Goal: Task Accomplishment & Management: Use online tool/utility

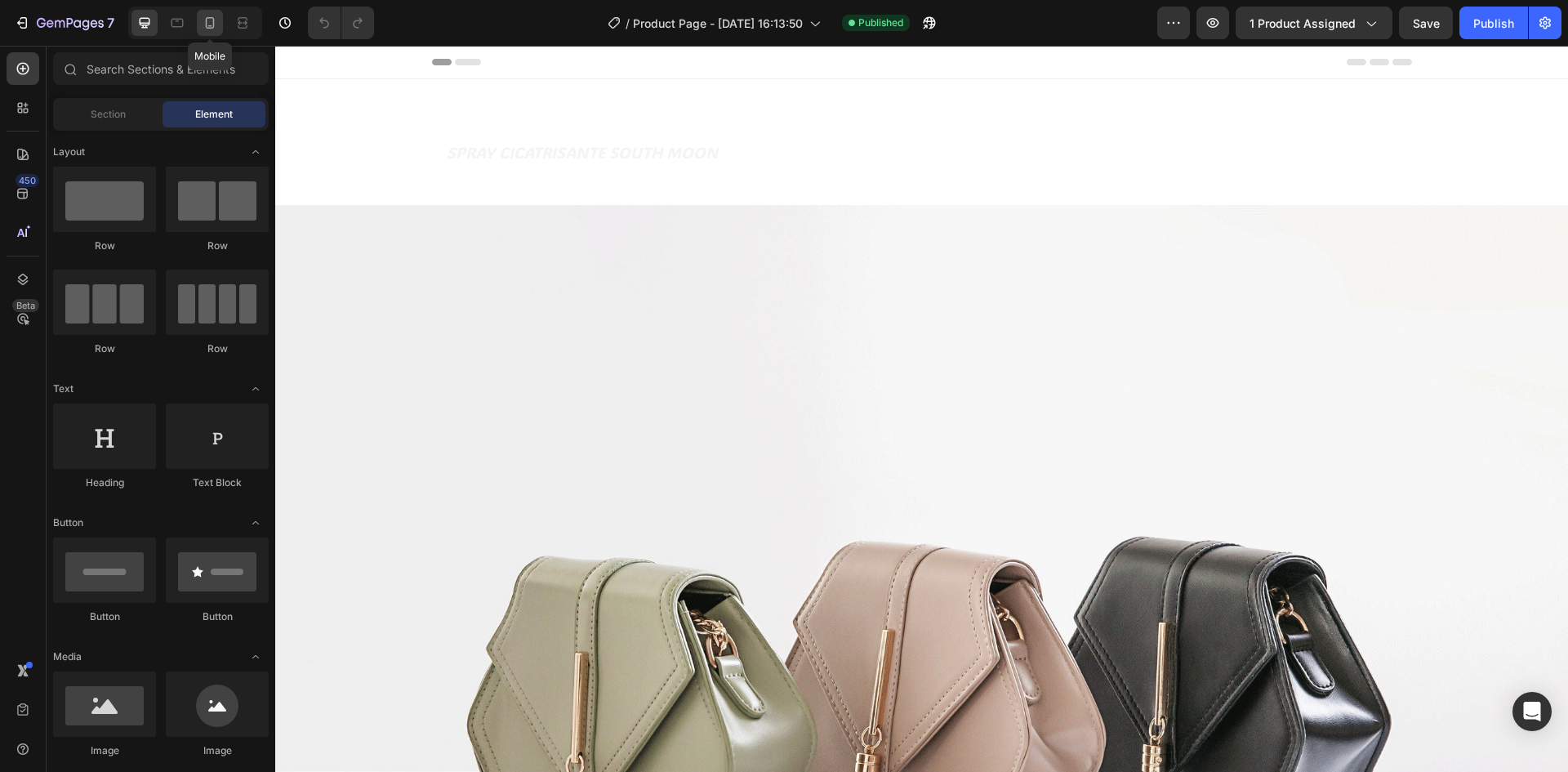
click at [210, 19] on icon at bounding box center [209, 22] width 16 height 16
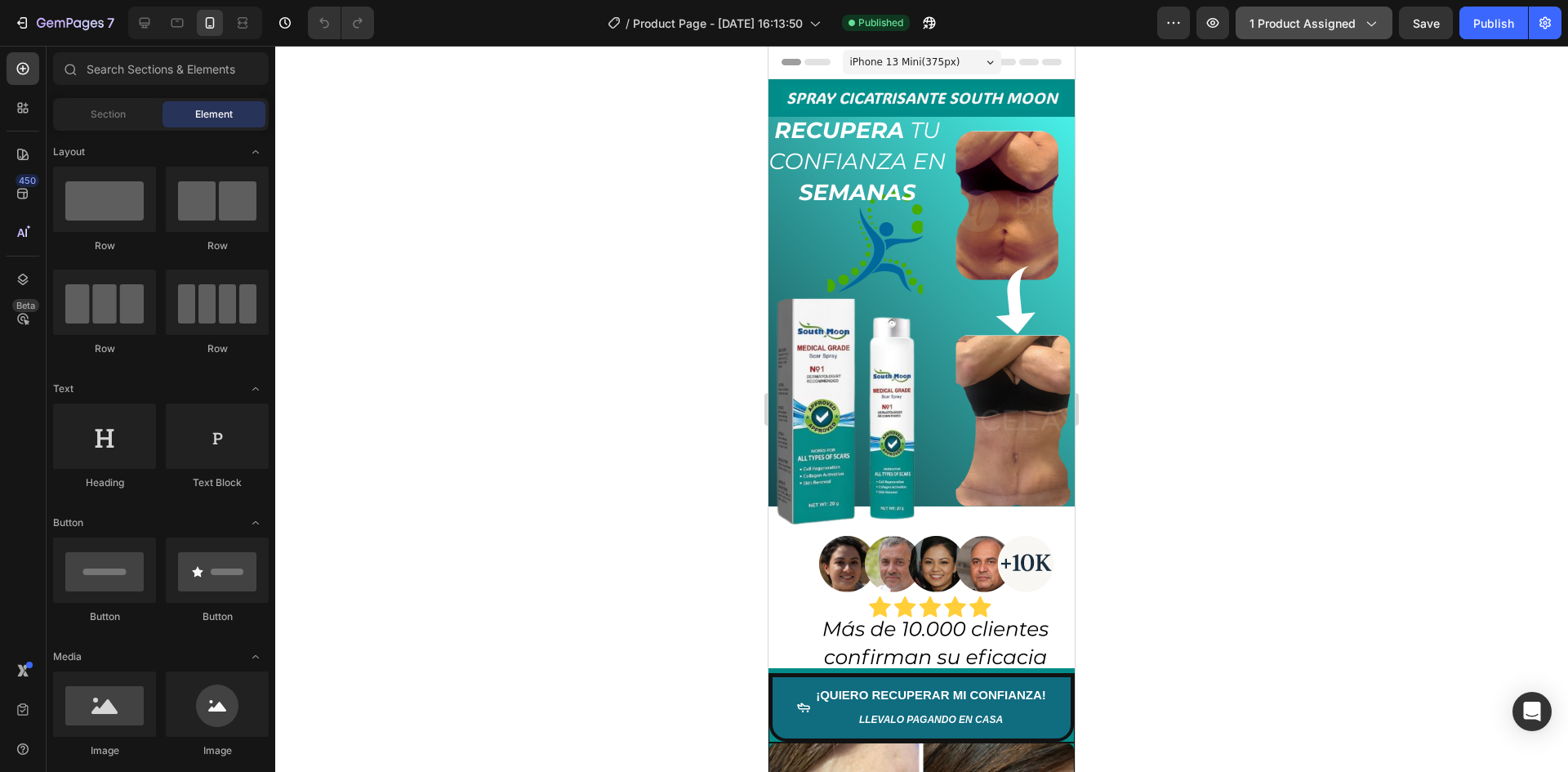
click at [1360, 10] on button "1 product assigned" at bounding box center [1314, 23] width 156 height 33
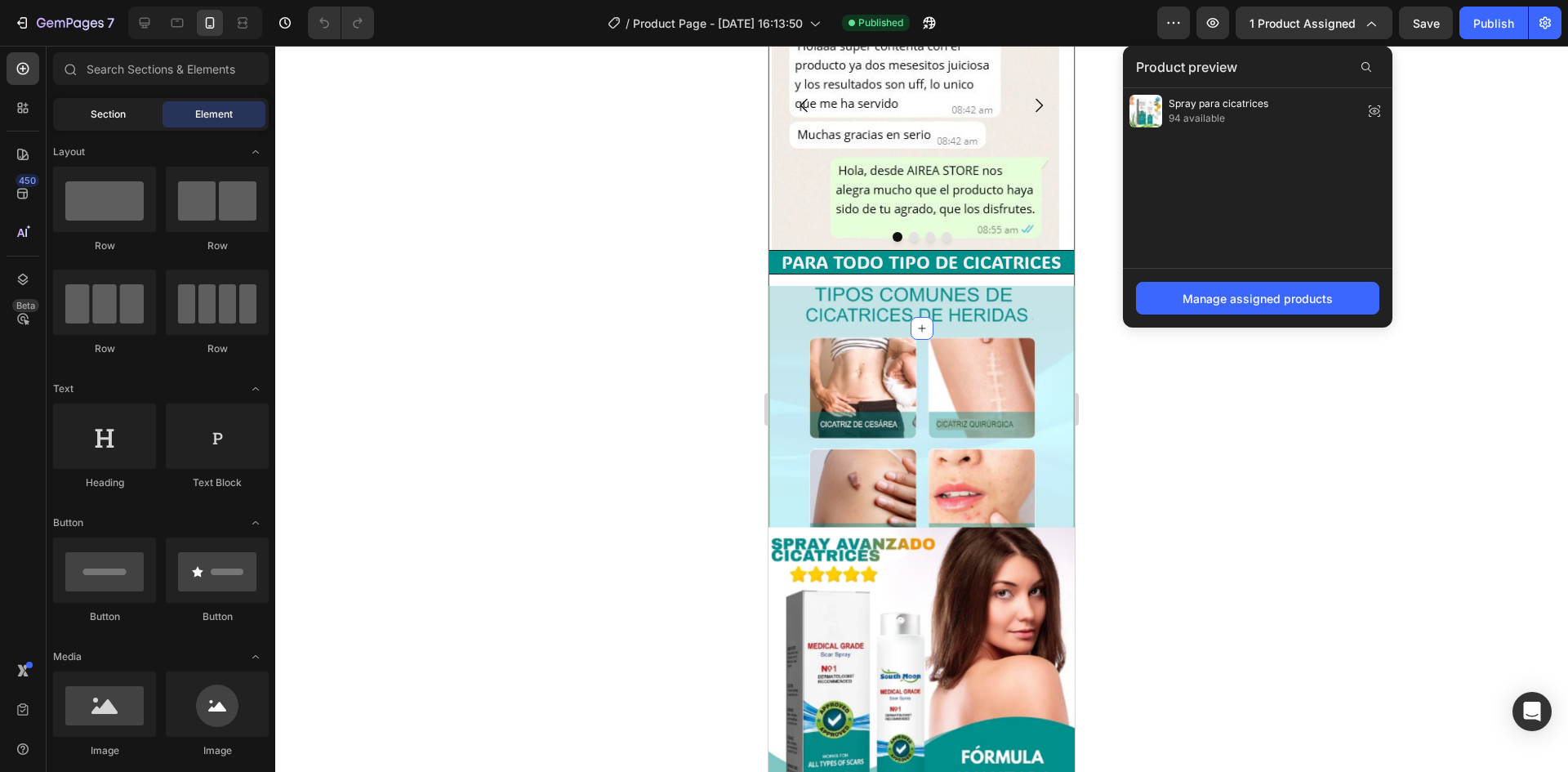
click at [148, 110] on div "Section" at bounding box center [107, 114] width 103 height 26
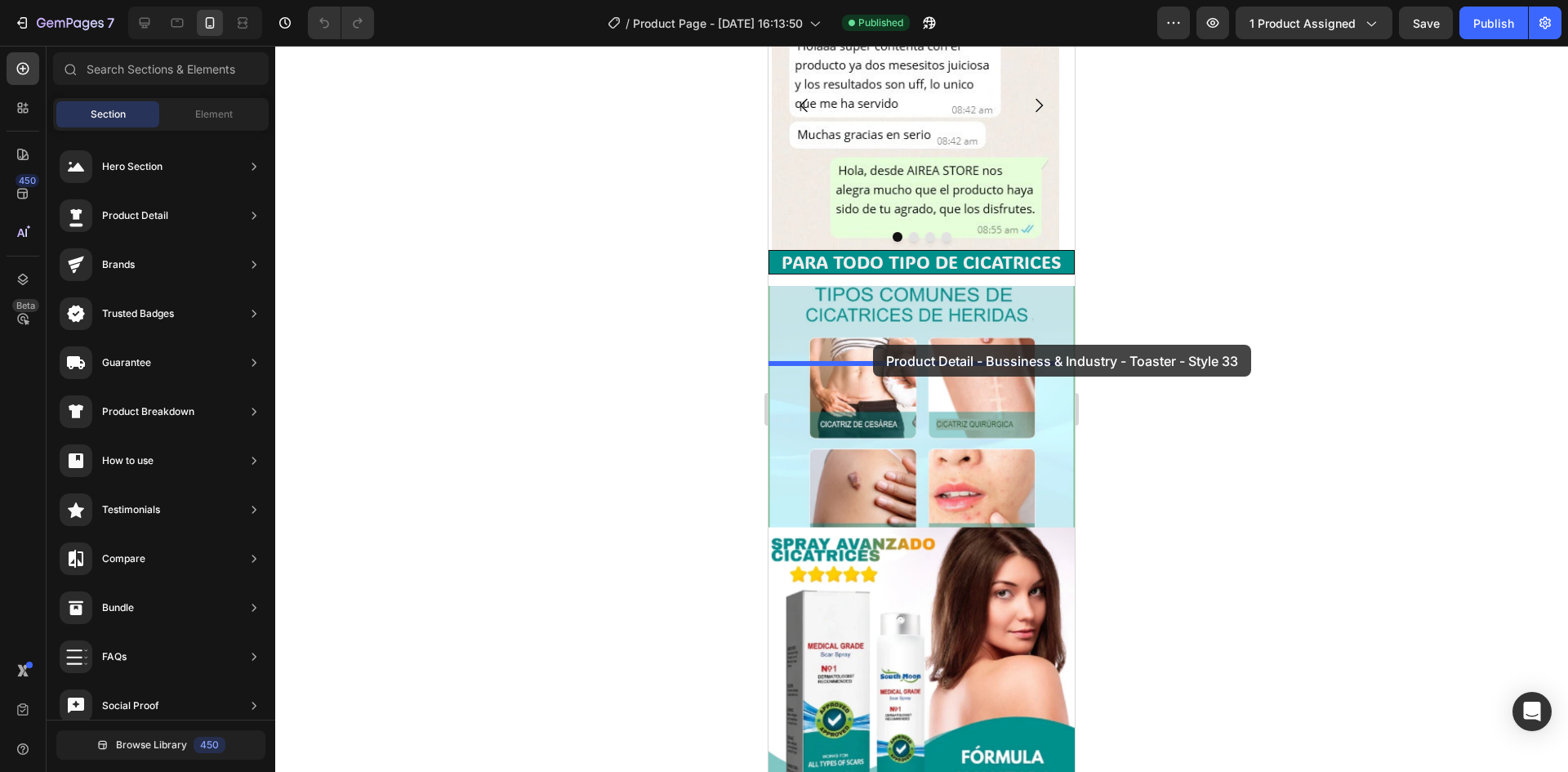
drag, startPoint x: 1231, startPoint y: 492, endPoint x: 873, endPoint y: 345, distance: 387.0
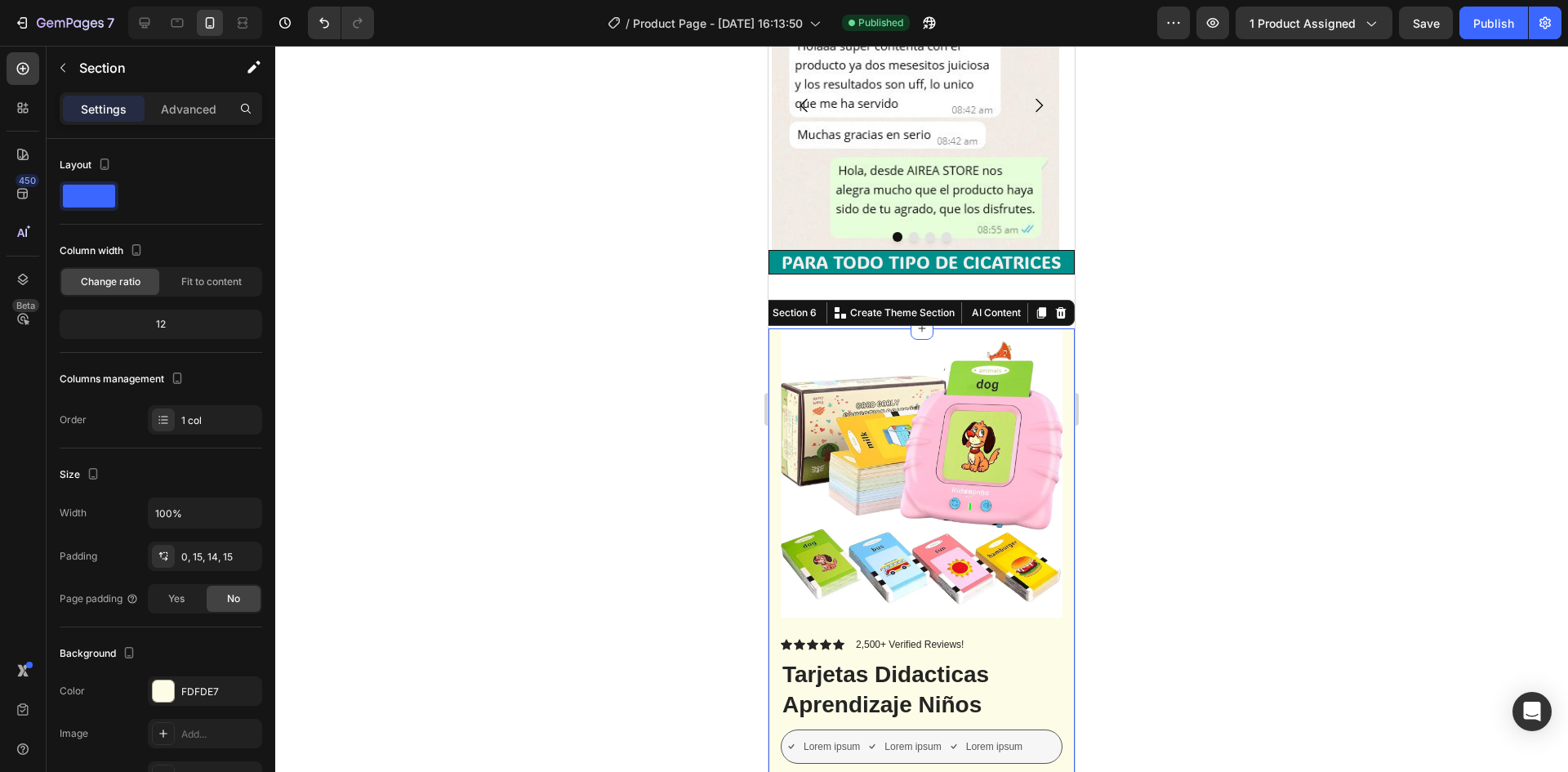
click at [1211, 473] on div at bounding box center [921, 409] width 1293 height 726
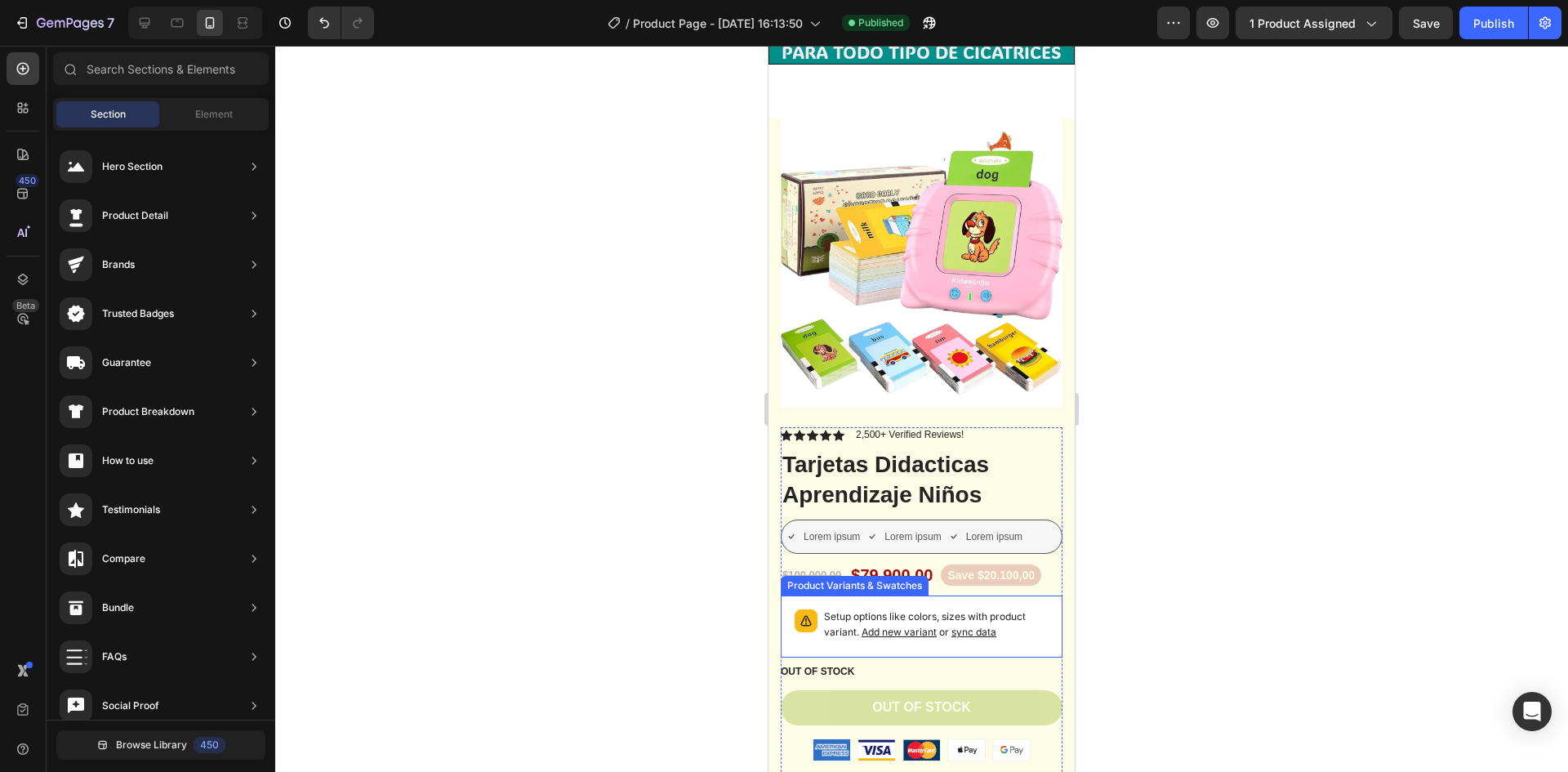
scroll to position [3022, 0]
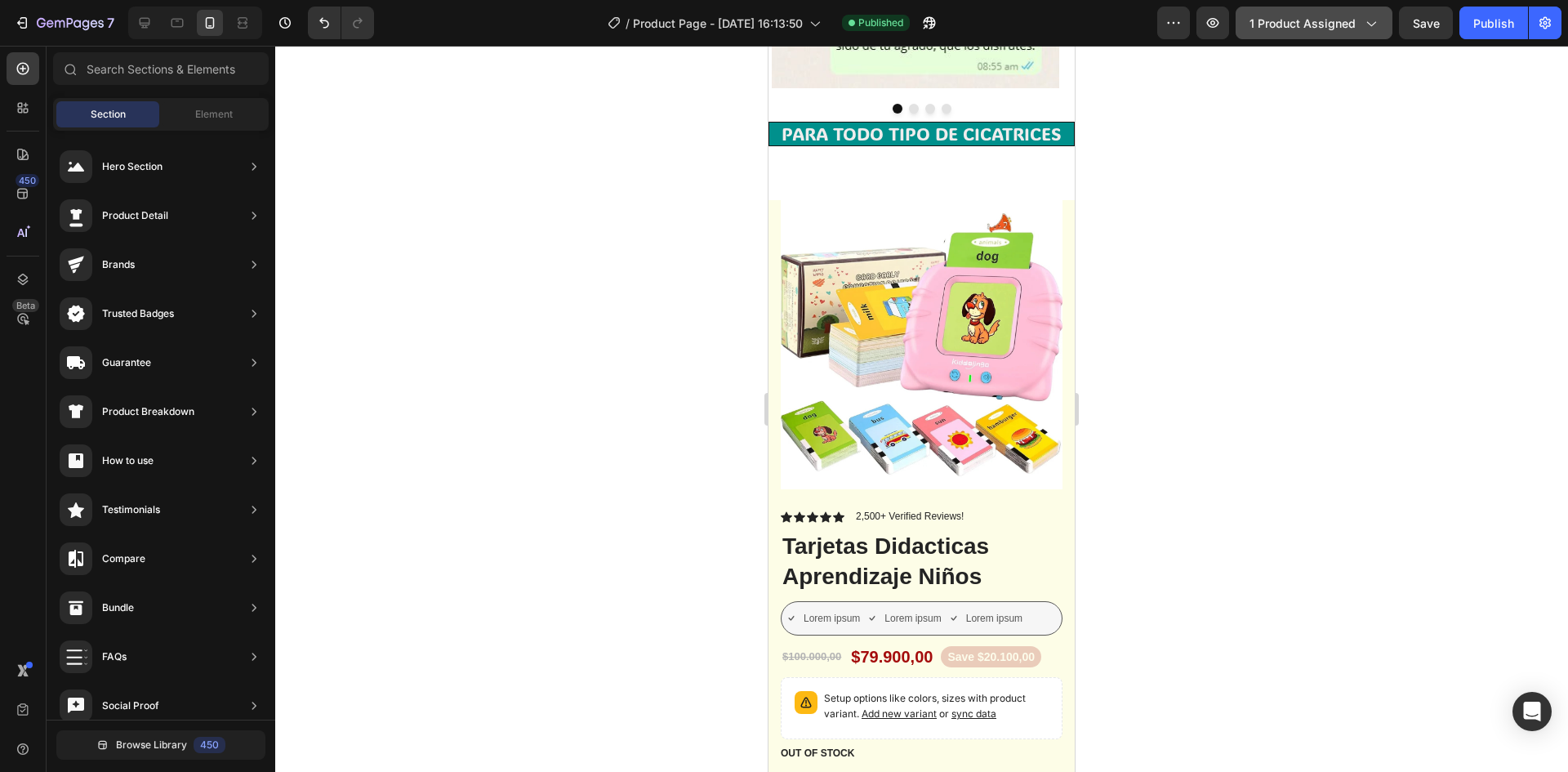
click at [1293, 26] on span "1 product assigned" at bounding box center [1303, 23] width 106 height 17
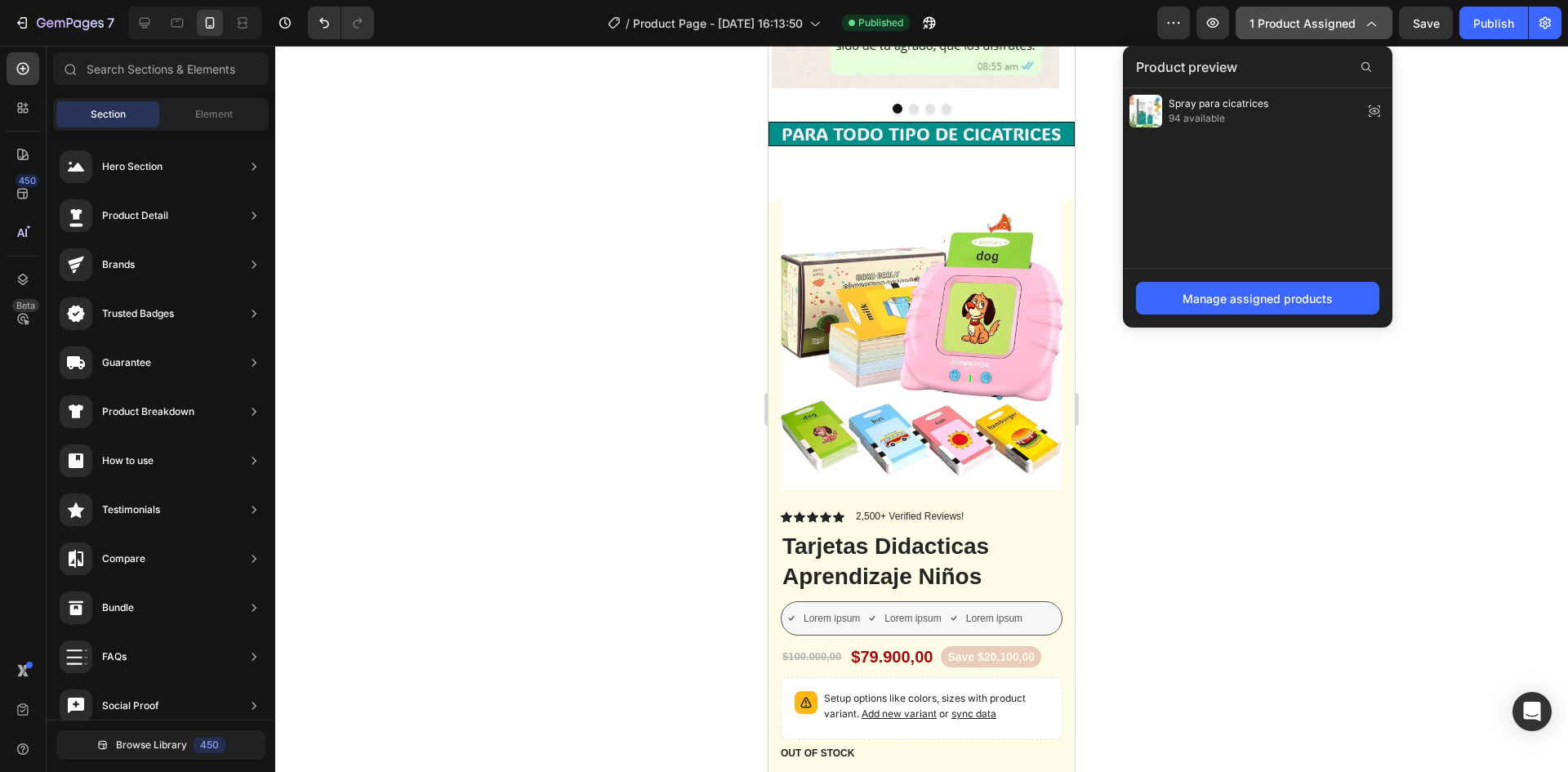
click at [1293, 26] on span "1 product assigned" at bounding box center [1303, 23] width 106 height 17
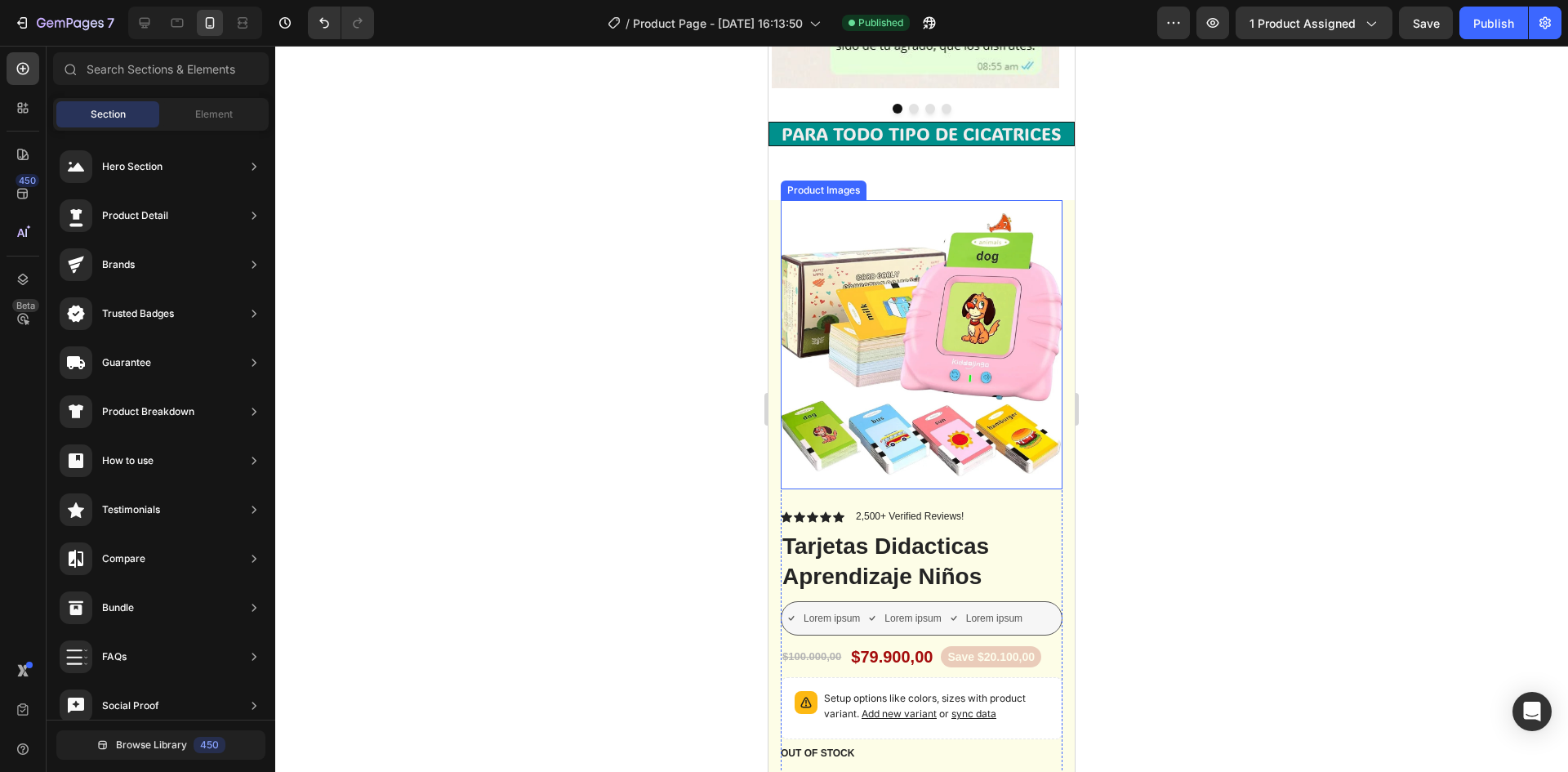
click at [944, 432] on img at bounding box center [921, 344] width 282 height 289
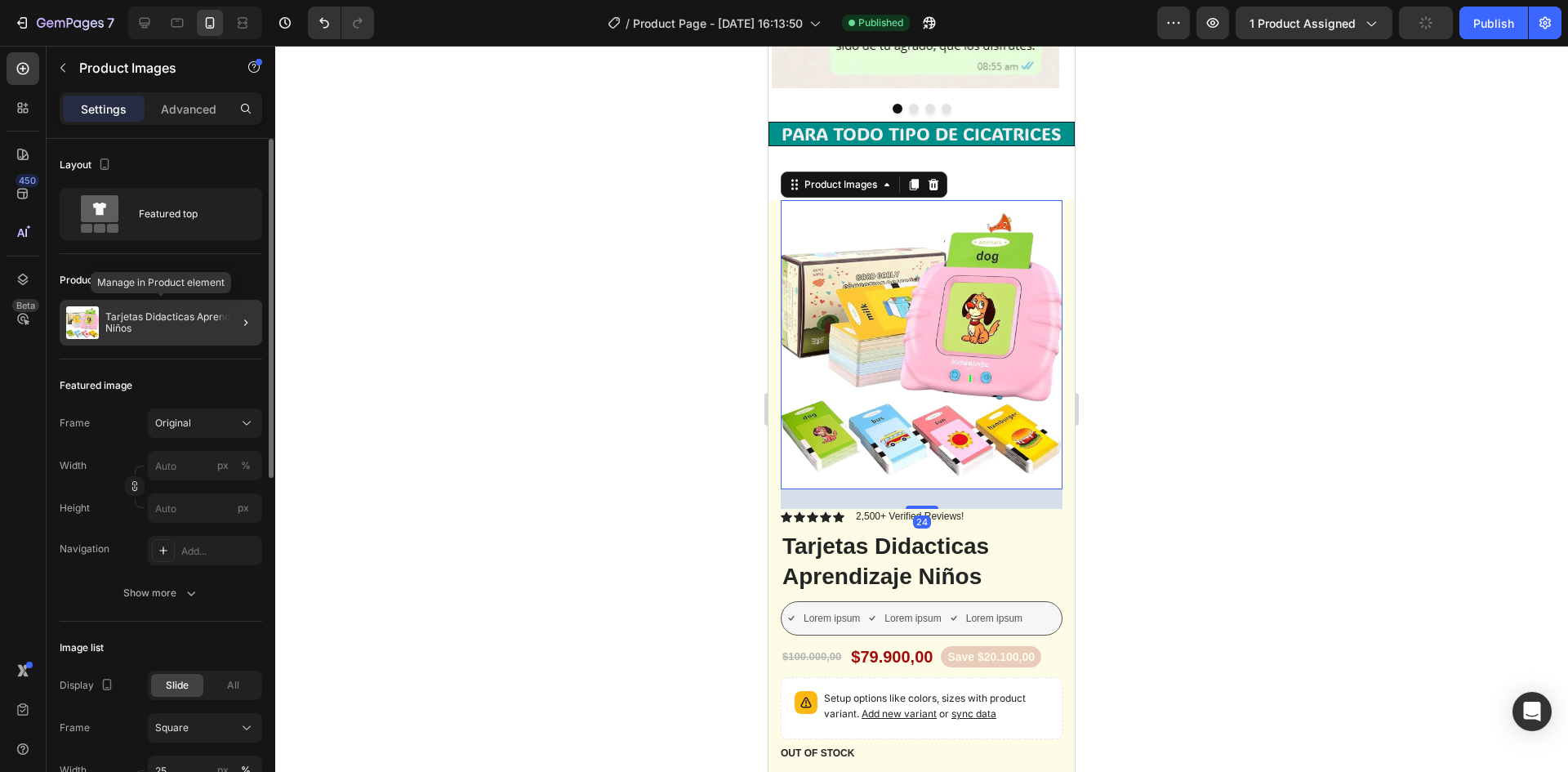
click at [170, 309] on div "Tarjetas Didacticas Aprendizaje Niños" at bounding box center [161, 322] width 202 height 46
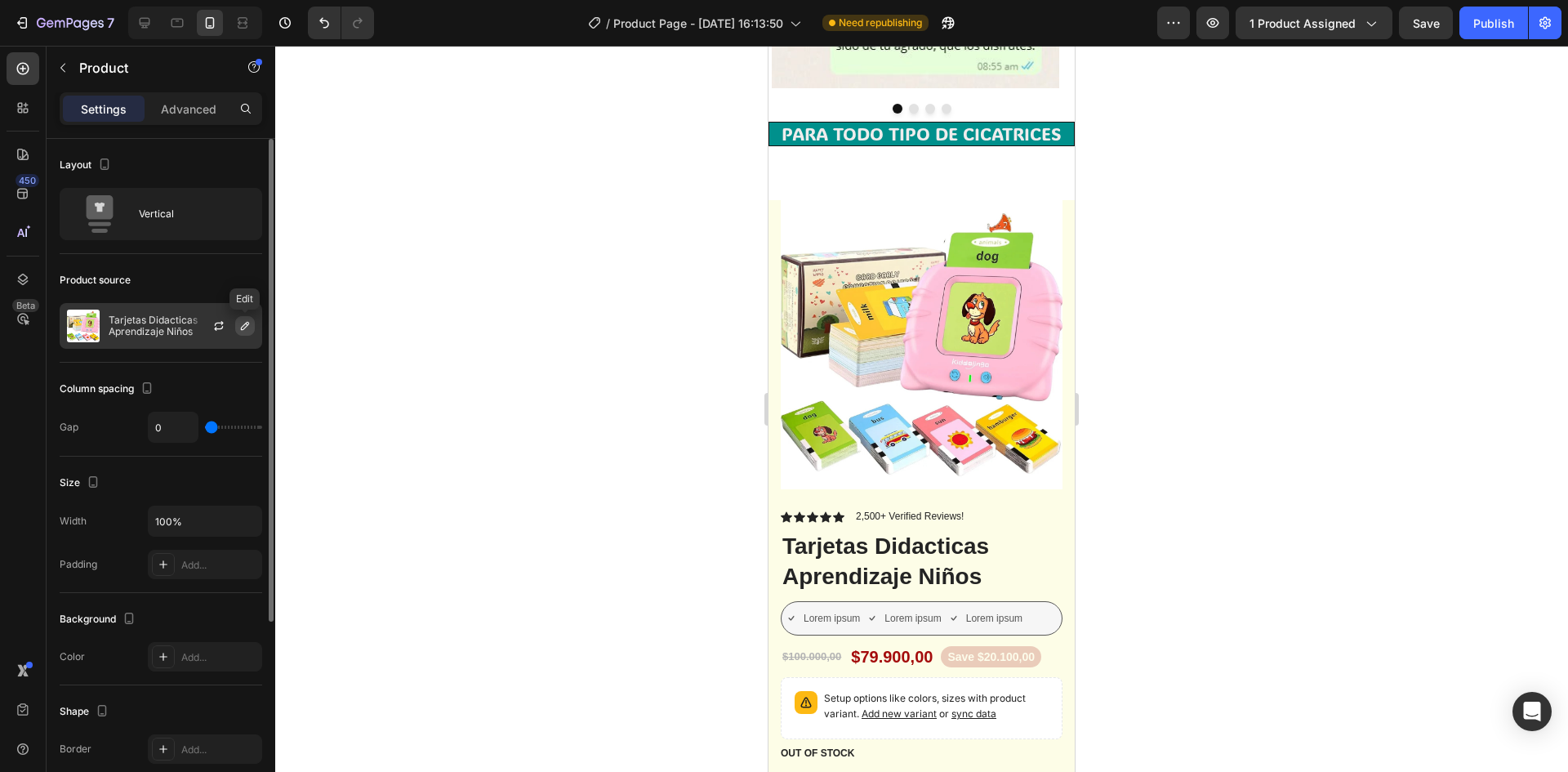
click at [245, 332] on icon "button" at bounding box center [245, 325] width 13 height 13
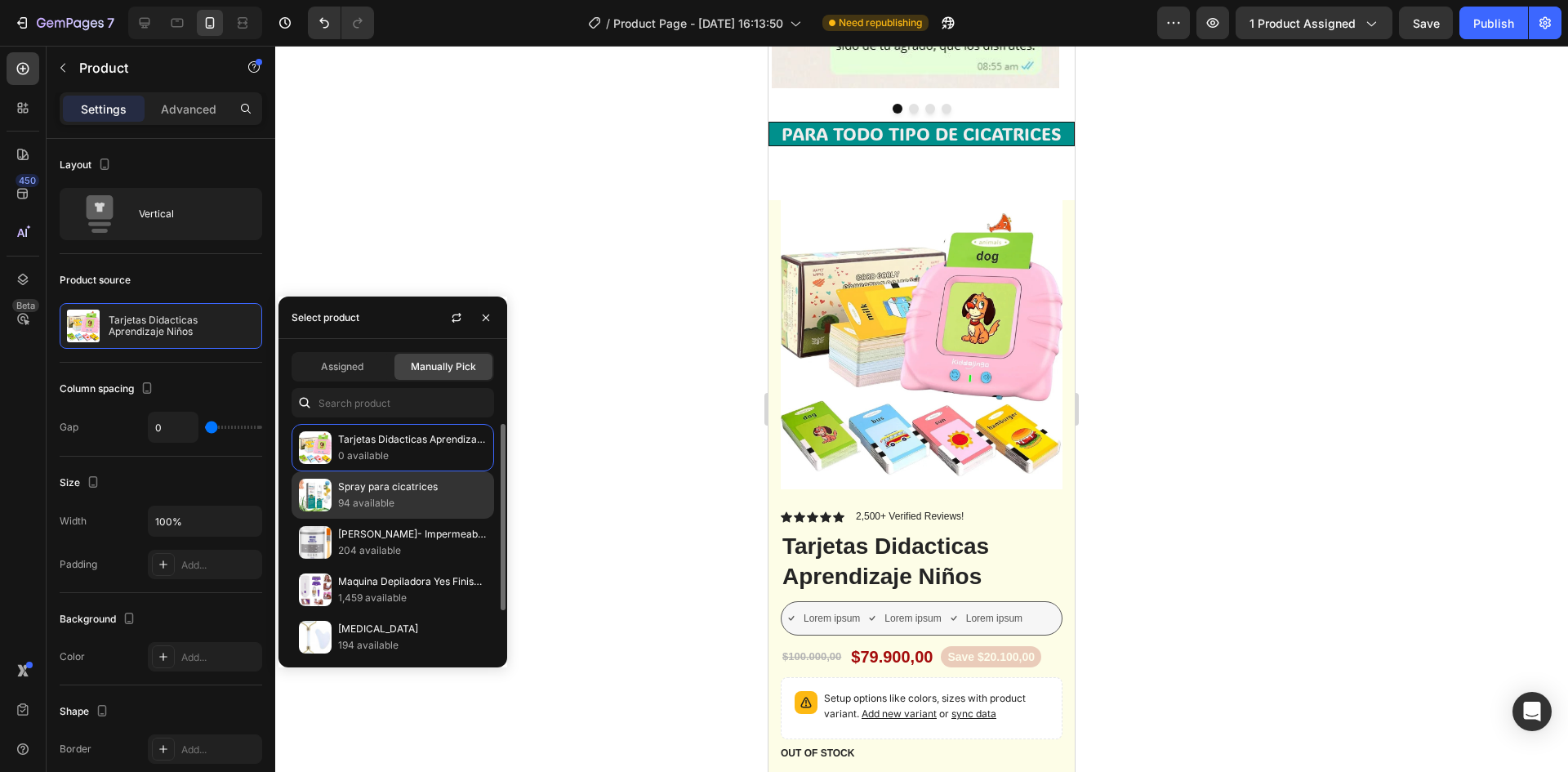
scroll to position [54, 0]
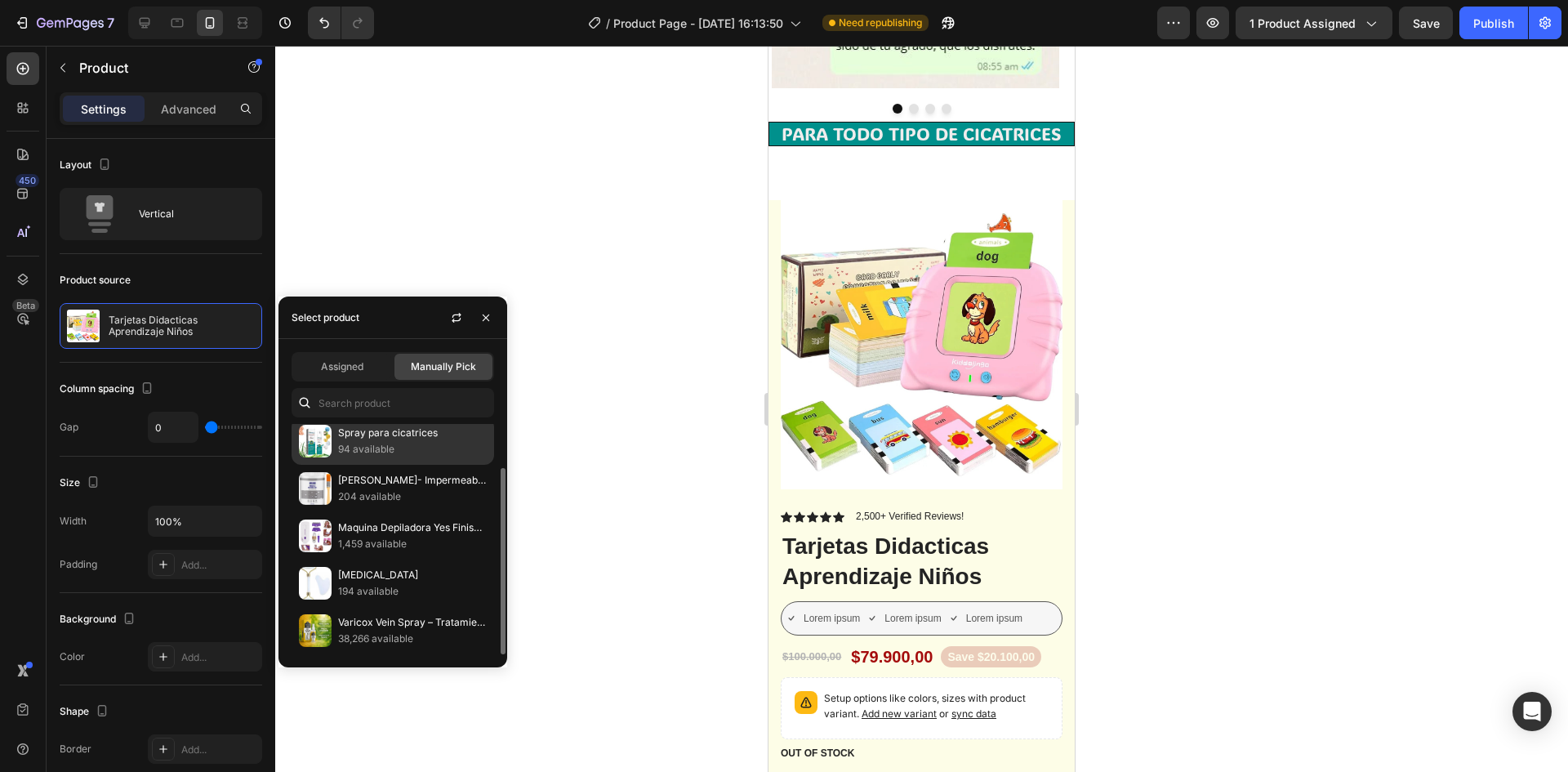
click at [386, 434] on p "Spray para cicatrices" at bounding box center [412, 432] width 149 height 16
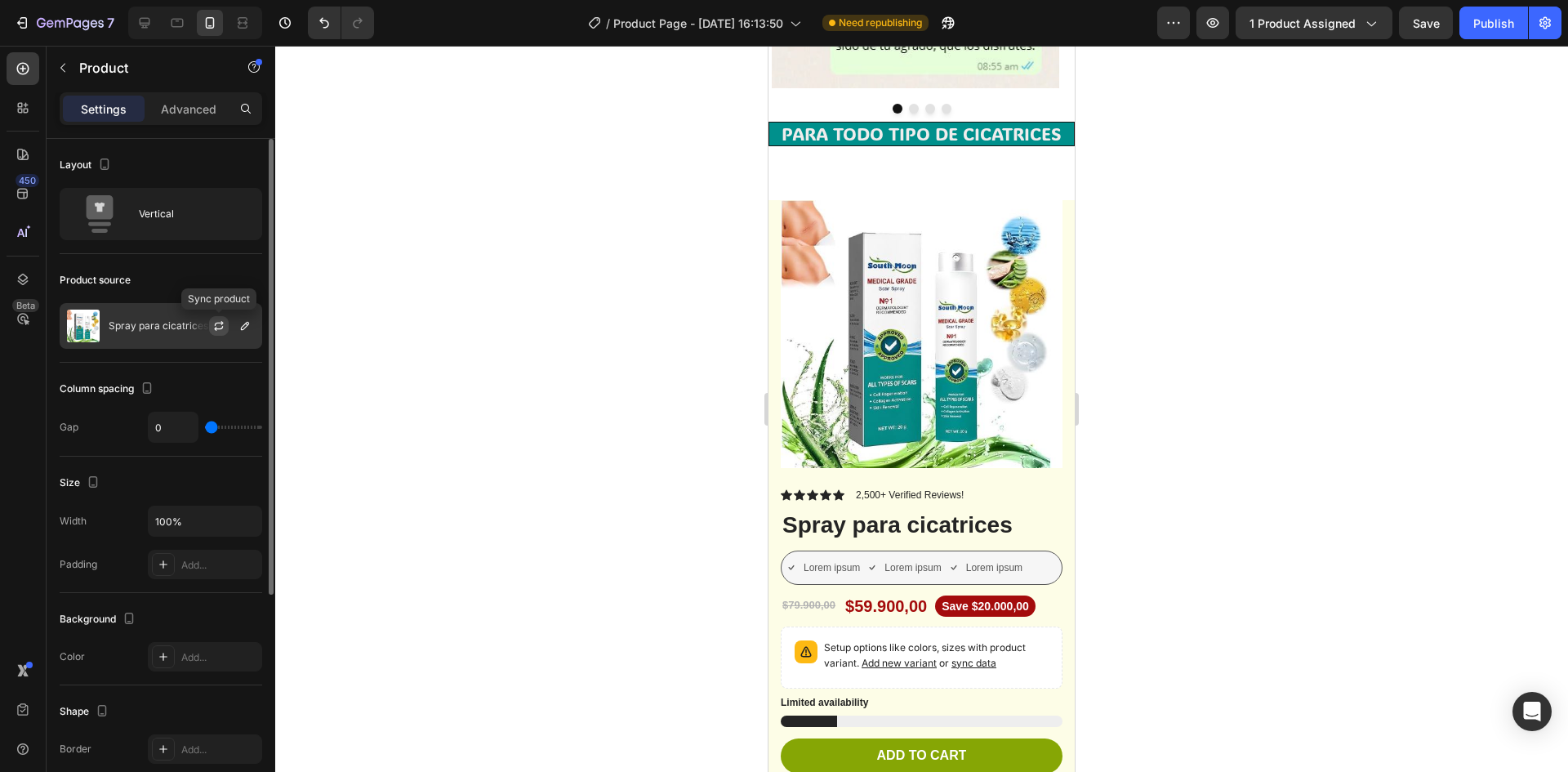
click at [215, 324] on icon "button" at bounding box center [219, 325] width 13 height 13
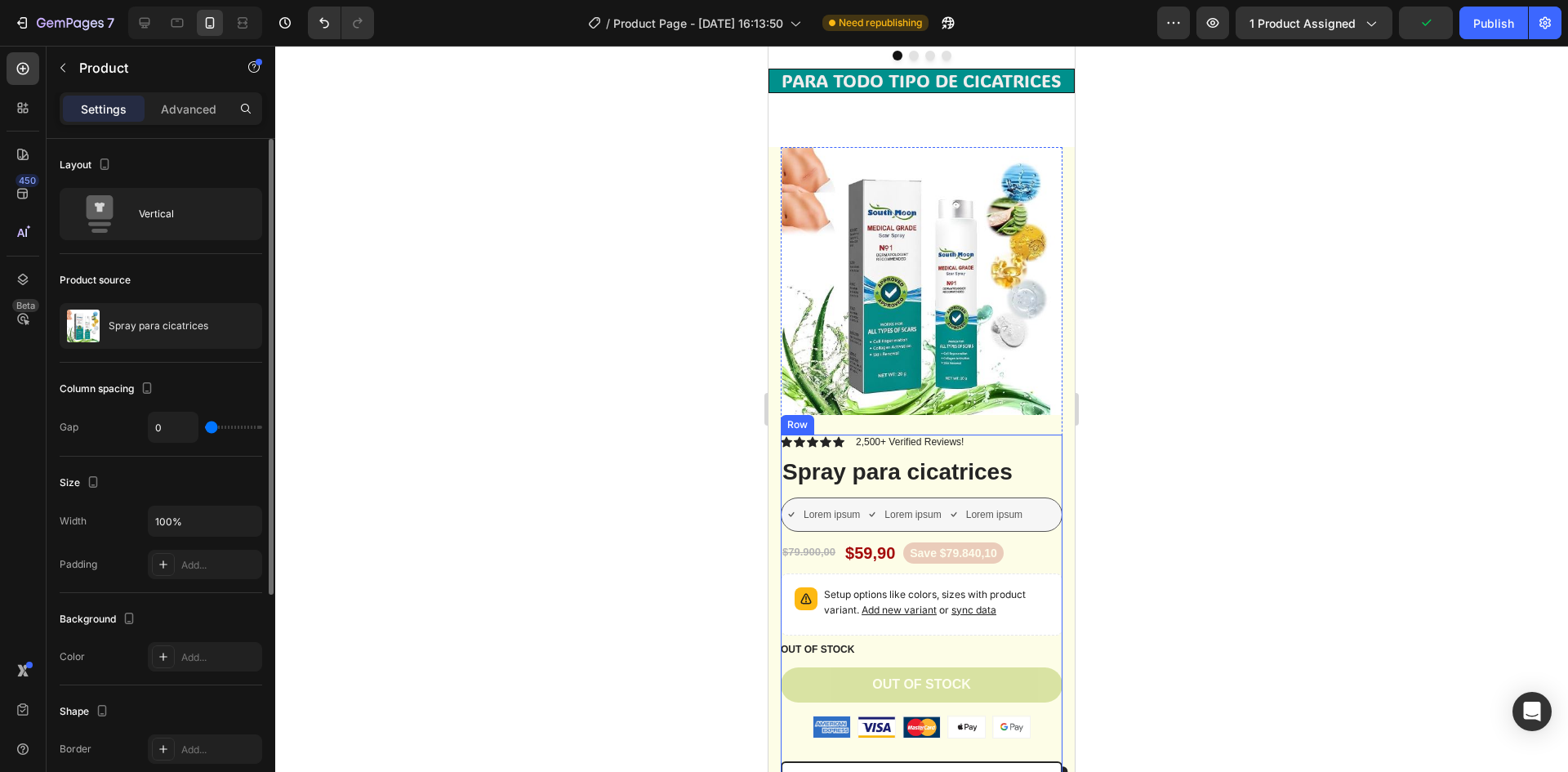
scroll to position [3104, 0]
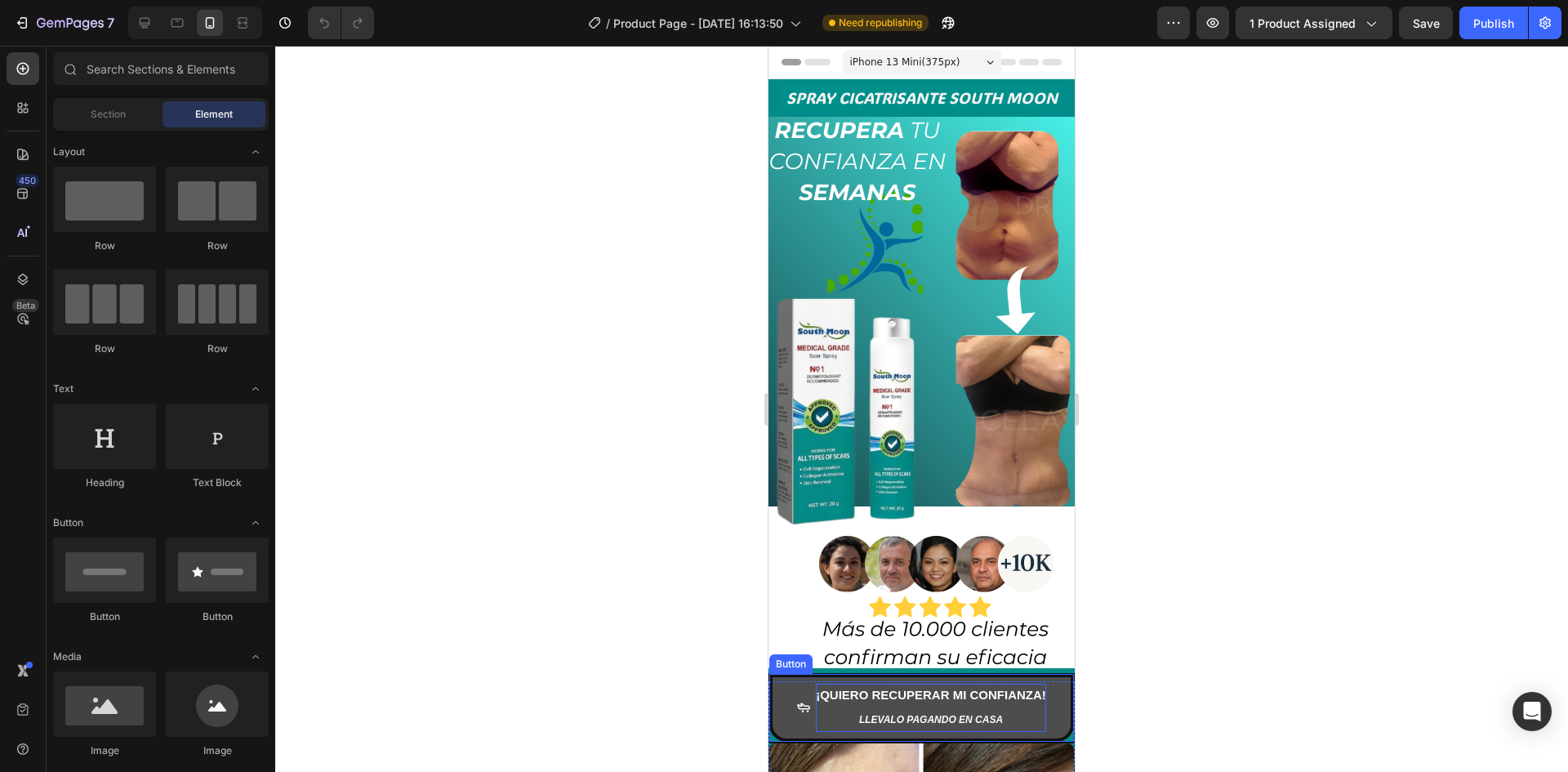
click at [852, 694] on strong "¡QUIERO RECUPERAR MI CONFIANZA!" at bounding box center [931, 695] width 230 height 14
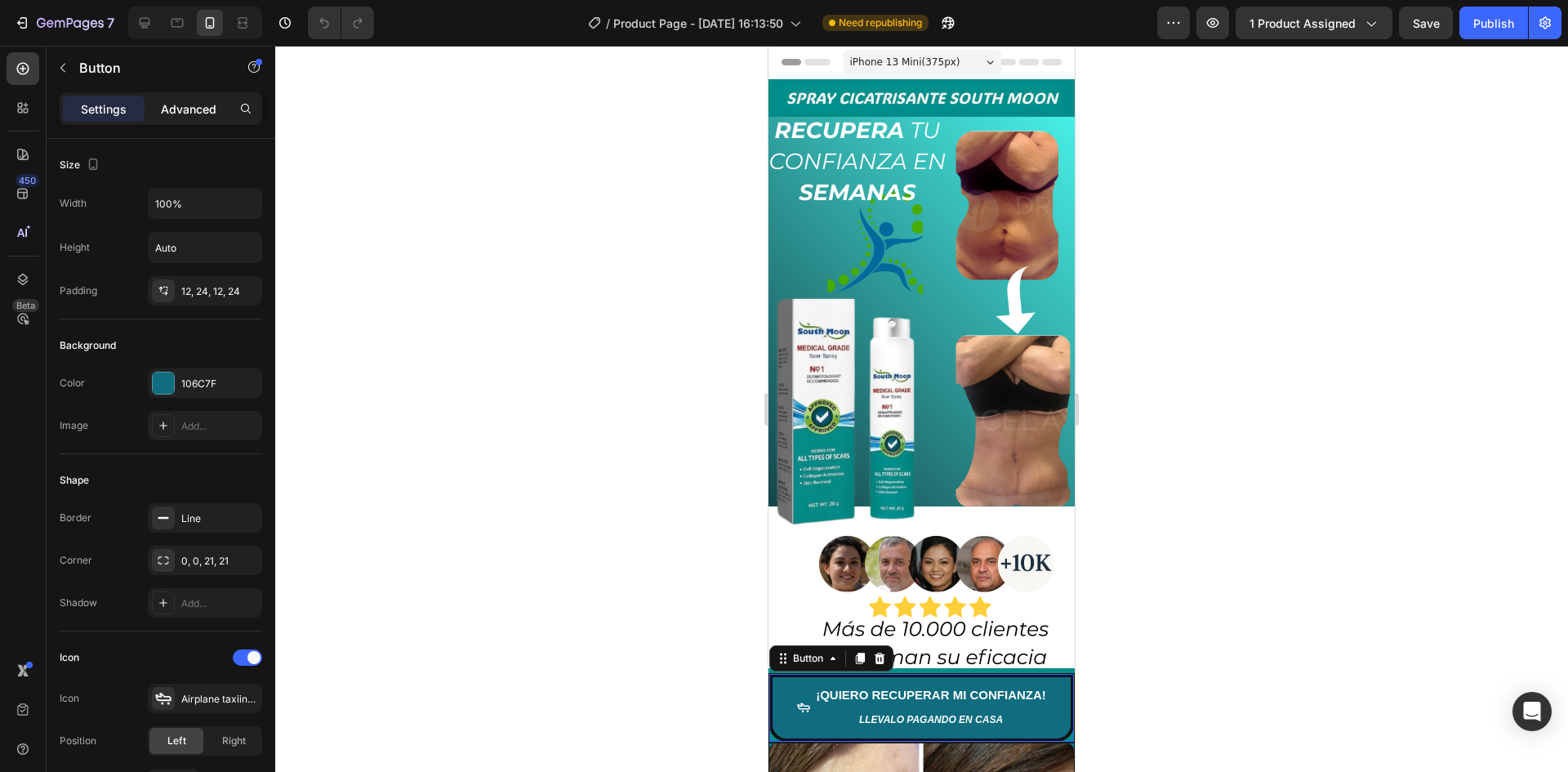
click at [202, 114] on p "Advanced" at bounding box center [188, 109] width 55 height 17
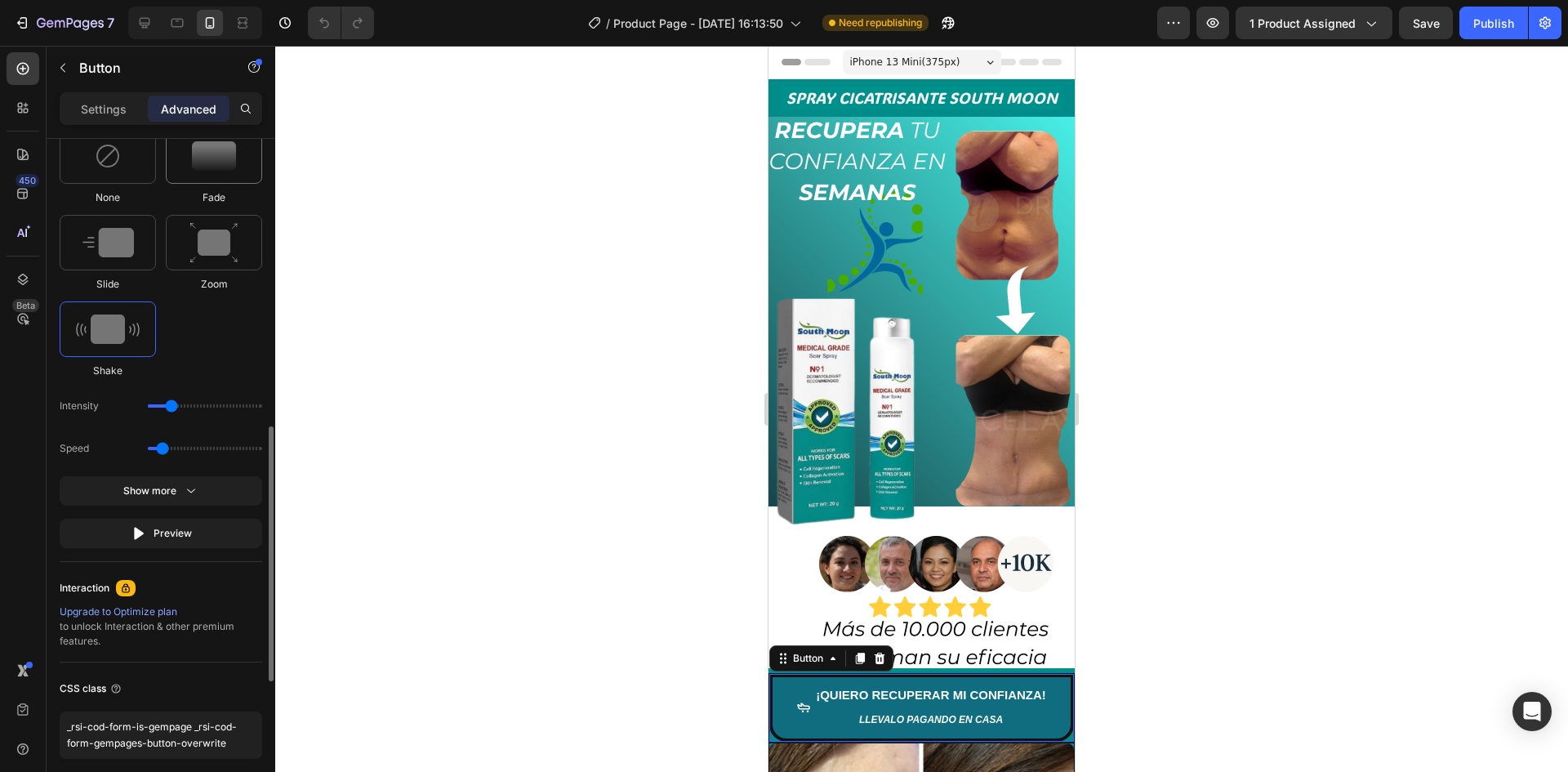
scroll to position [1127, 0]
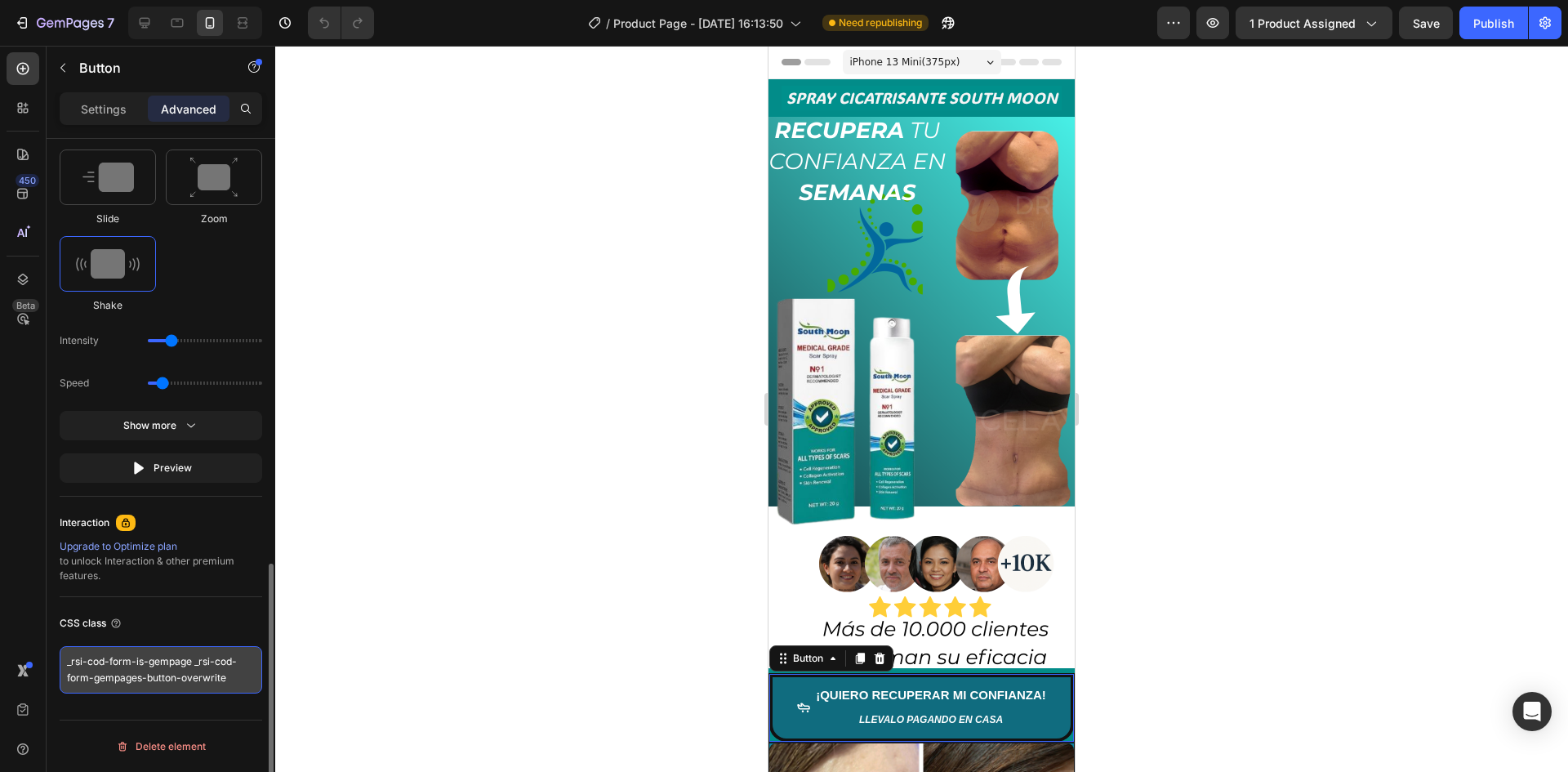
click at [237, 691] on textarea "_rsi-cod-form-is-gempage _rsi-cod-form-gempages-button-overwrite" at bounding box center [161, 669] width 202 height 48
click at [491, 597] on div at bounding box center [921, 409] width 1293 height 726
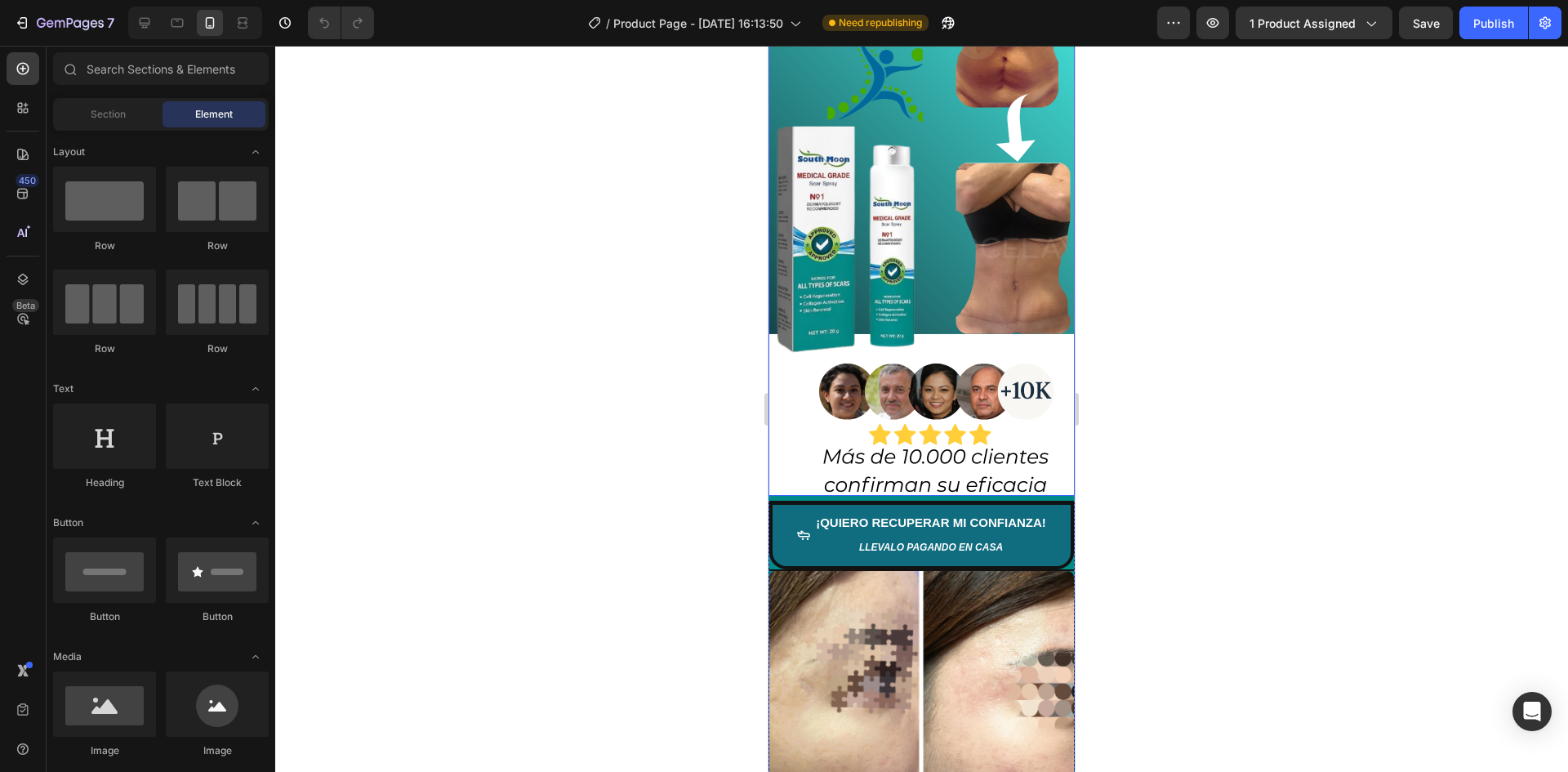
scroll to position [0, 0]
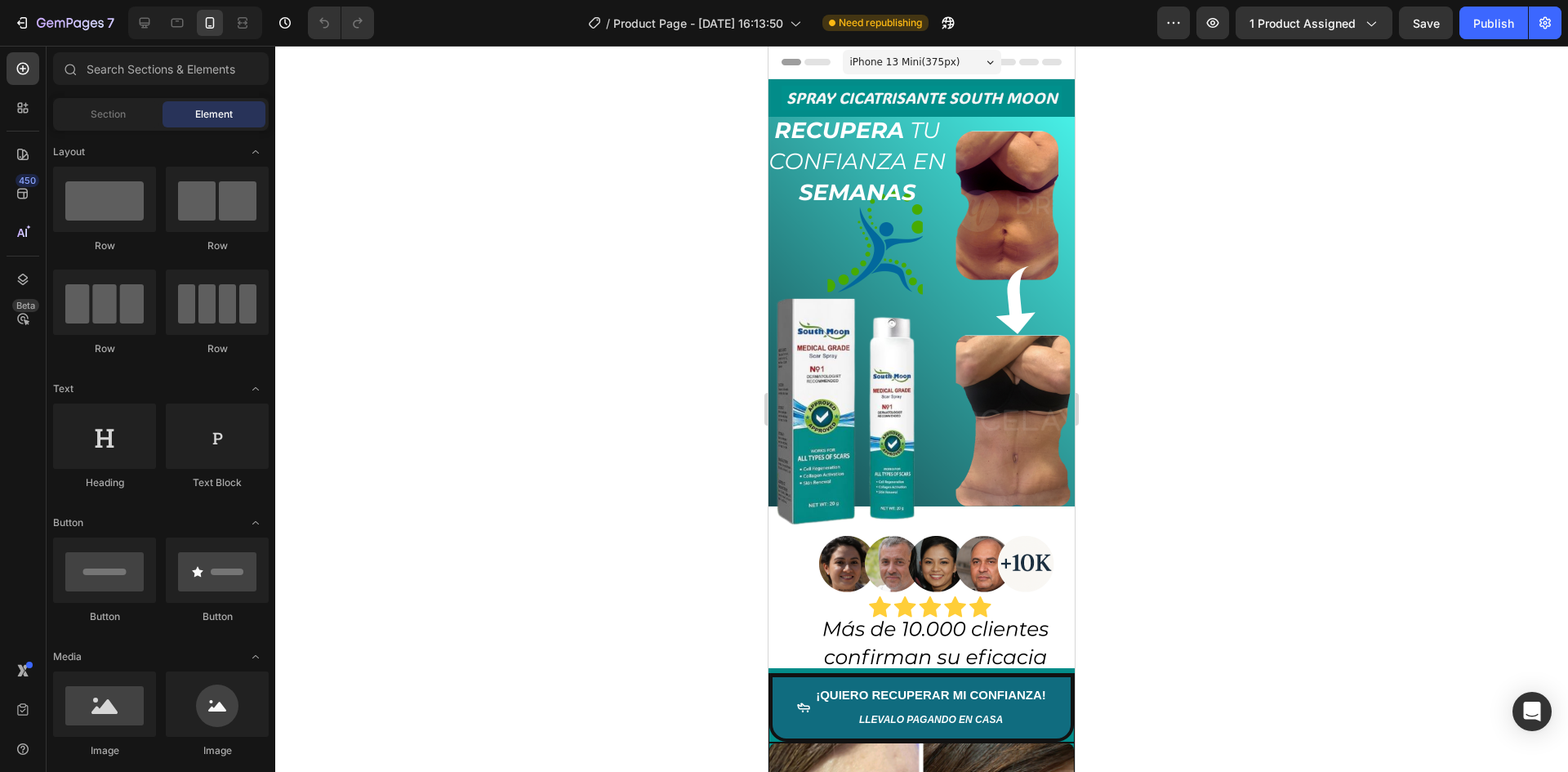
click at [985, 52] on div "iPhone 13 Mini ( 375 px)" at bounding box center [921, 62] width 158 height 24
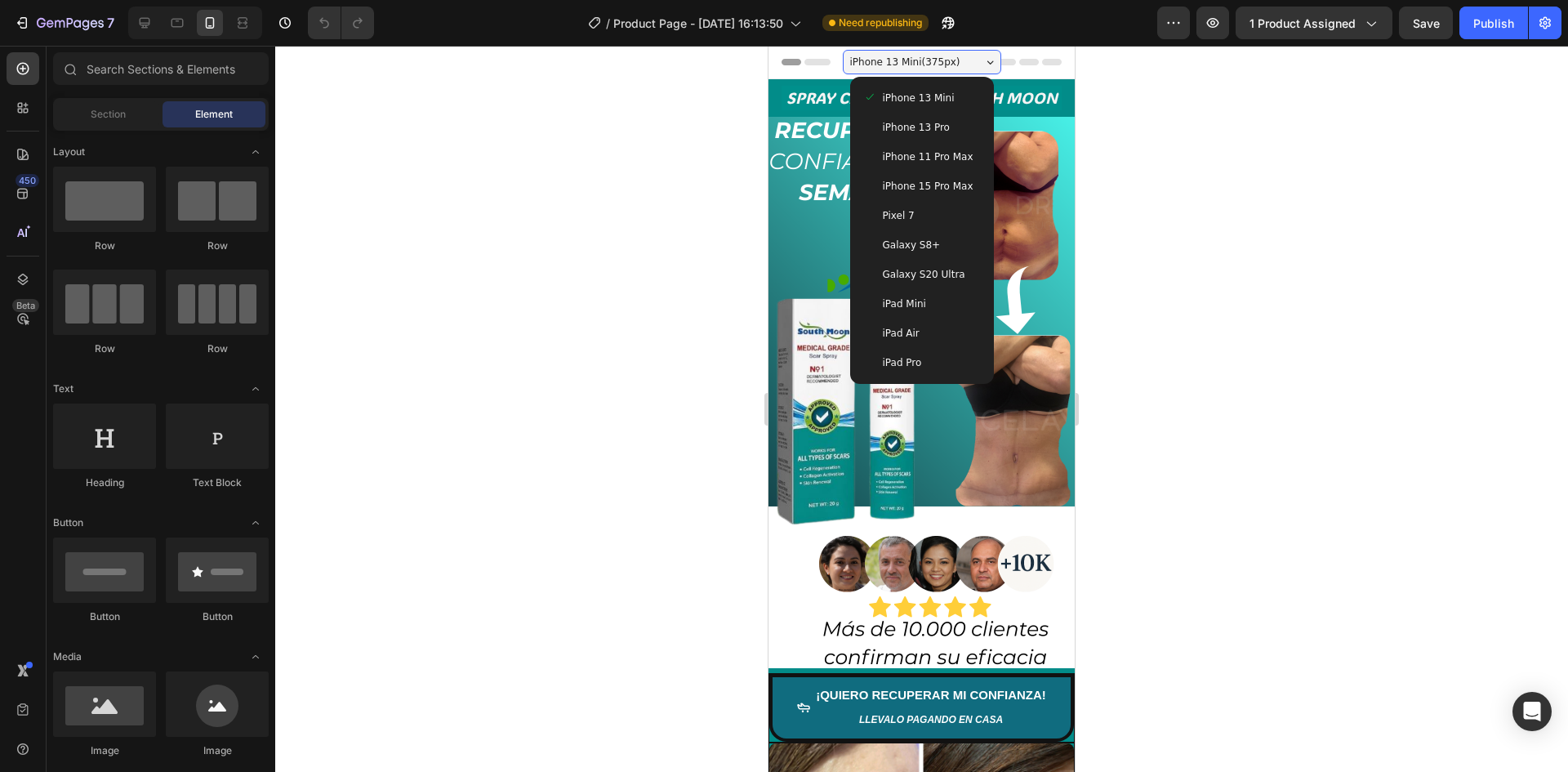
click at [965, 62] on div "iPhone 13 Mini ( 375 px)" at bounding box center [921, 62] width 158 height 24
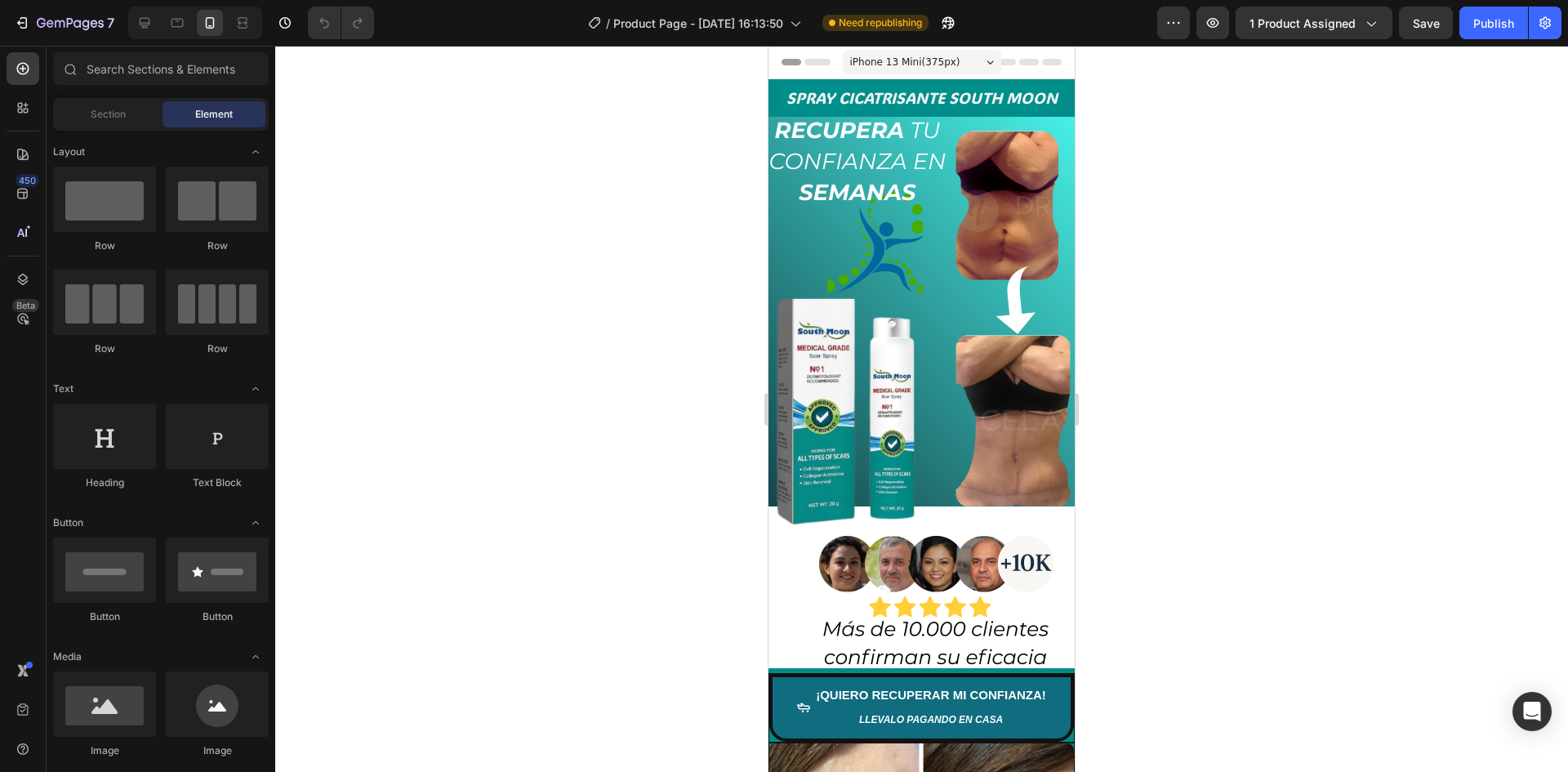
click at [805, 61] on span "Header" at bounding box center [818, 61] width 36 height 16
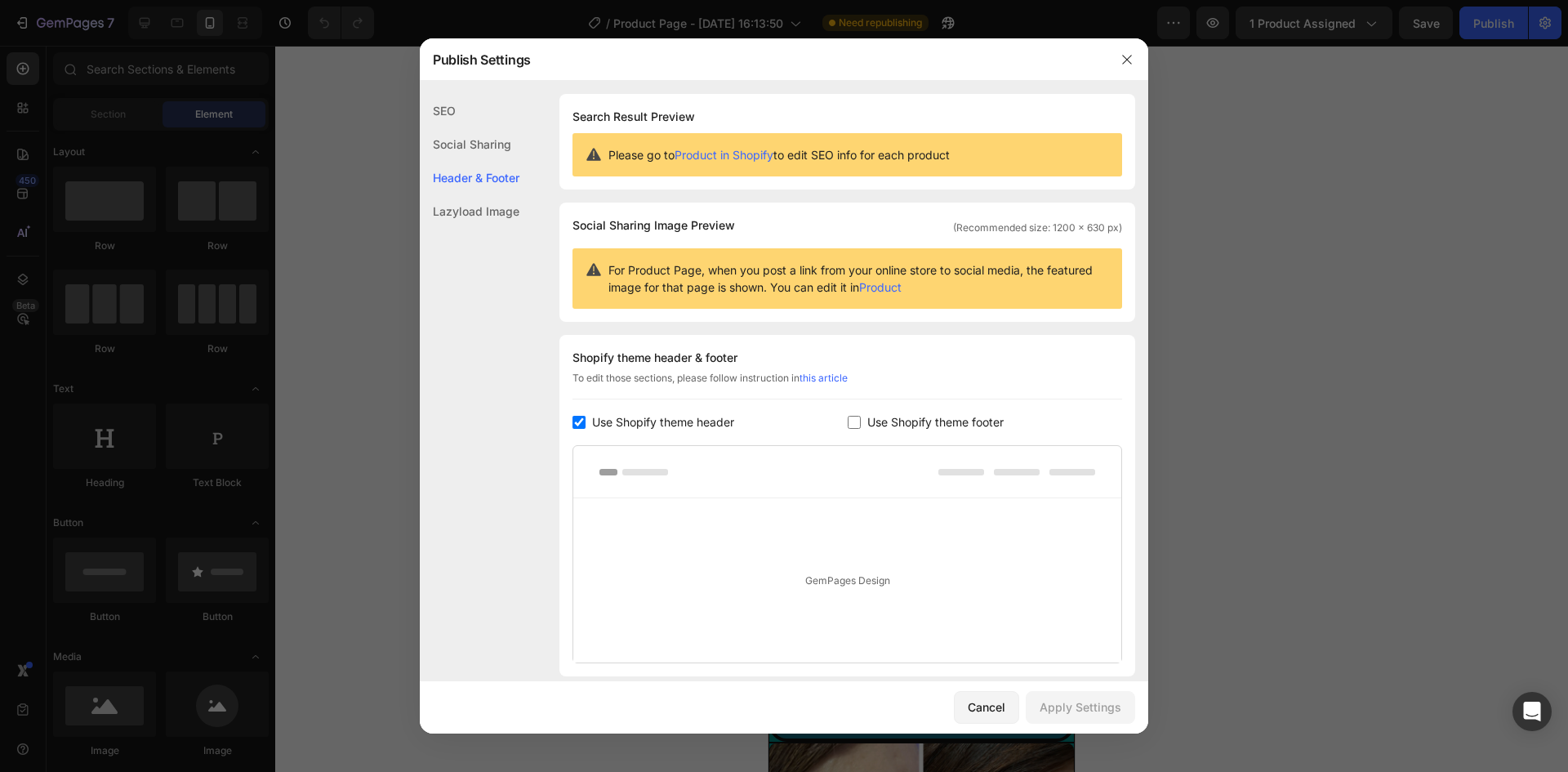
scroll to position [116, 0]
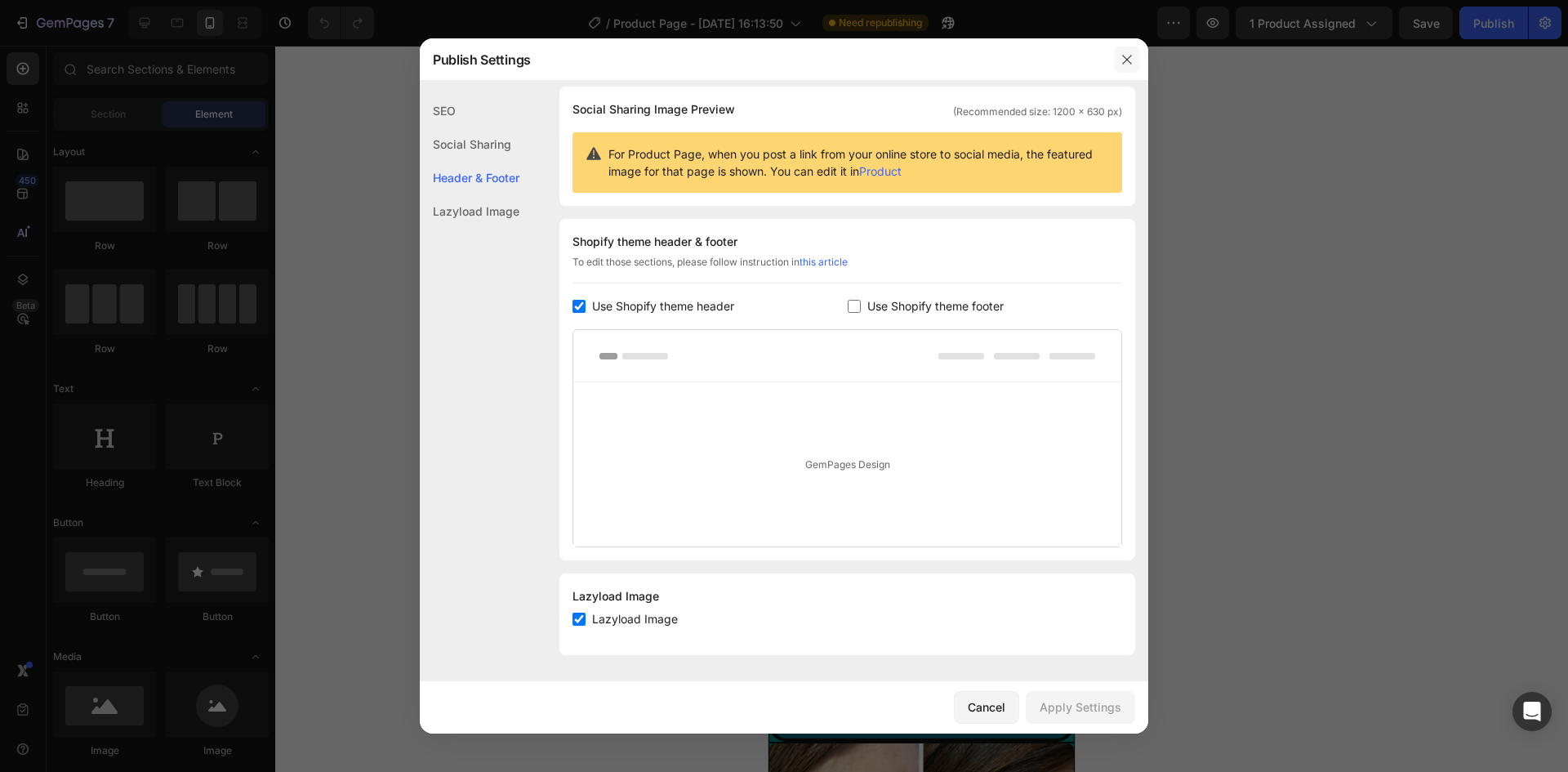
click at [1121, 58] on icon "button" at bounding box center [1126, 59] width 13 height 13
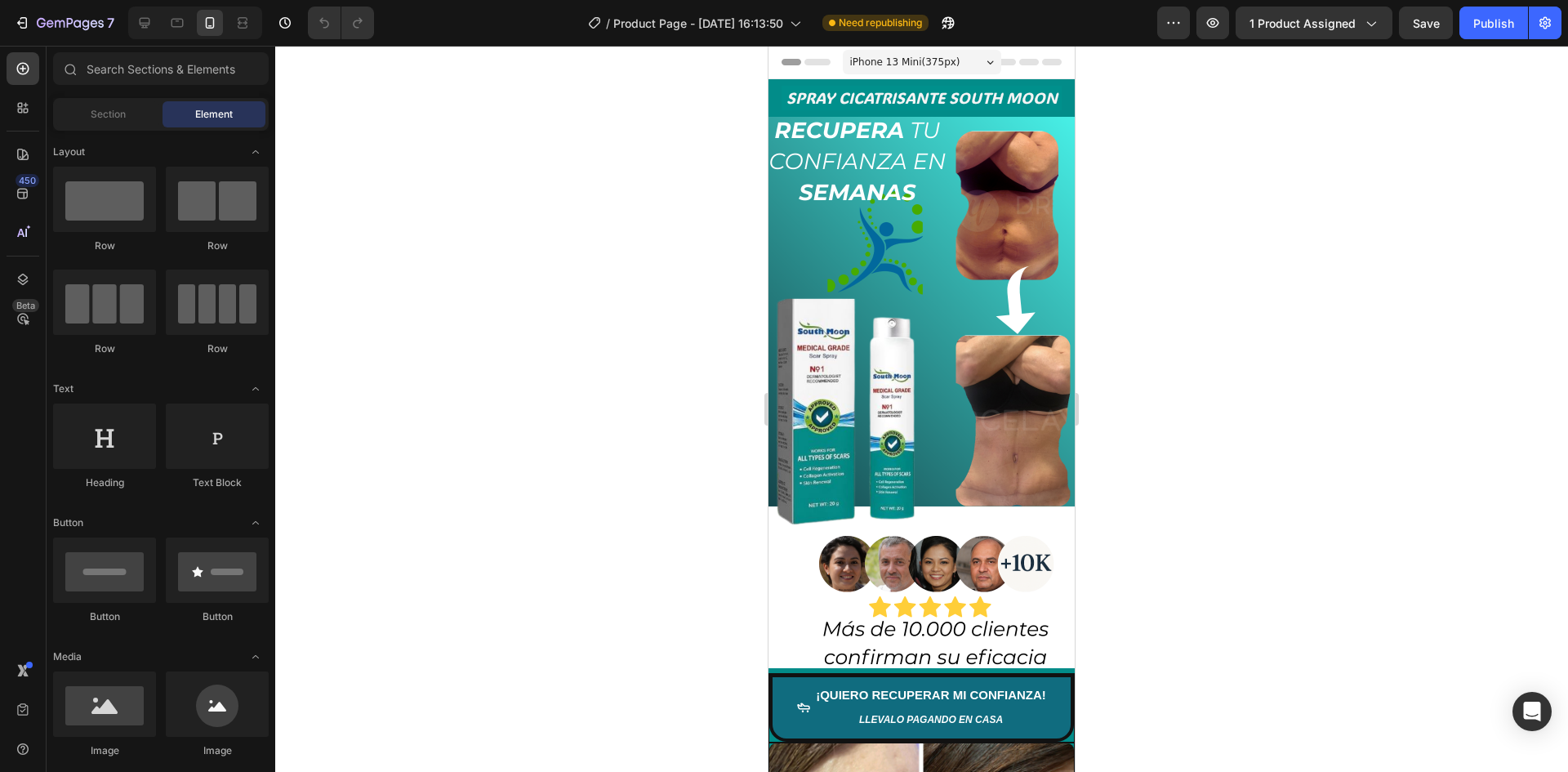
click at [781, 65] on div "Header" at bounding box center [808, 61] width 61 height 20
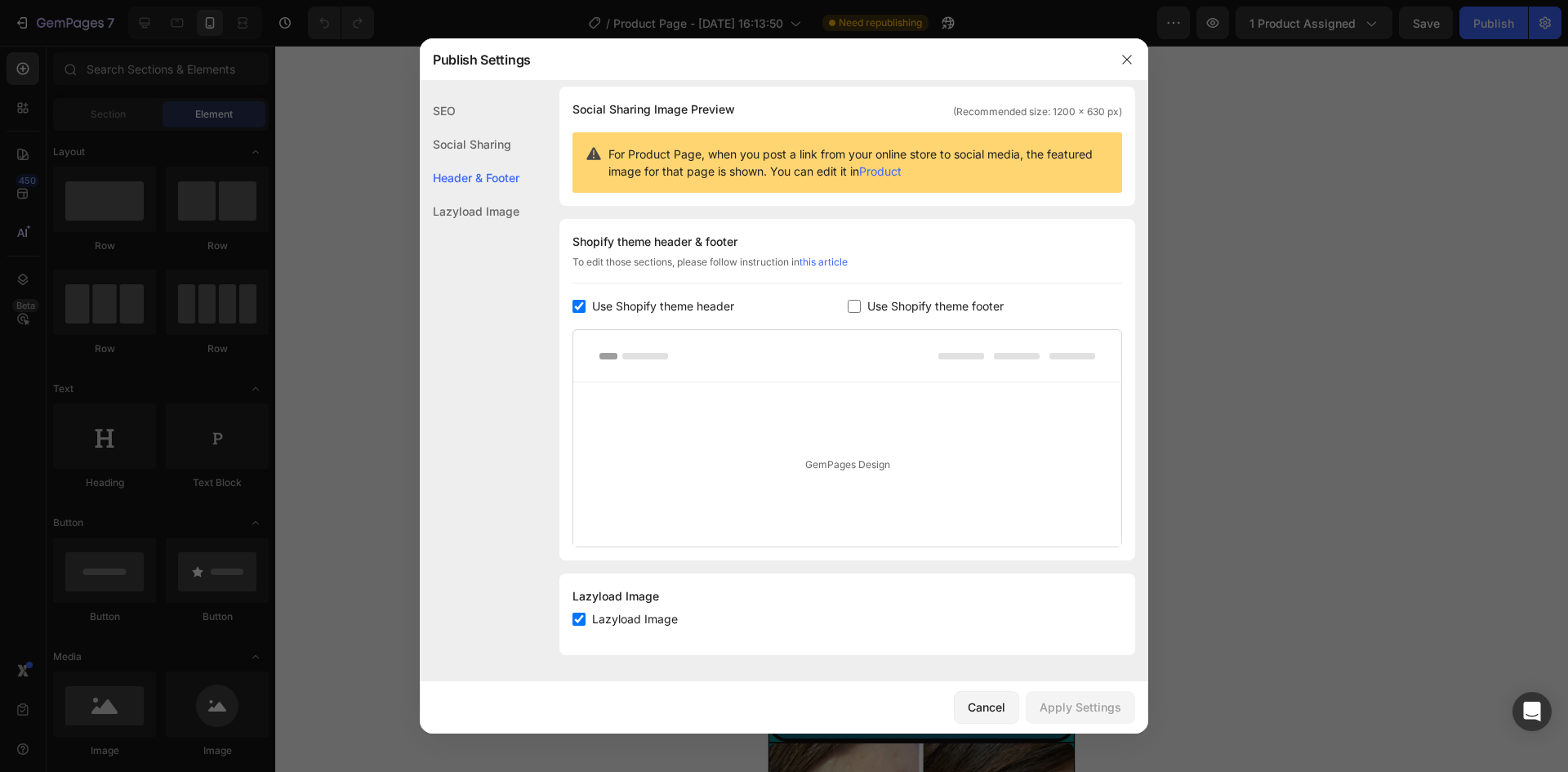
click at [586, 303] on label "Use Shopify theme header" at bounding box center [660, 306] width 149 height 20
checkbox input "false"
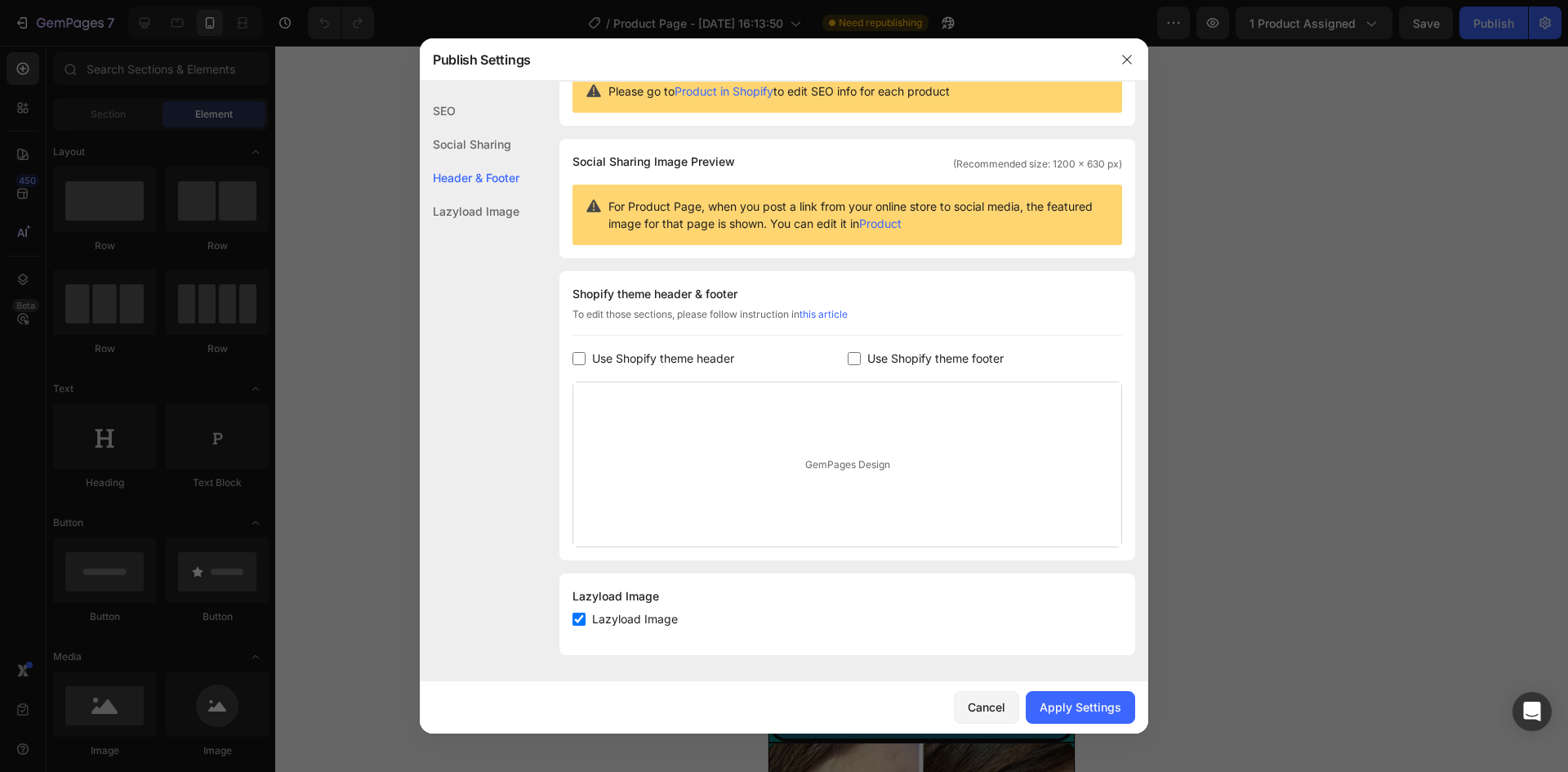
scroll to position [64, 0]
click at [1085, 716] on div "Apply Settings" at bounding box center [1080, 707] width 81 height 17
click at [1119, 57] on button "button" at bounding box center [1127, 60] width 26 height 26
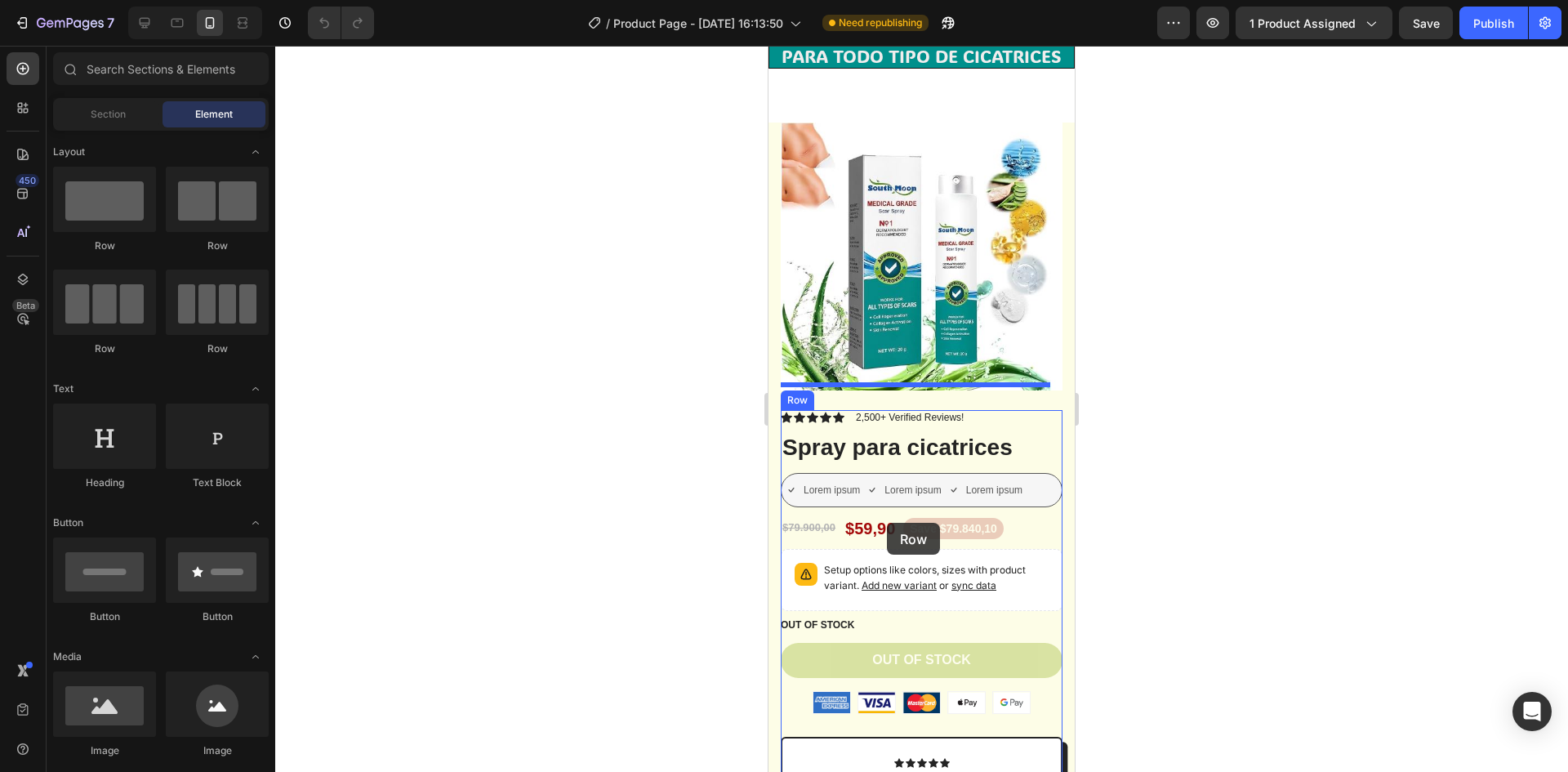
scroll to position [3104, 0]
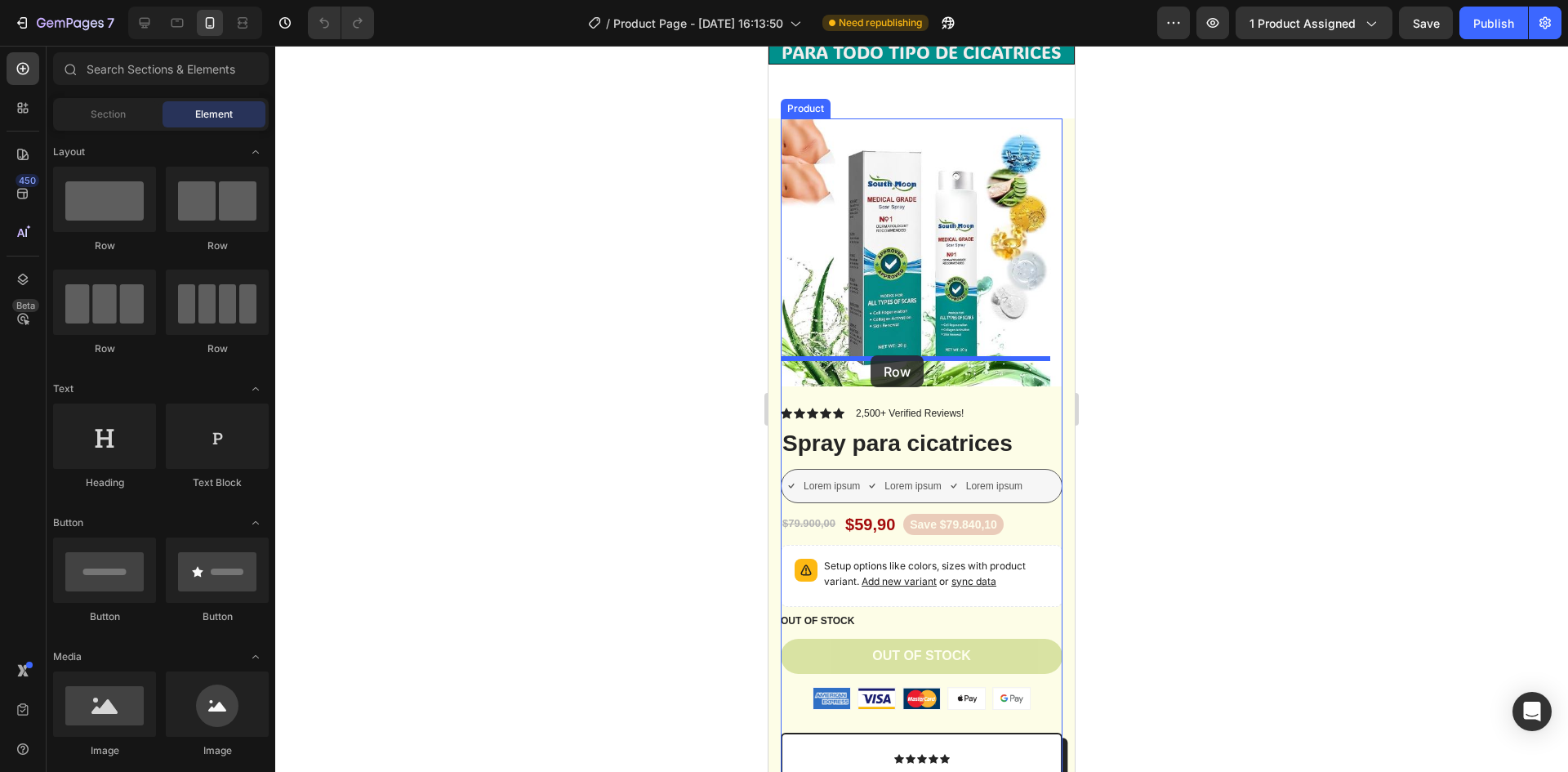
drag, startPoint x: 889, startPoint y: 271, endPoint x: 870, endPoint y: 355, distance: 86.1
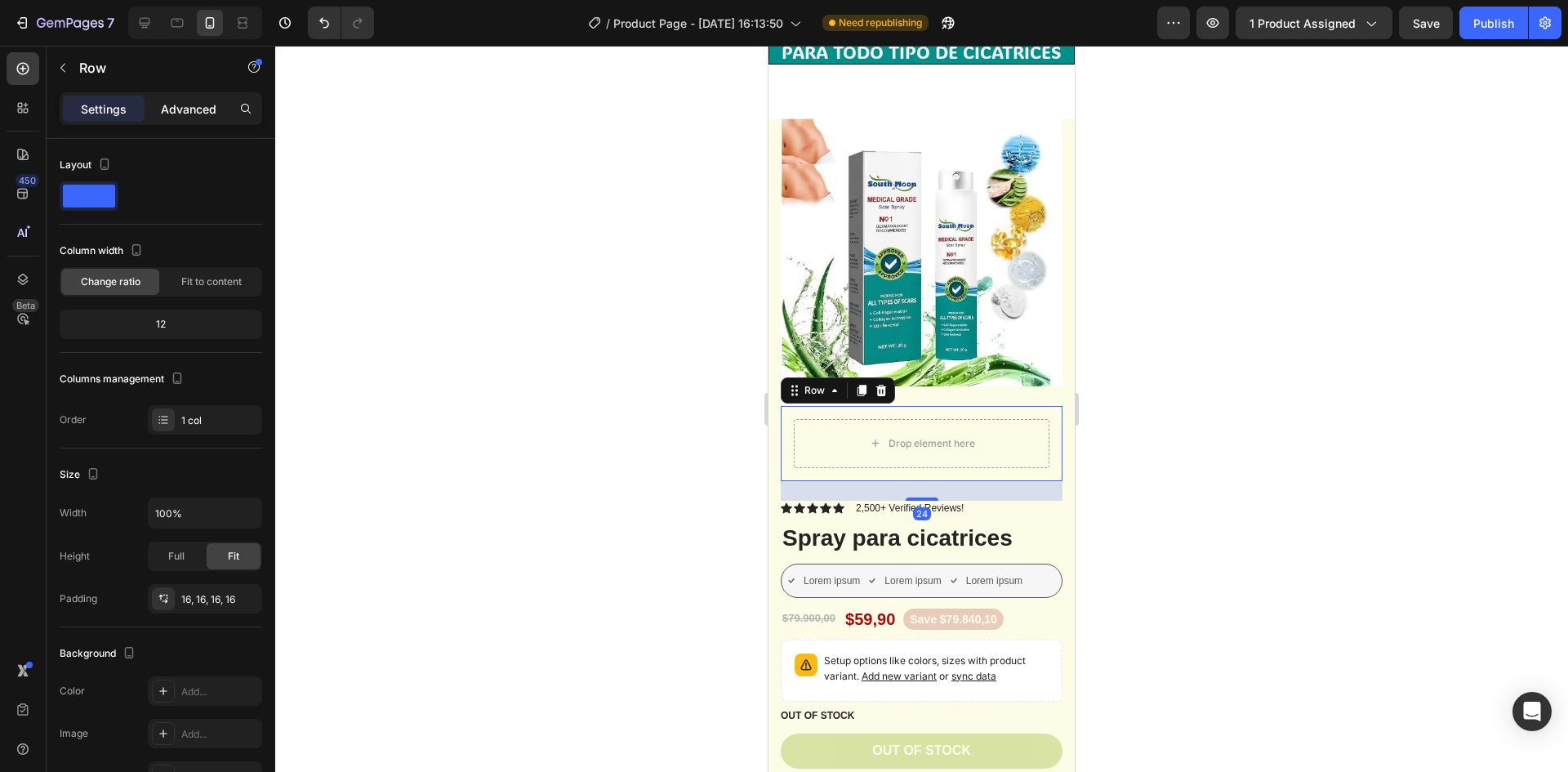
click at [196, 107] on p "Advanced" at bounding box center [188, 109] width 55 height 17
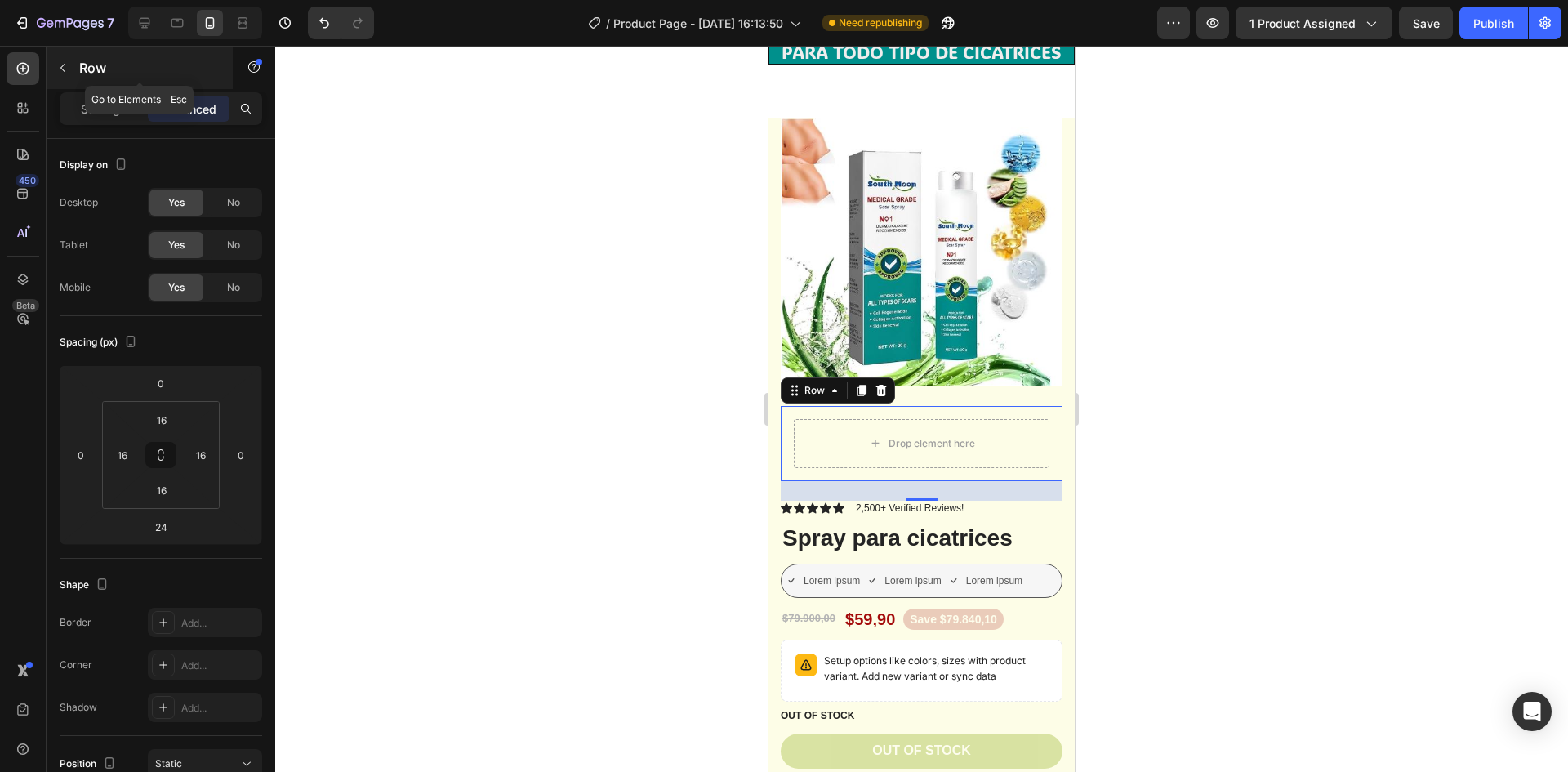
click at [73, 67] on button "button" at bounding box center [63, 67] width 26 height 26
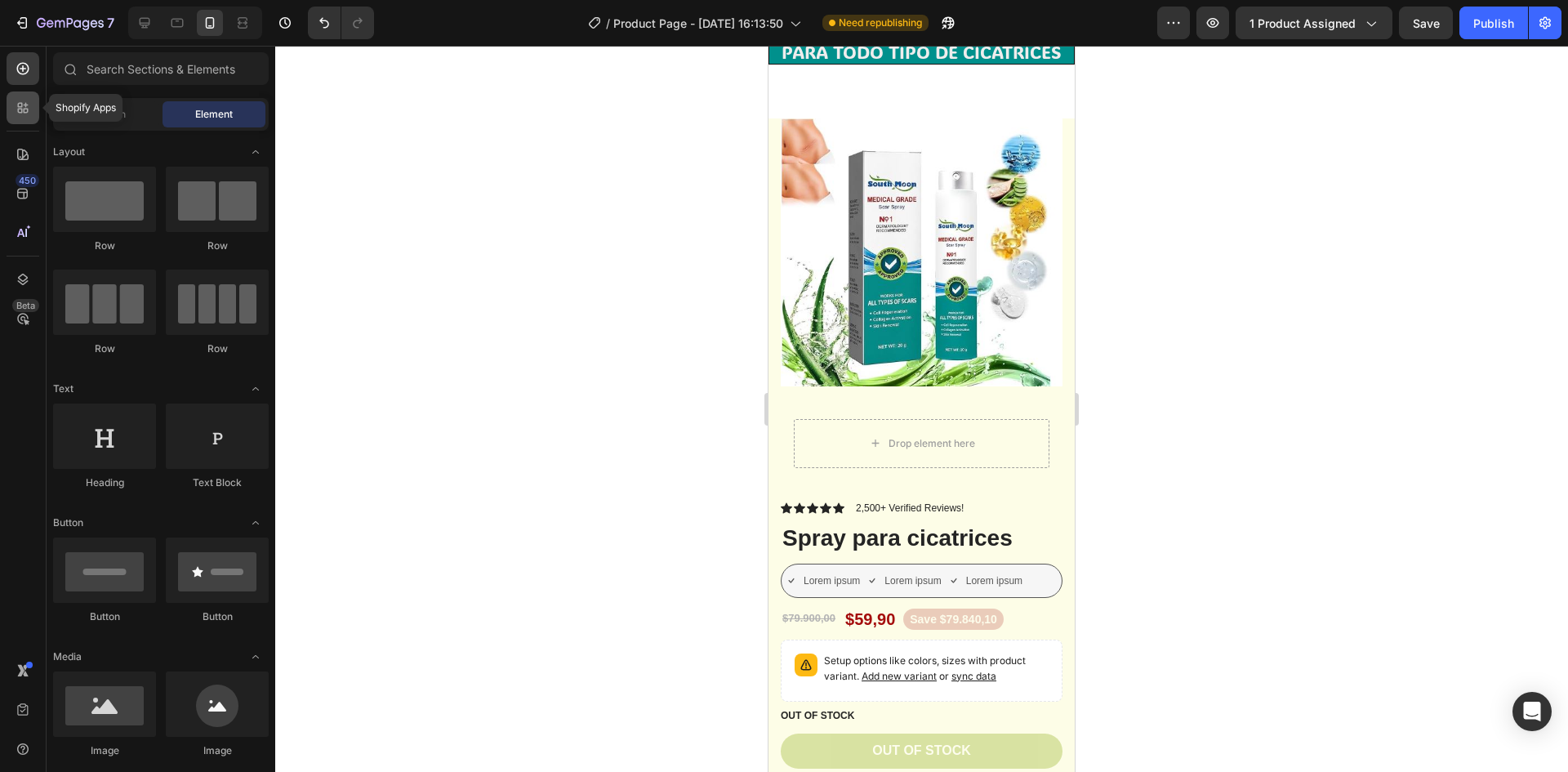
click at [14, 112] on div at bounding box center [23, 108] width 33 height 33
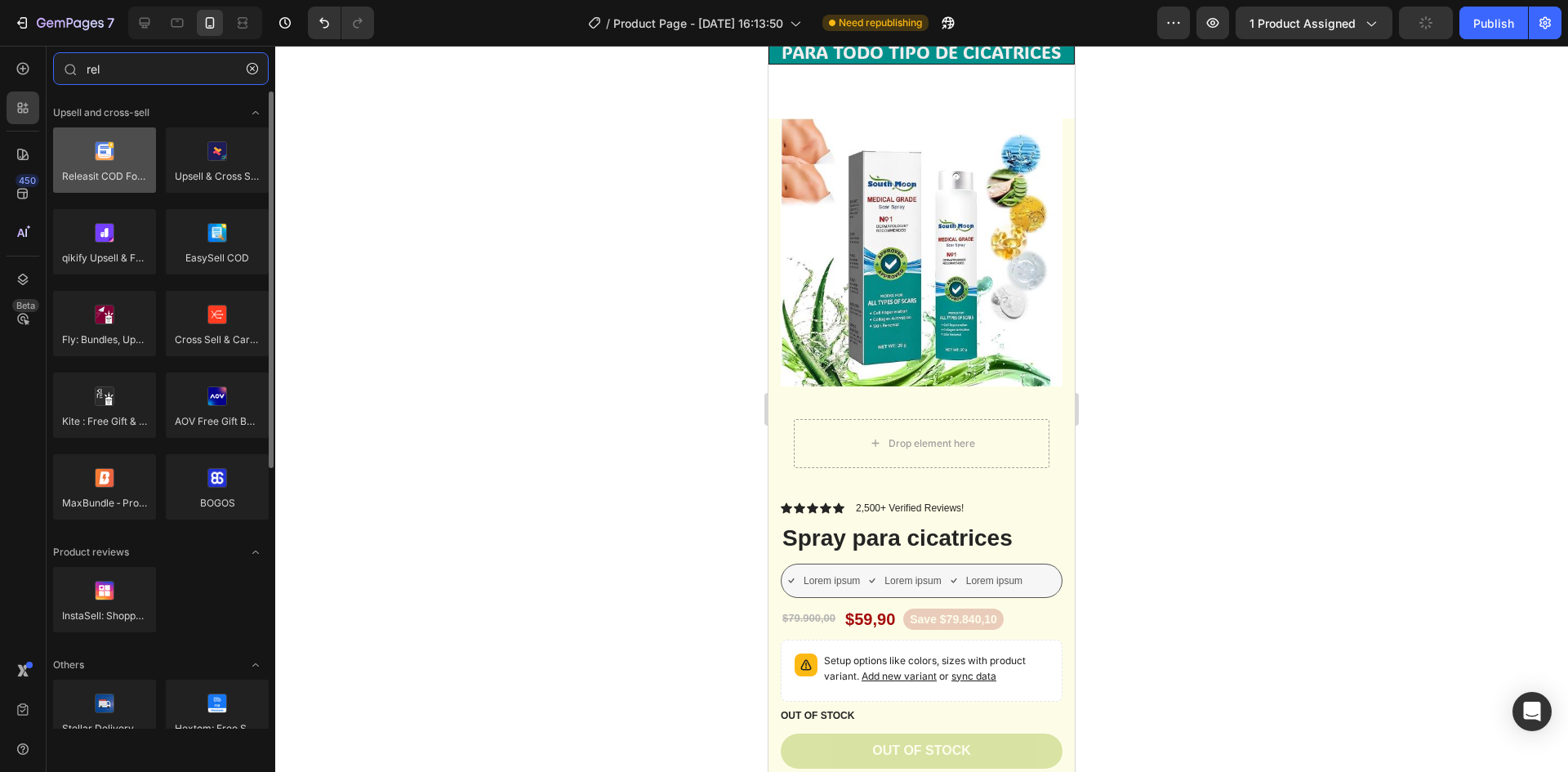
type input "rel"
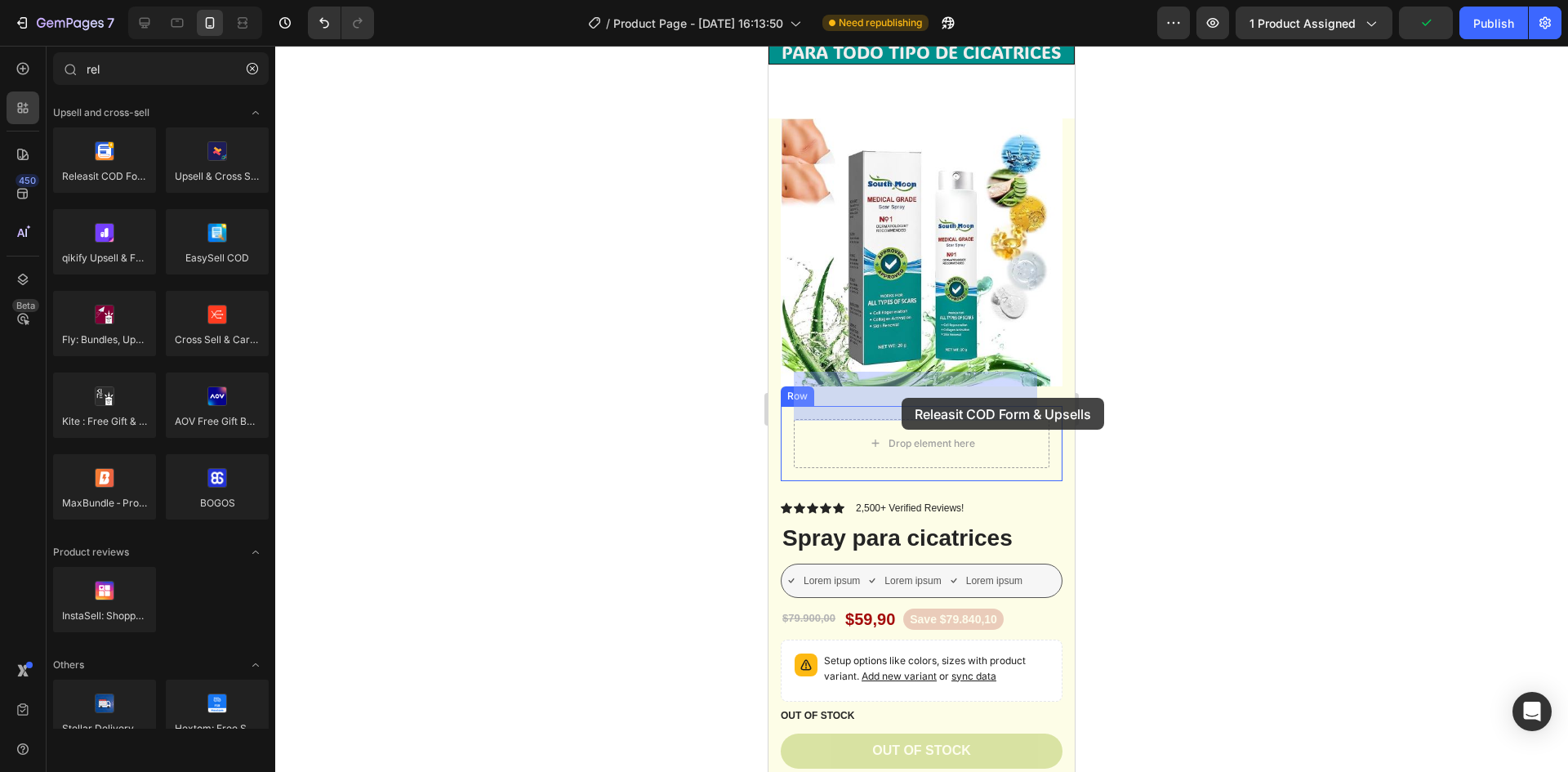
drag, startPoint x: 894, startPoint y: 213, endPoint x: 902, endPoint y: 398, distance: 185.2
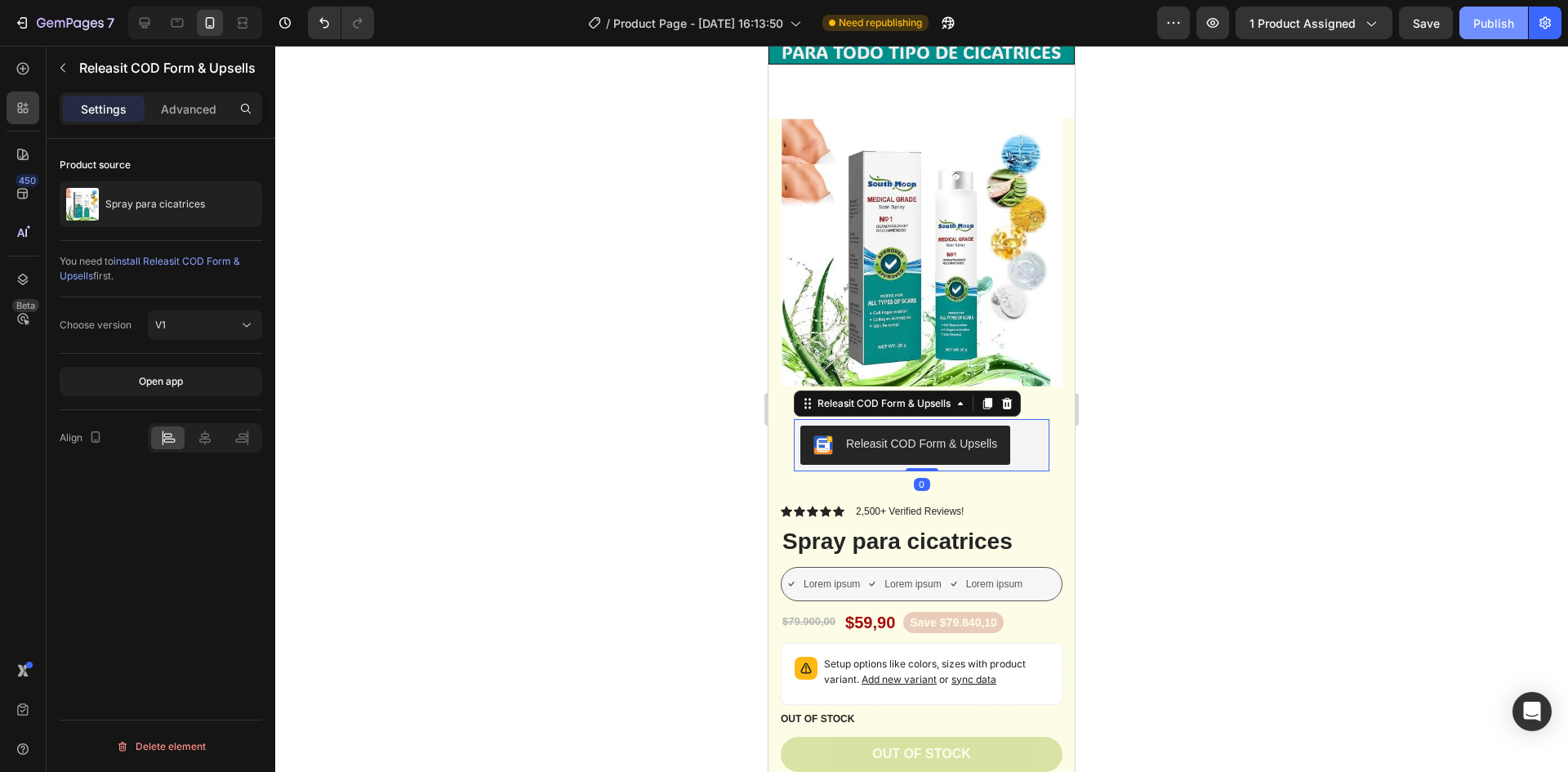
click at [1509, 28] on div "Publish" at bounding box center [1494, 23] width 41 height 17
click at [1011, 254] on img at bounding box center [921, 252] width 282 height 267
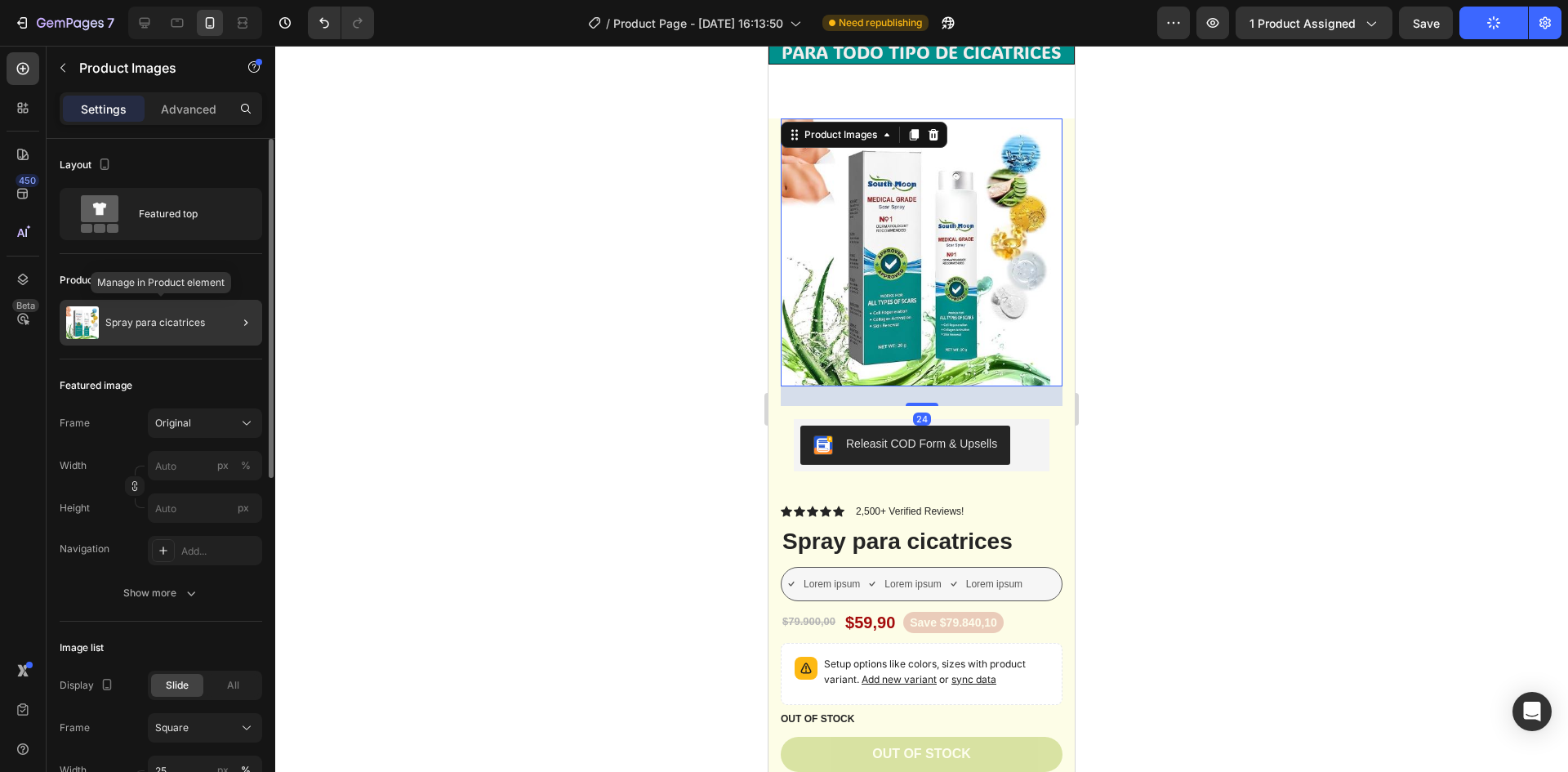
click at [219, 310] on div at bounding box center [239, 322] width 46 height 46
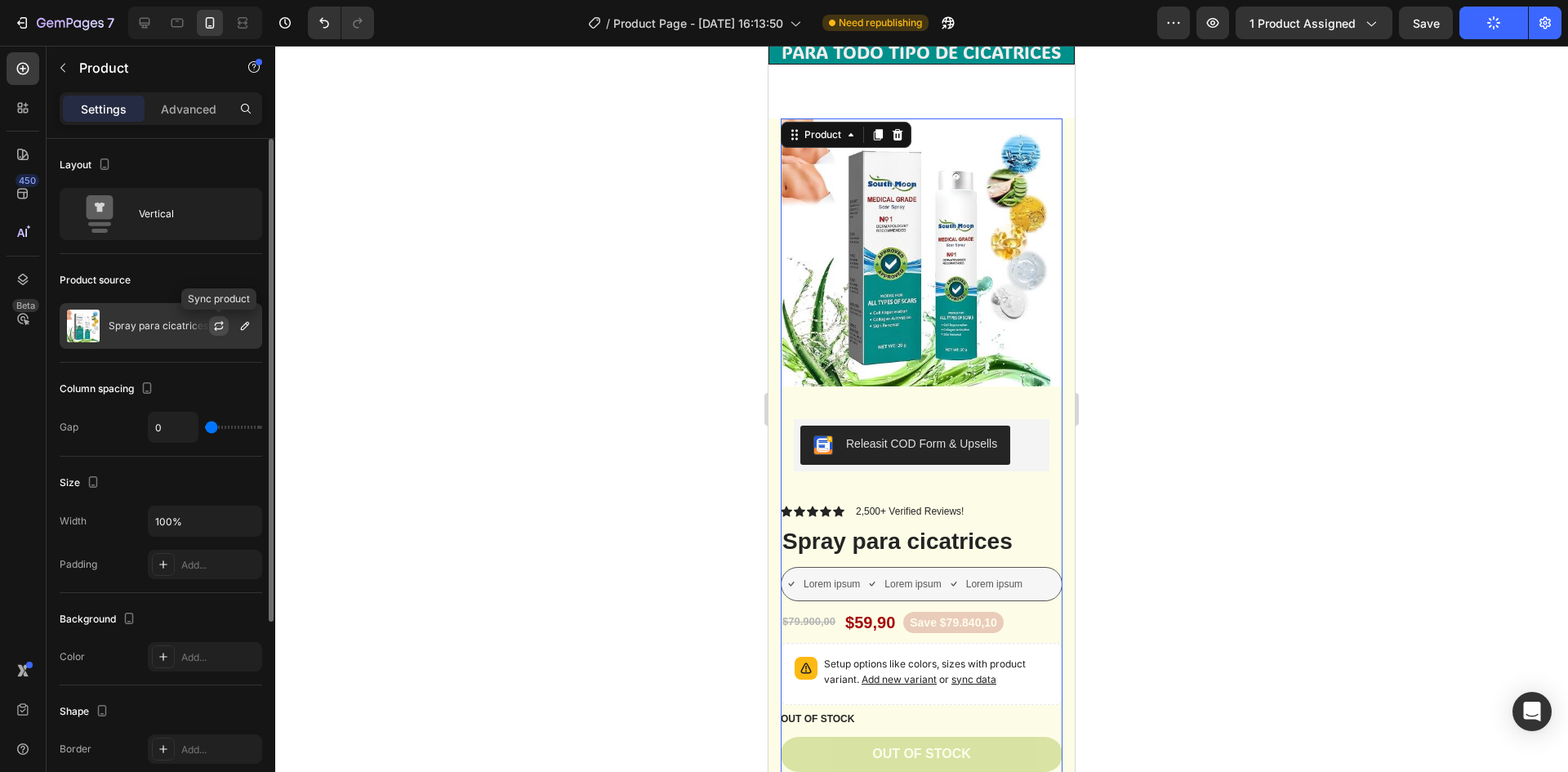
click at [226, 334] on button "button" at bounding box center [219, 326] width 20 height 20
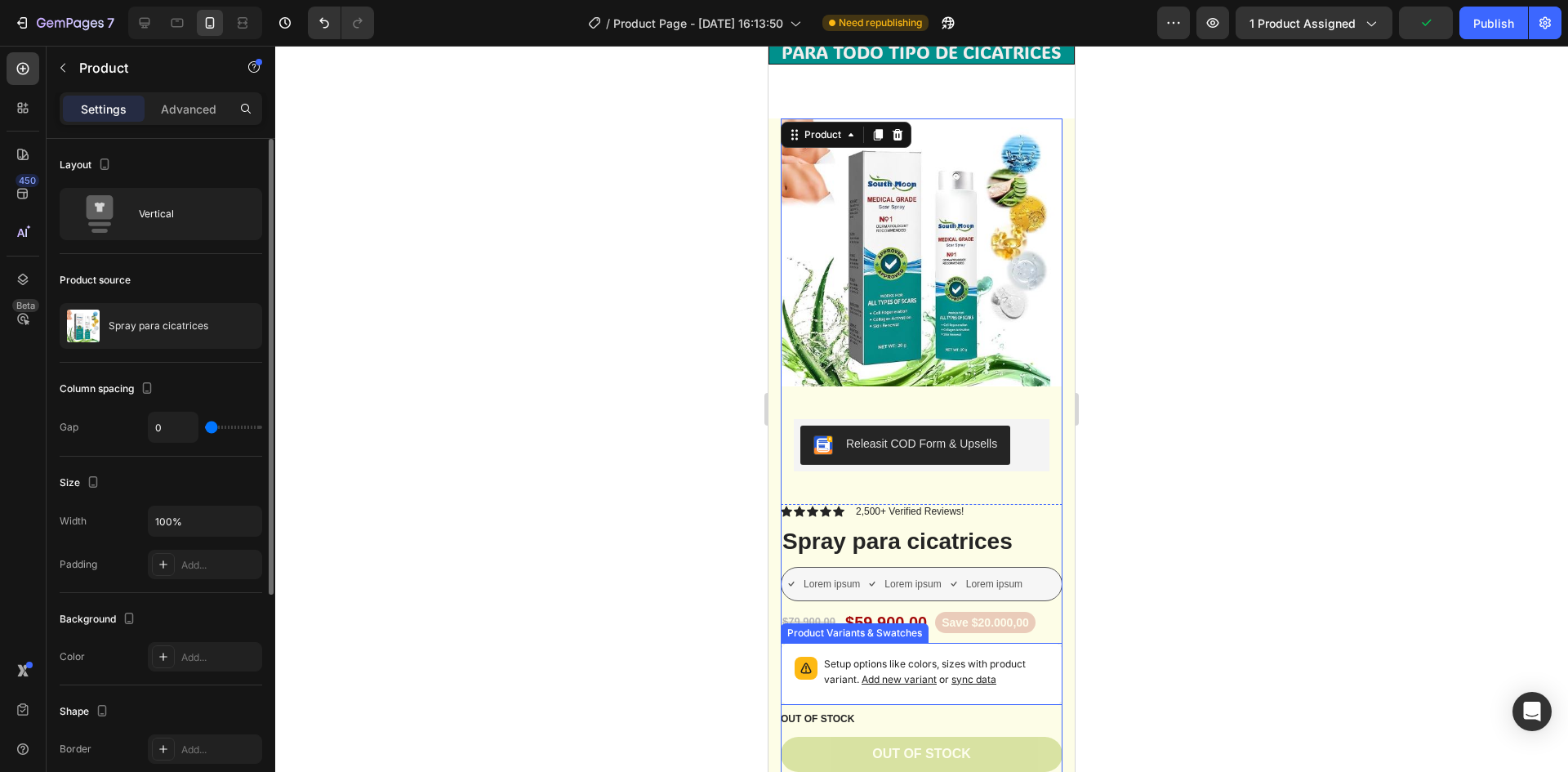
click at [944, 657] on p "Setup options like colors, sizes with product variant. Add new variant or sync …" at bounding box center [936, 673] width 225 height 31
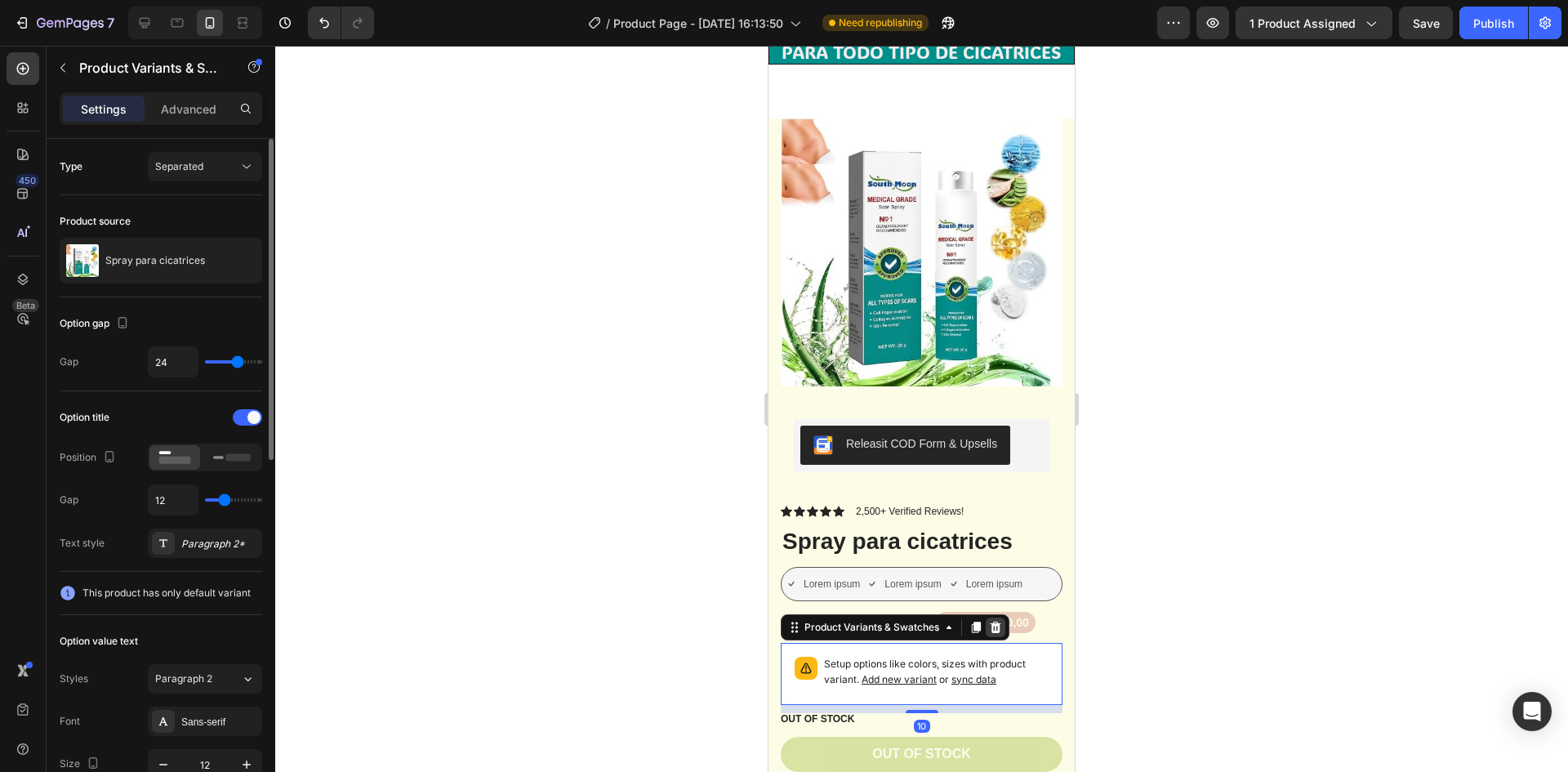
click at [991, 621] on icon at bounding box center [995, 627] width 13 height 13
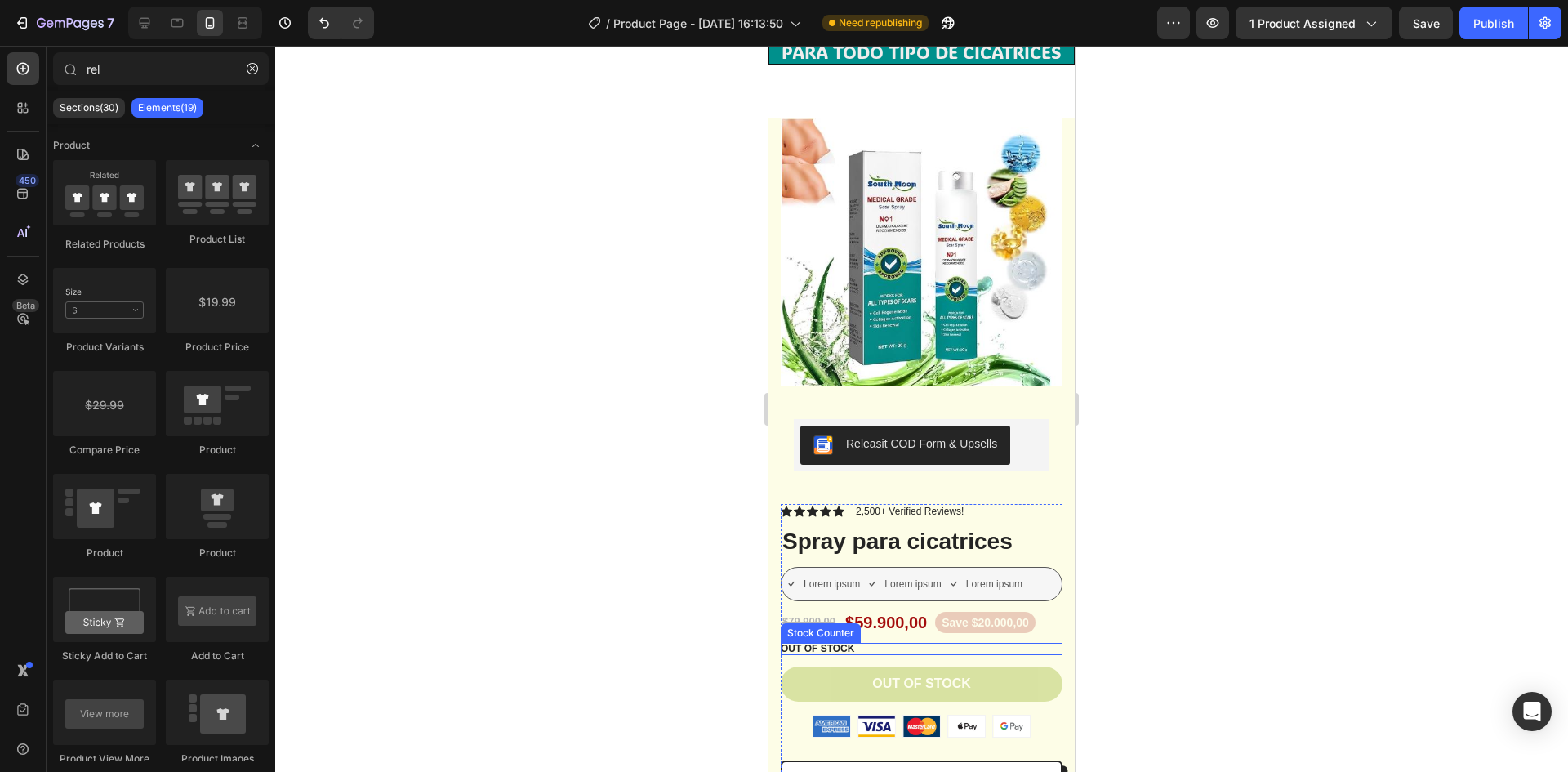
click at [921, 643] on div "OUT OF STOCK" at bounding box center [921, 649] width 282 height 13
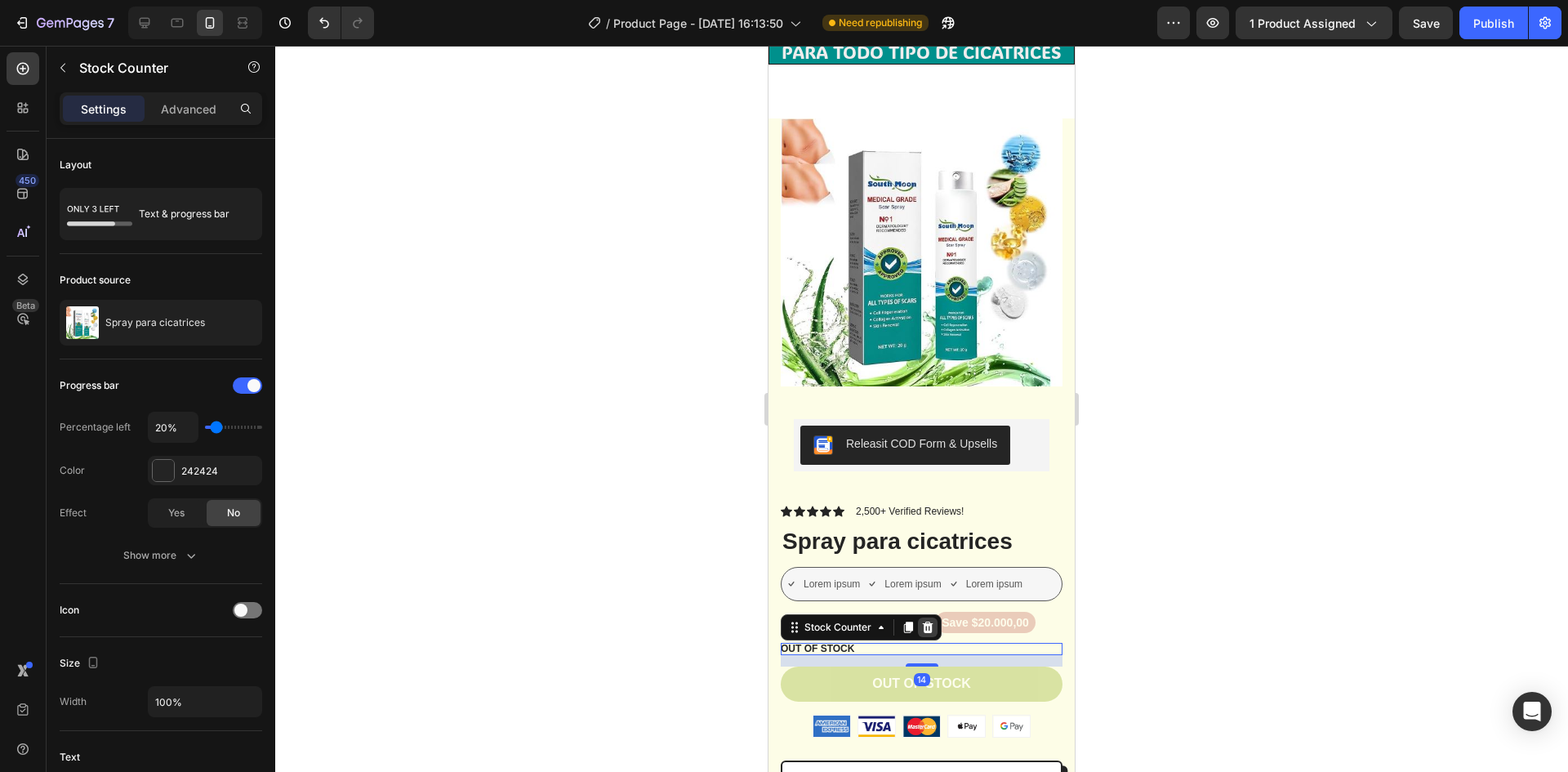
click at [921, 617] on div at bounding box center [927, 627] width 20 height 20
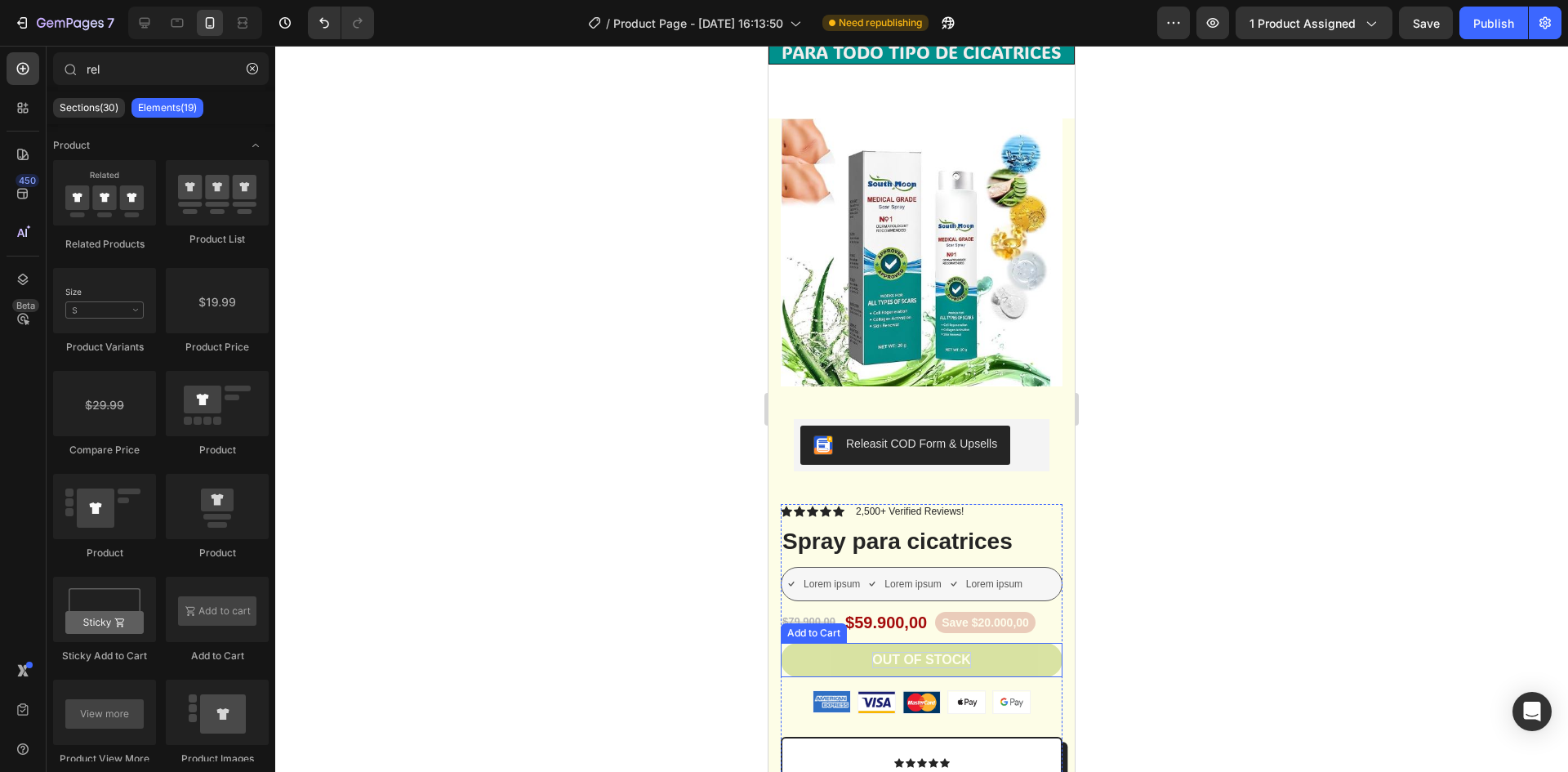
click at [917, 652] on div "Out of stock" at bounding box center [921, 660] width 99 height 17
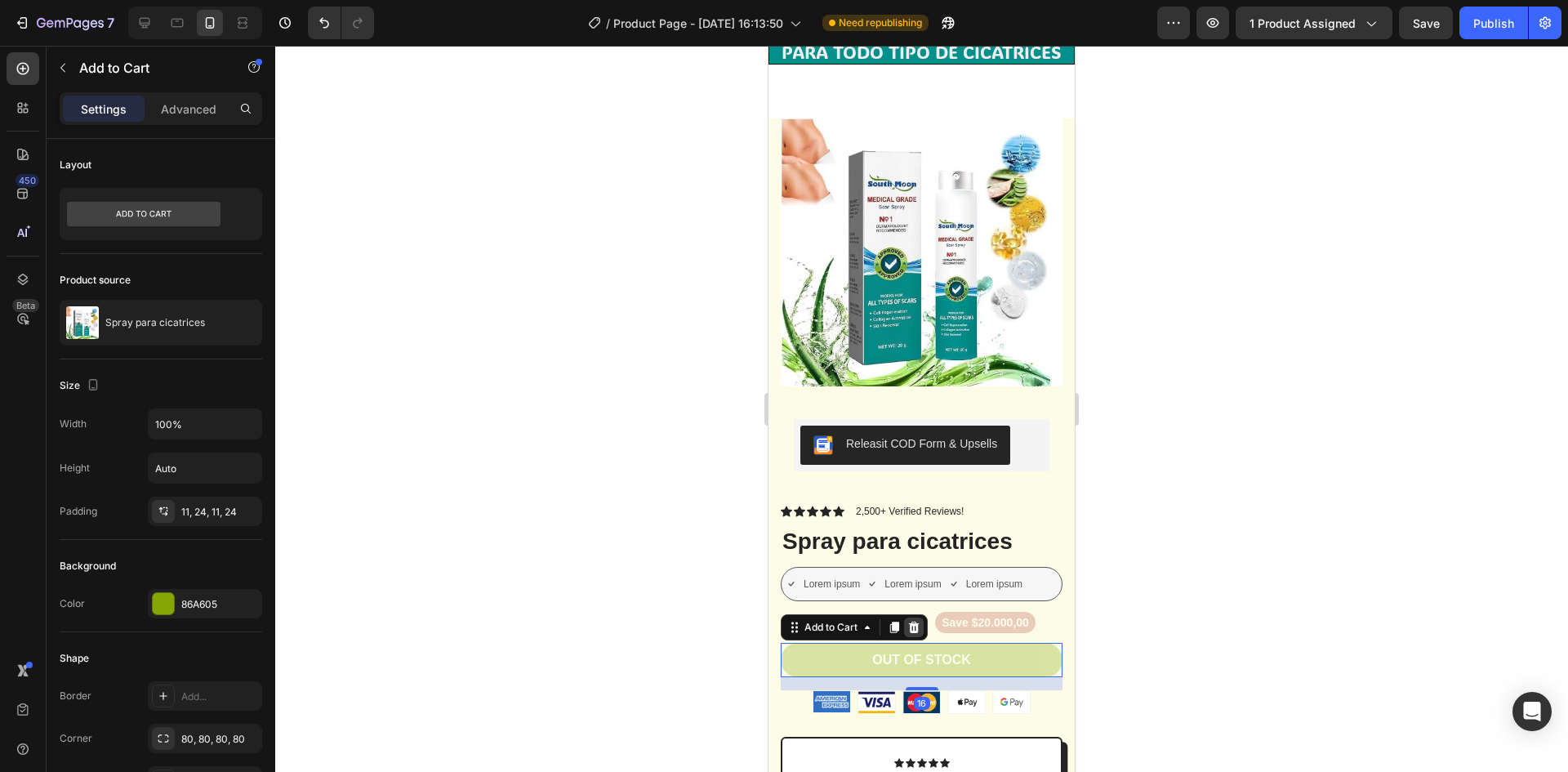
click at [908, 621] on icon at bounding box center [914, 627] width 13 height 13
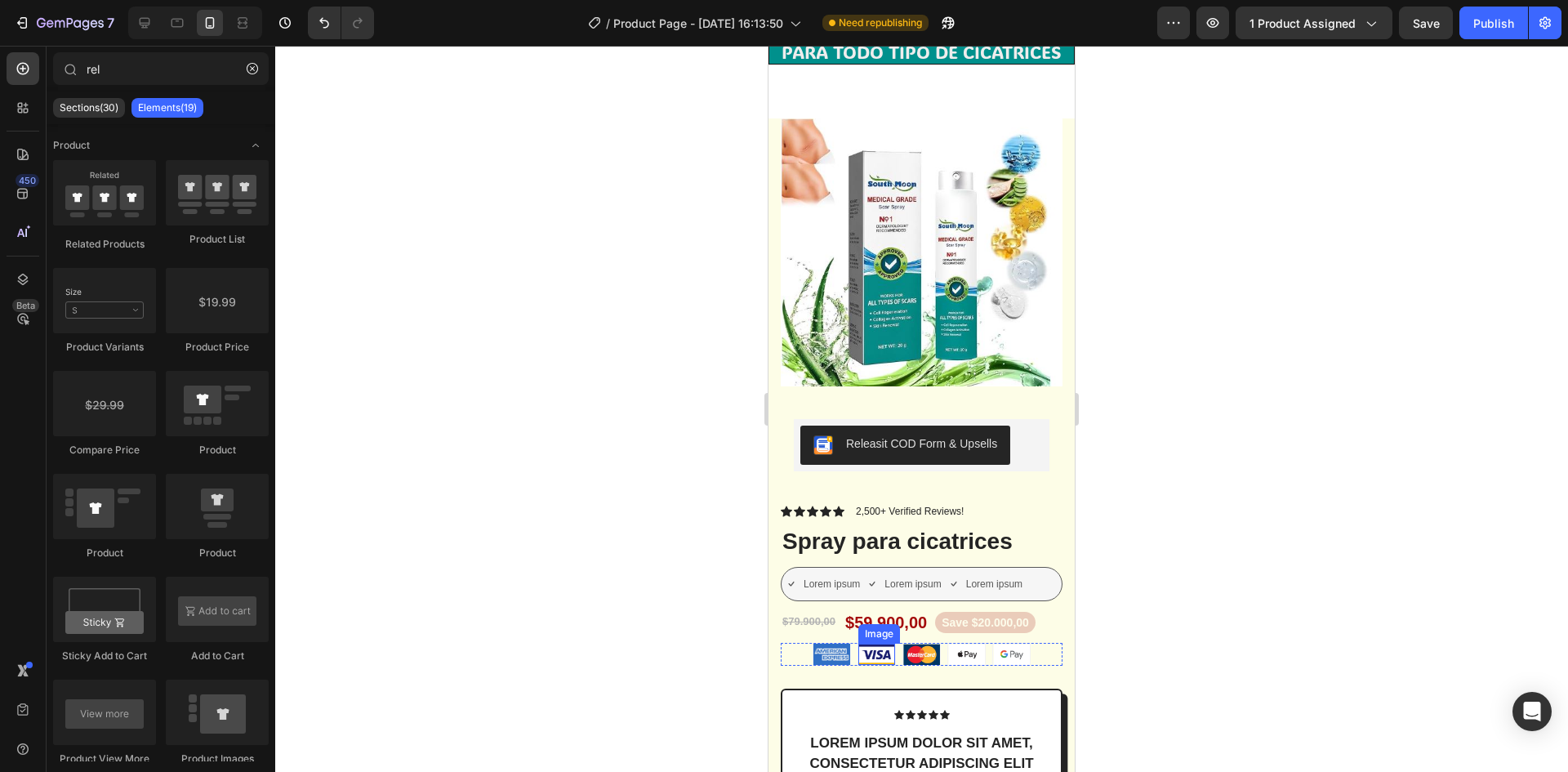
click at [887, 644] on img at bounding box center [876, 654] width 37 height 22
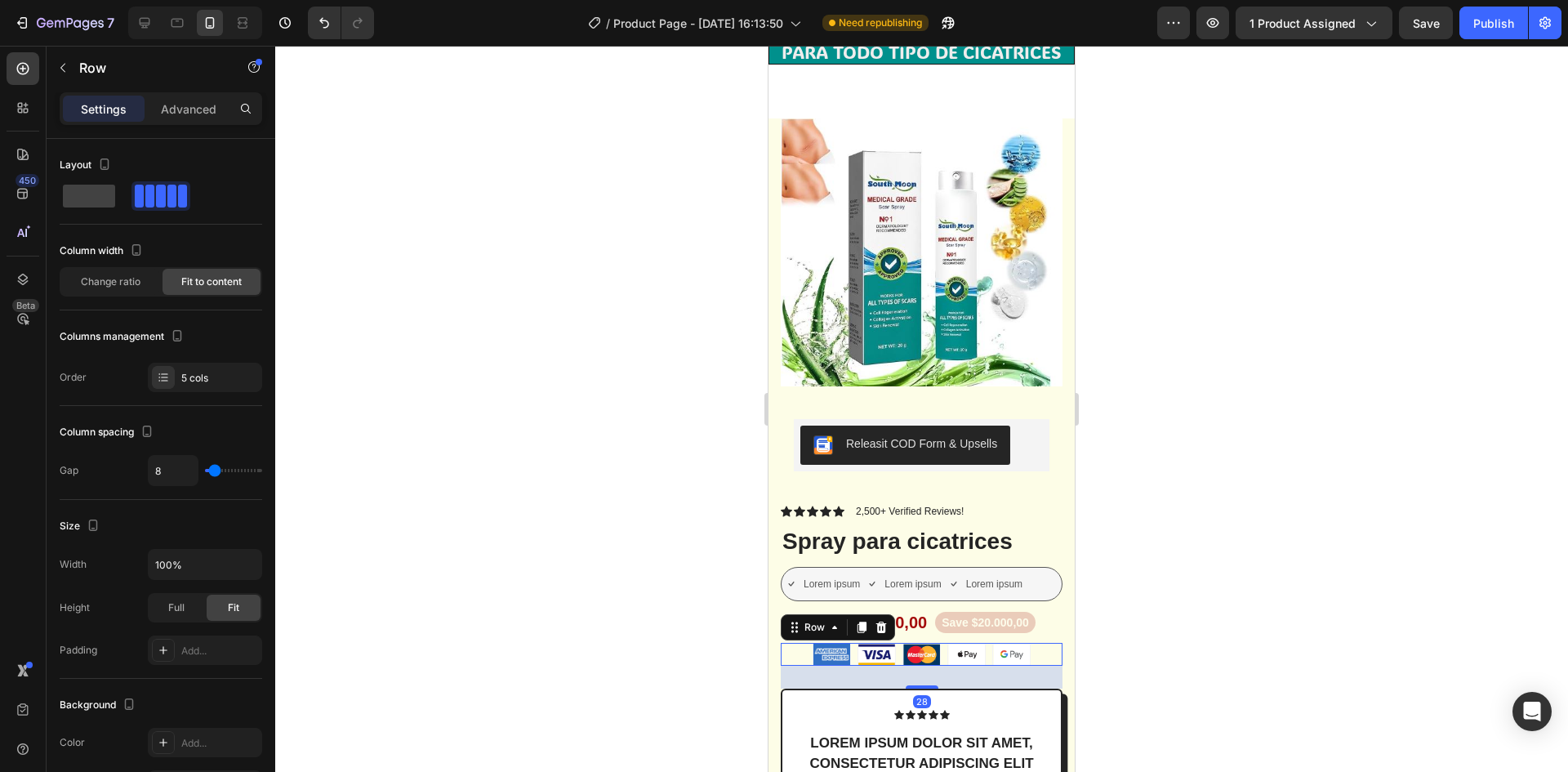
click at [788, 643] on div "Image Image Image Image Image Row 28" at bounding box center [921, 654] width 282 height 22
click at [888, 617] on div at bounding box center [881, 627] width 20 height 20
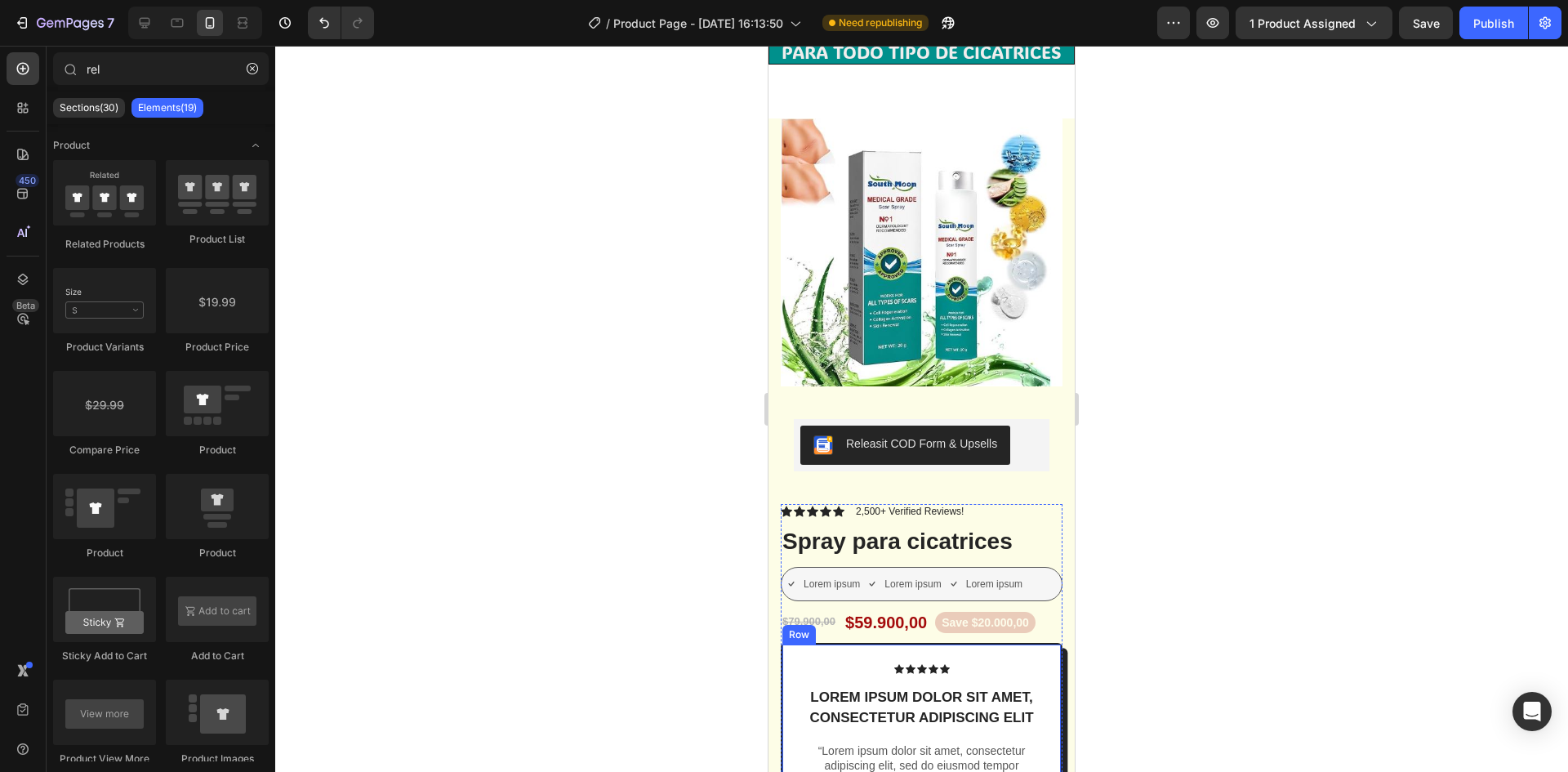
click at [847, 643] on div "Icon Icon Icon Icon Icon Icon List Lorem ipsum dolor sit amet, consectetur adip…" at bounding box center [921, 744] width 282 height 203
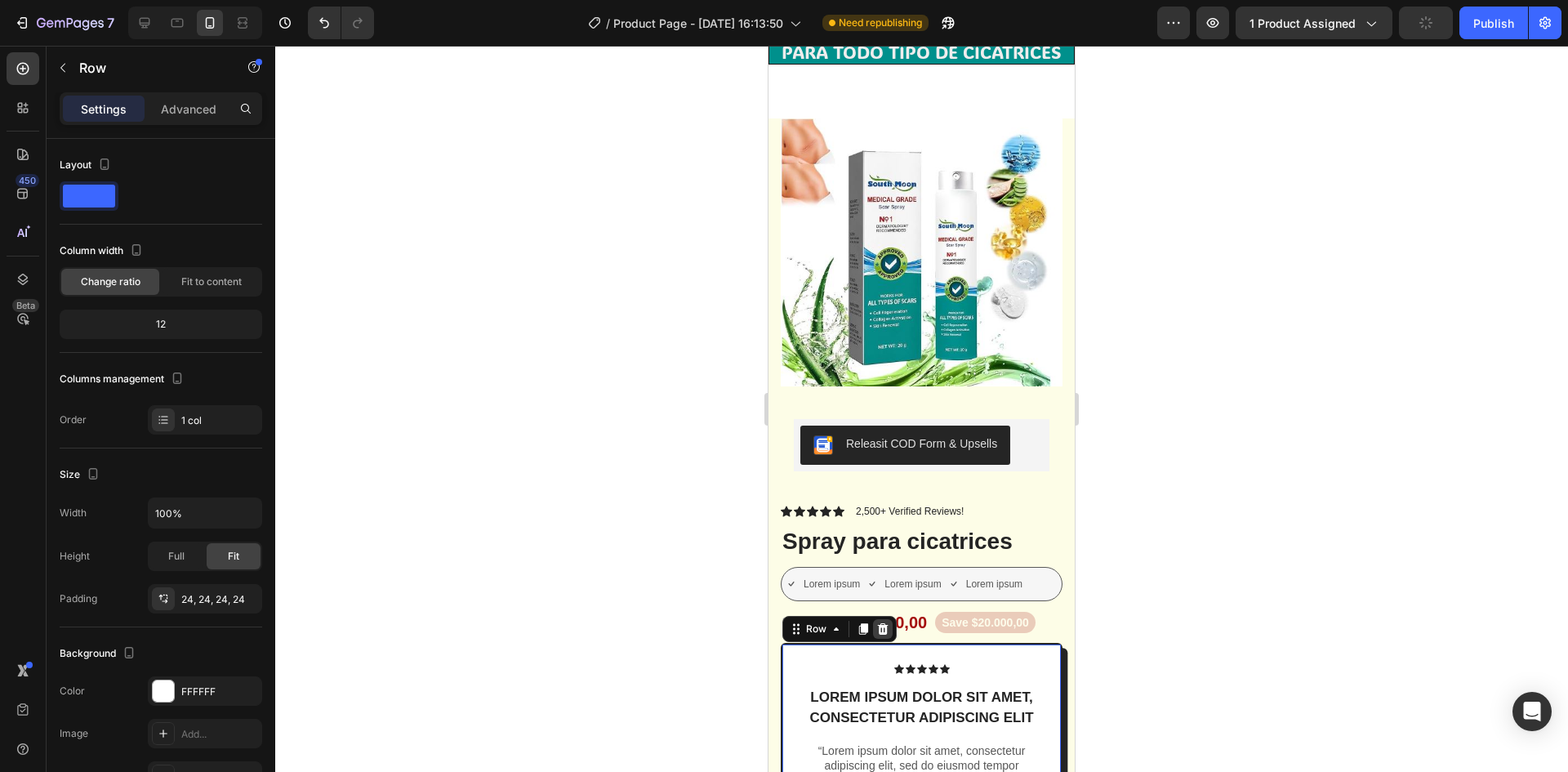
click at [884, 622] on icon at bounding box center [883, 628] width 10 height 11
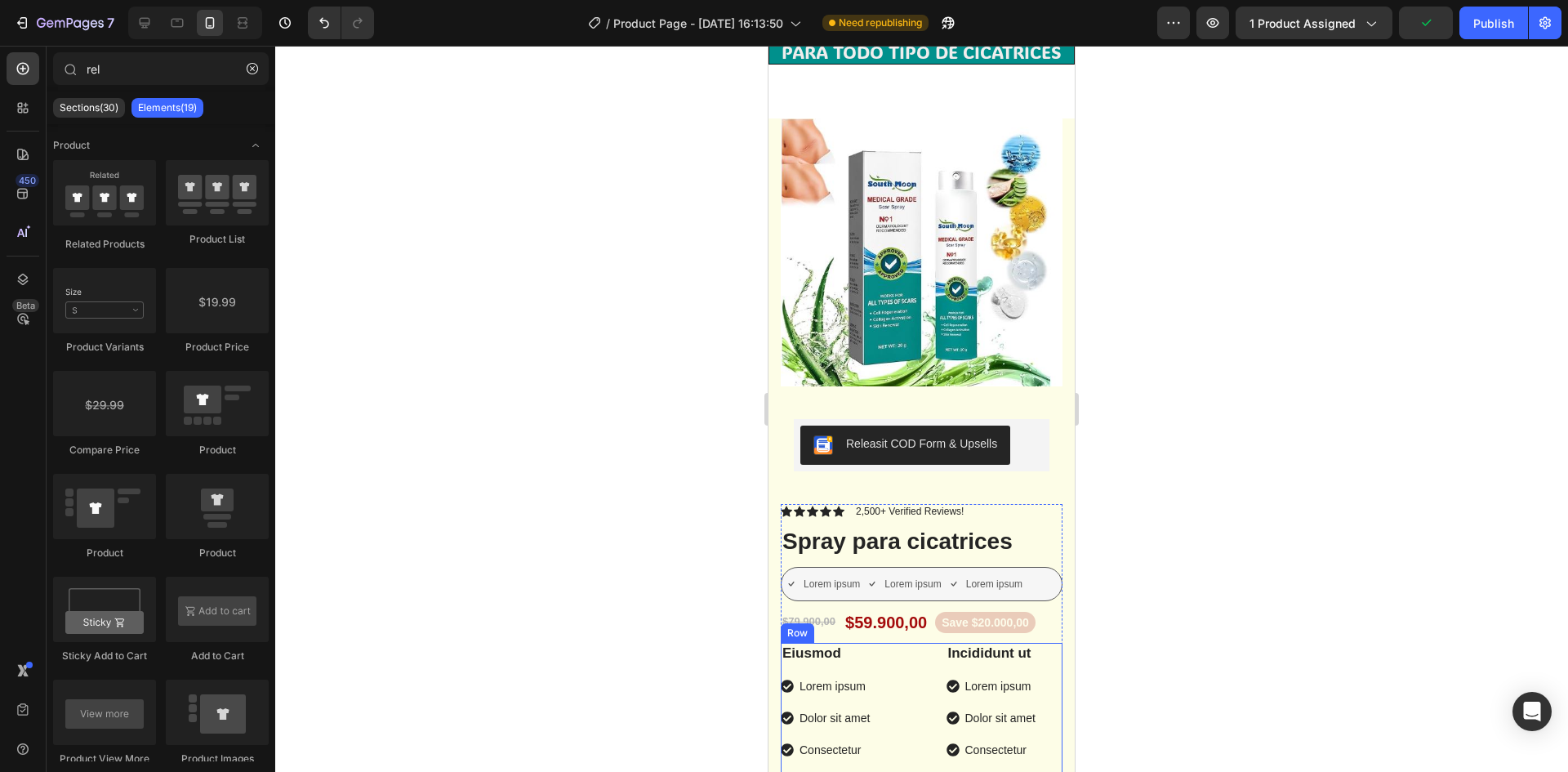
click at [901, 643] on div "Eiusmod Text Block Lorem ipsum Dolor sit amet Consectetur Adipiscing elit Item …" at bounding box center [921, 730] width 282 height 174
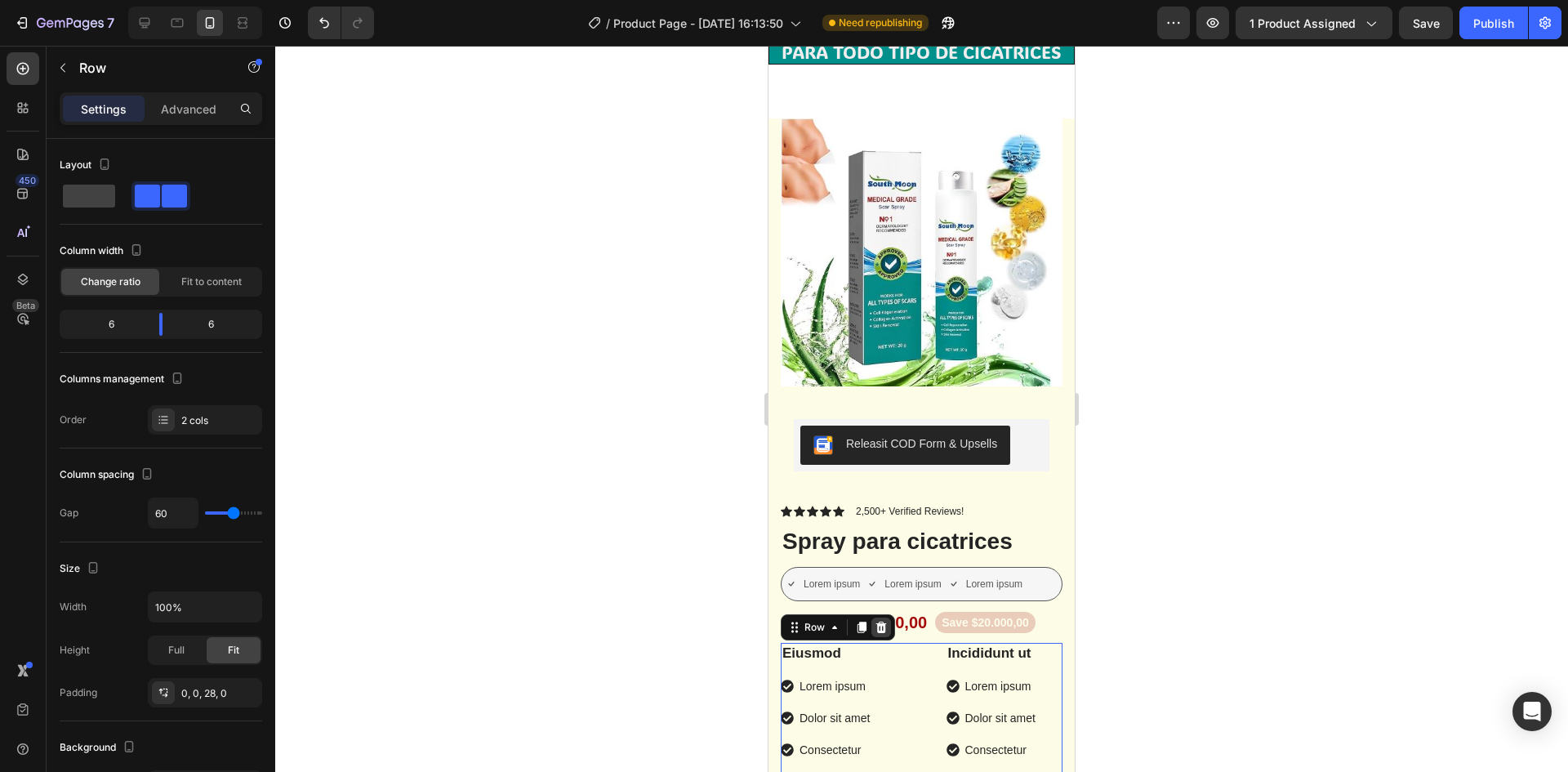
click at [884, 621] on icon at bounding box center [882, 626] width 10 height 11
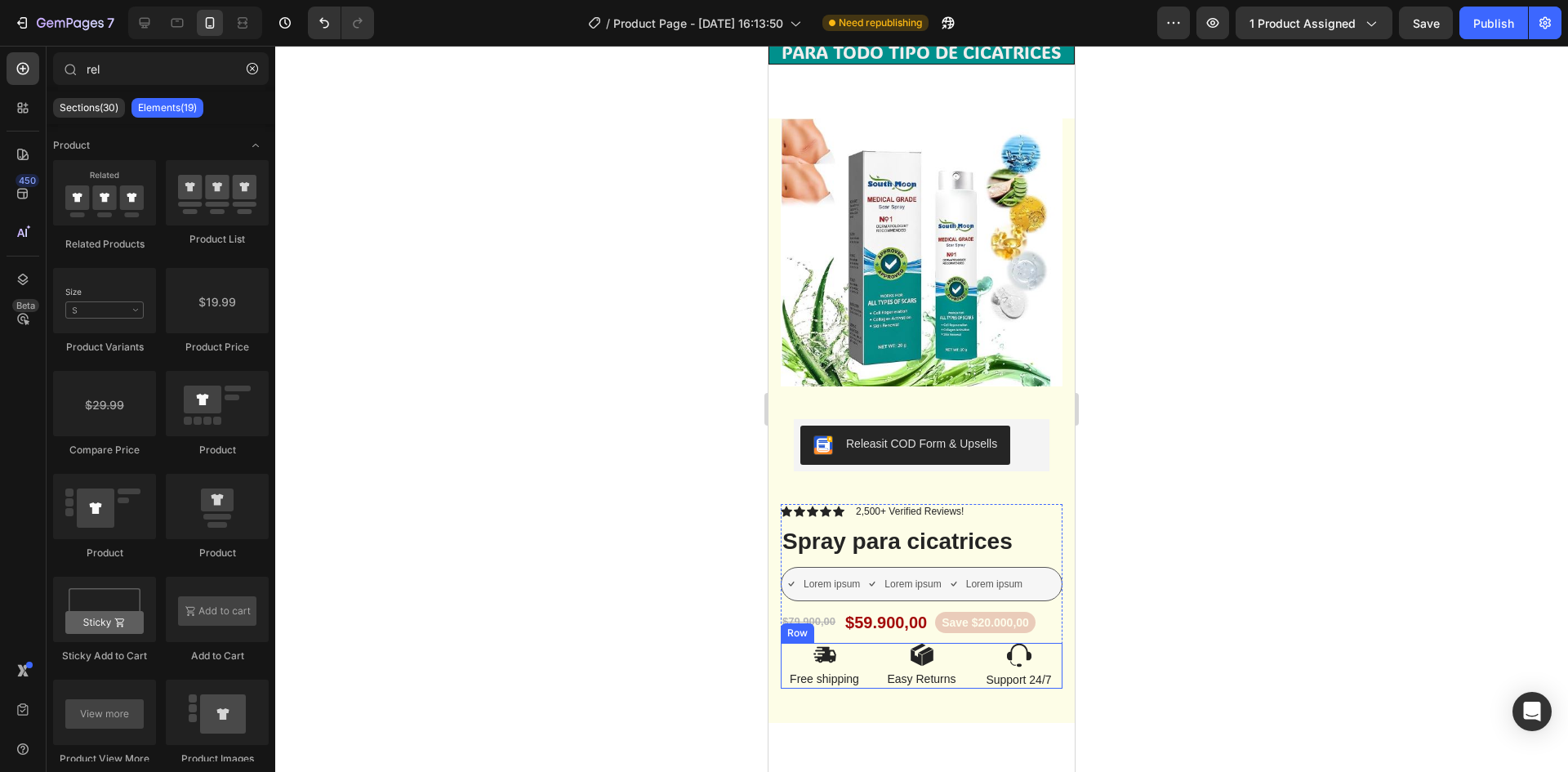
click at [865, 643] on div "Image Free shipping Text Block Image Easy Returns Text Block Image Support 24/7…" at bounding box center [921, 666] width 282 height 46
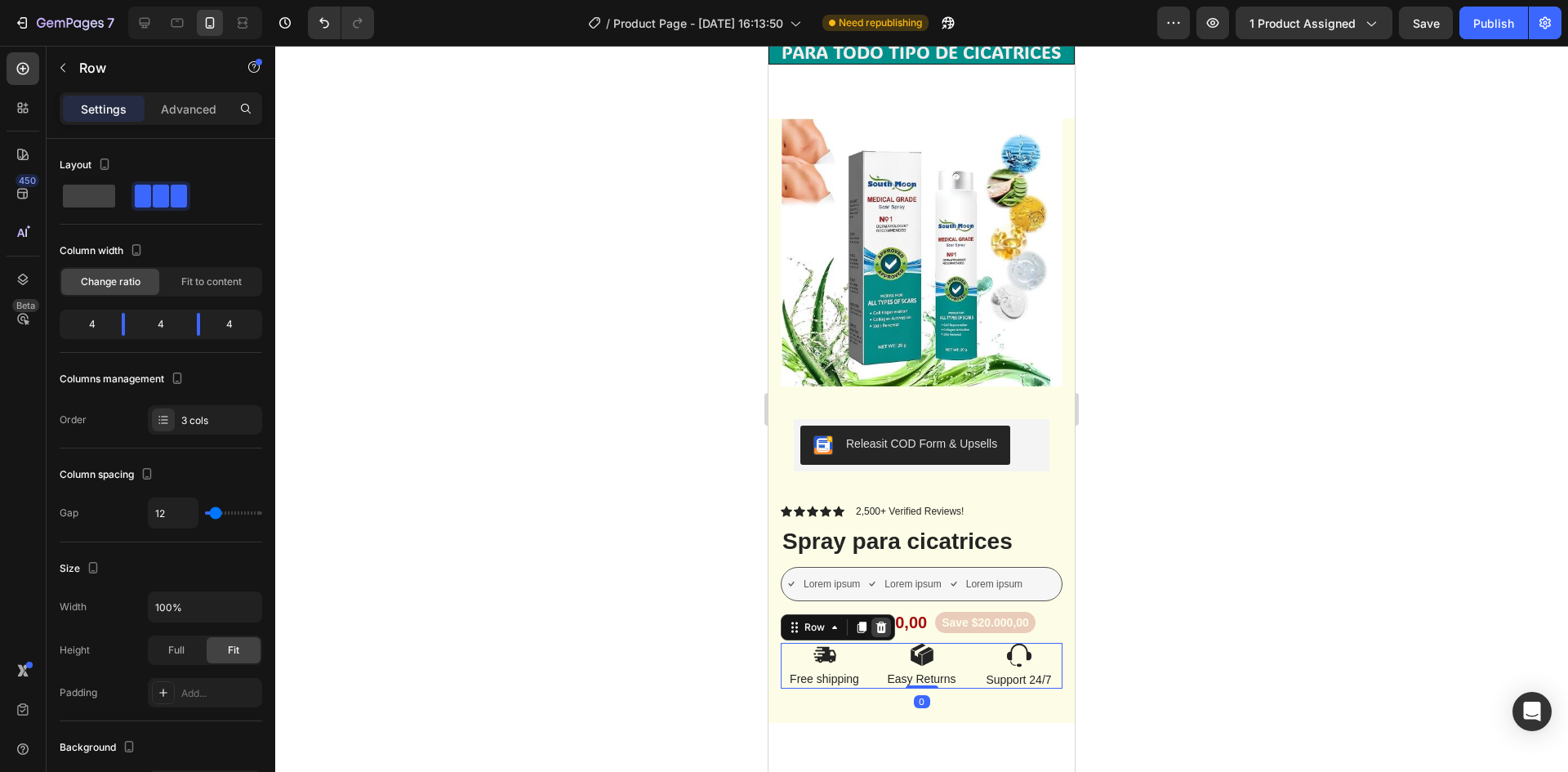
click at [881, 621] on icon at bounding box center [881, 627] width 13 height 13
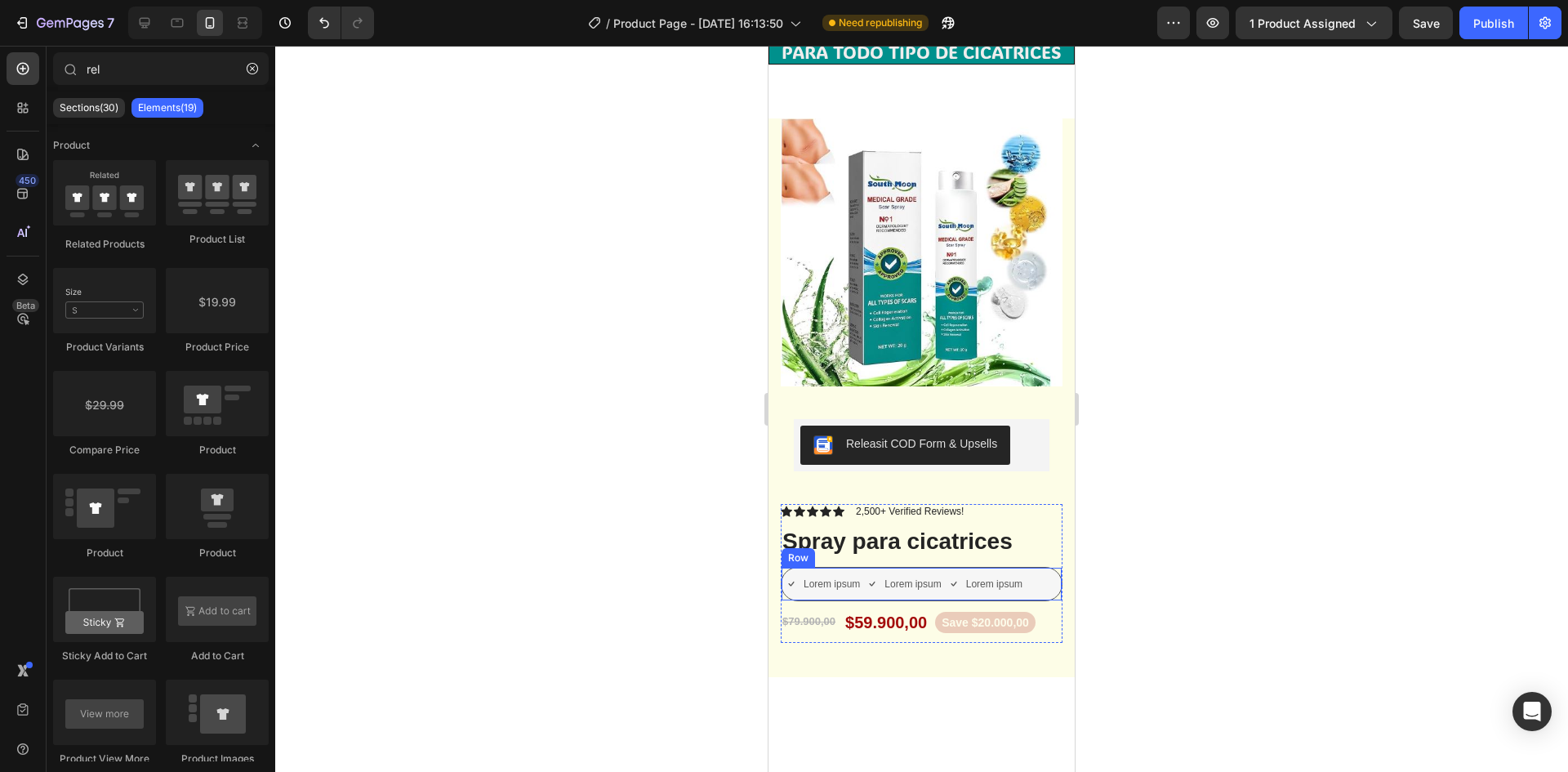
click at [864, 567] on div "Lorem ipsum Item List Lorem ipsum Item List Lorem ipsum Item List Row" at bounding box center [921, 584] width 282 height 35
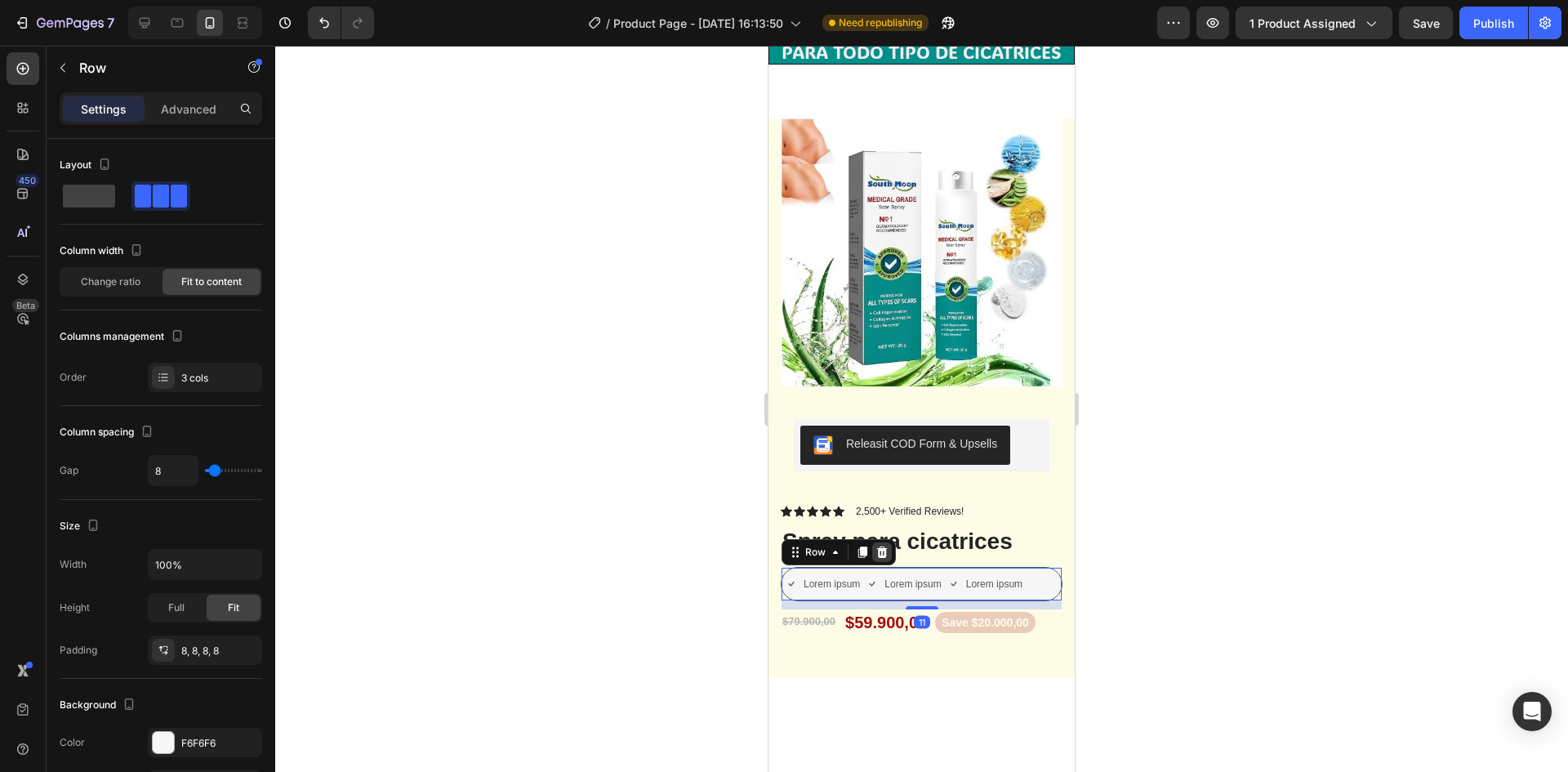
click at [882, 546] on icon at bounding box center [883, 551] width 10 height 11
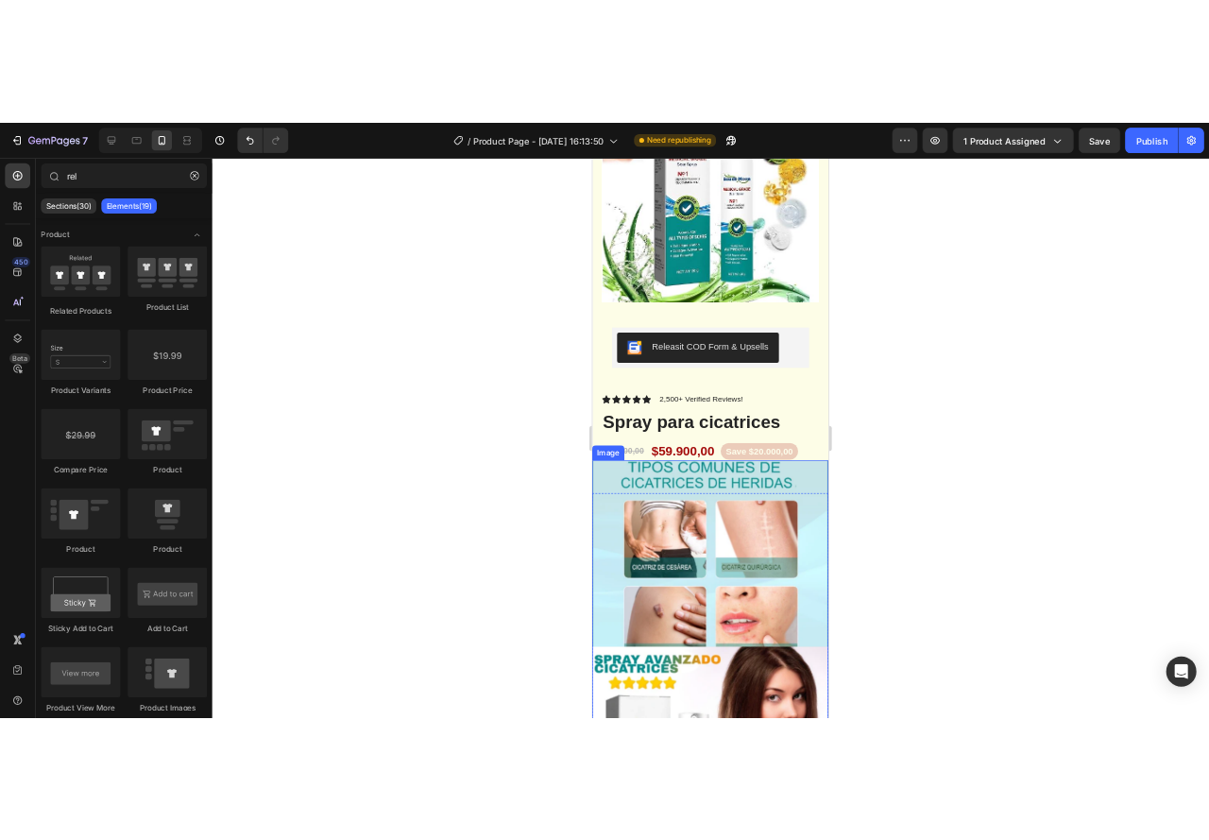
scroll to position [3578, 0]
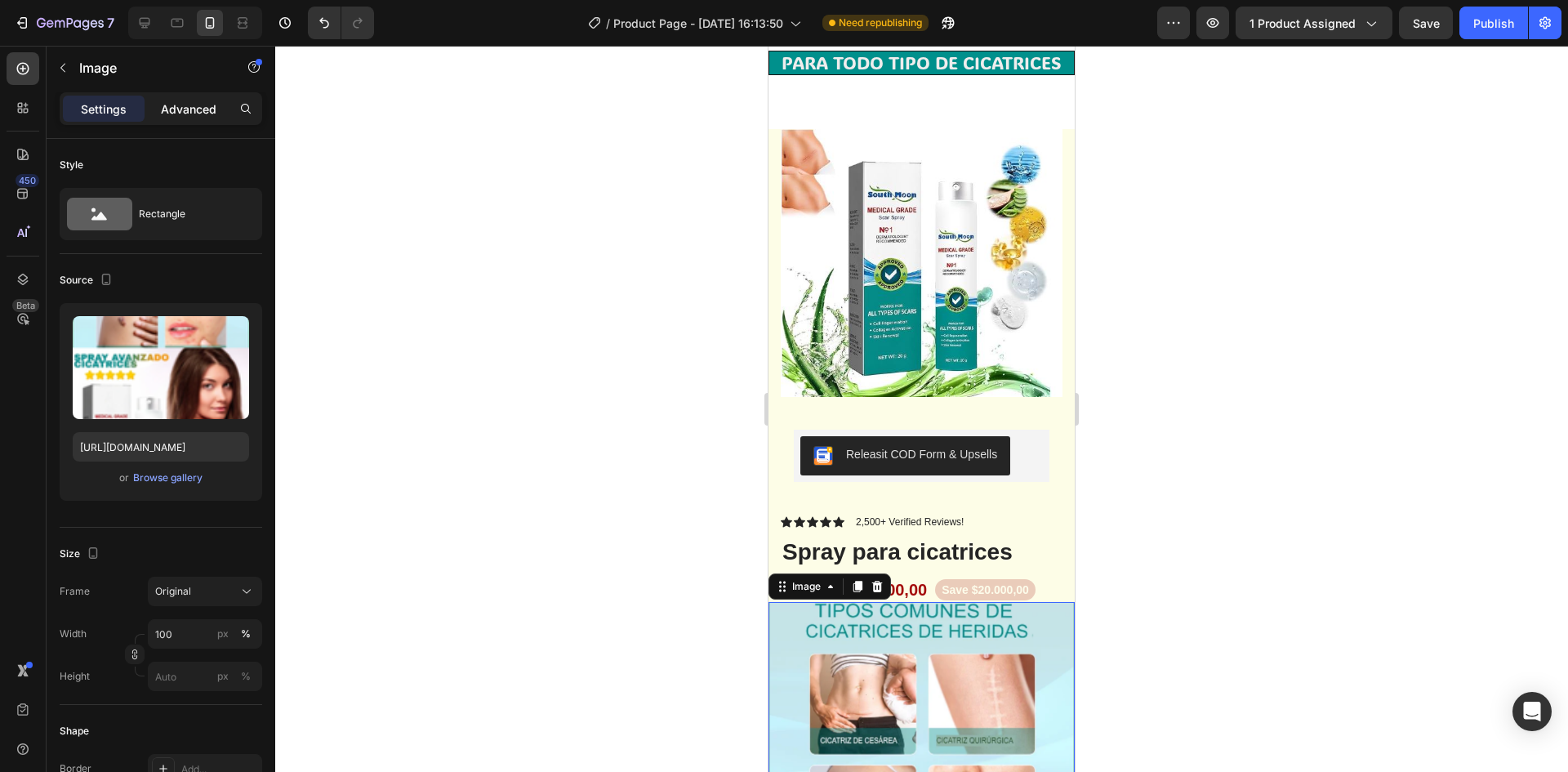
click at [177, 106] on p "Advanced" at bounding box center [188, 109] width 55 height 17
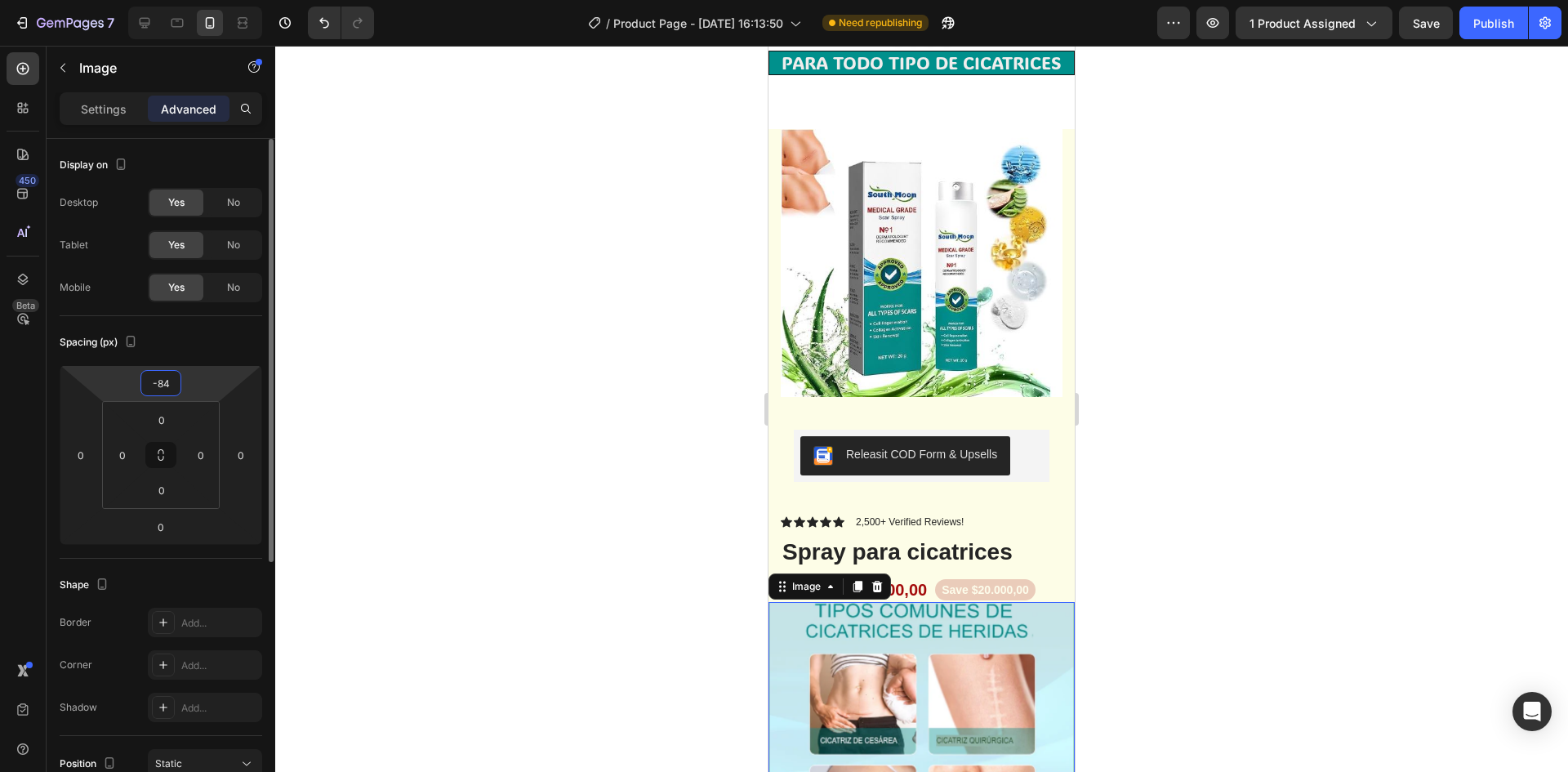
click at [176, 389] on input "-84" at bounding box center [161, 383] width 33 height 24
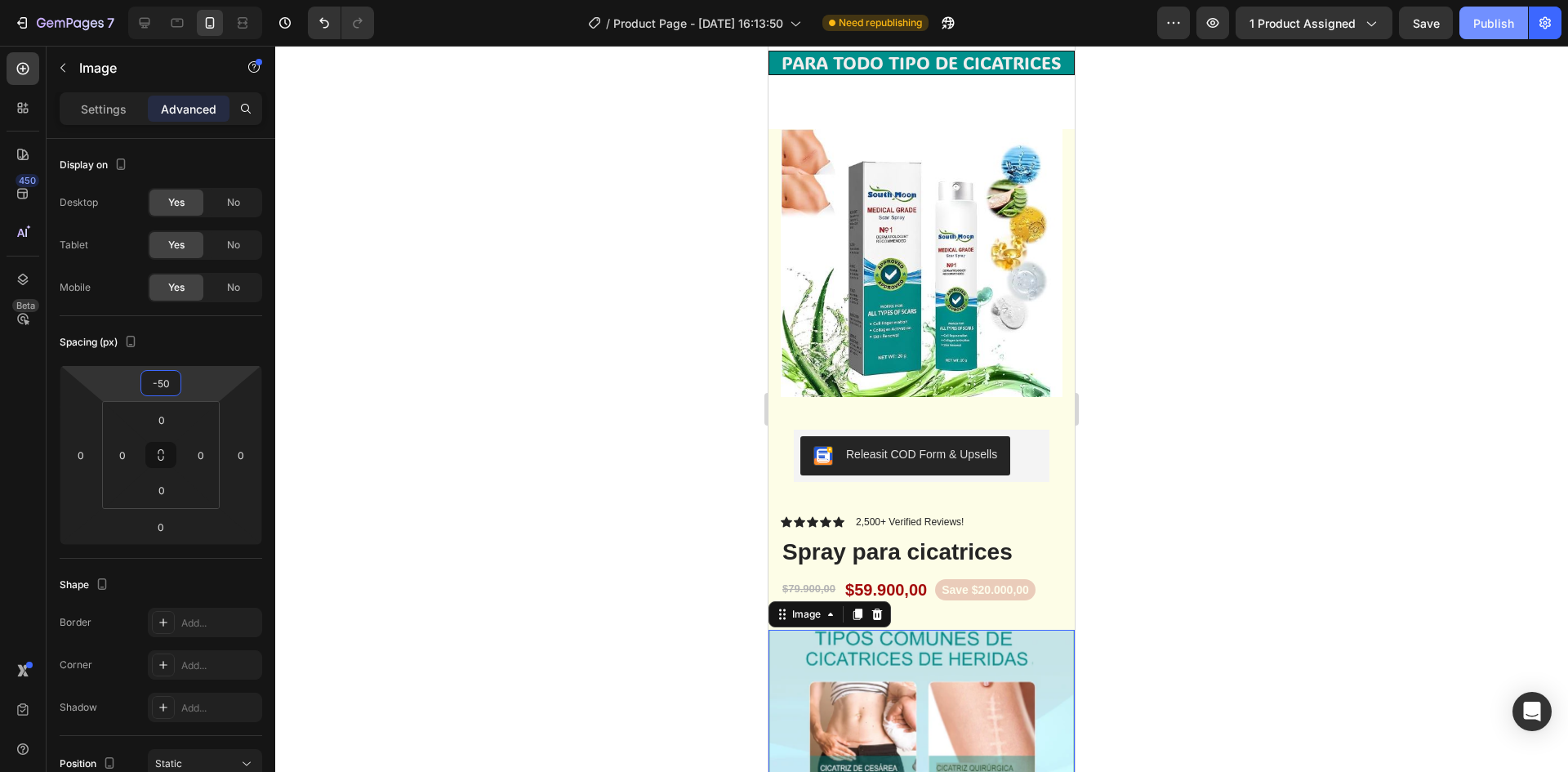
type input "-50"
click at [1481, 15] on div "Publish" at bounding box center [1494, 23] width 41 height 17
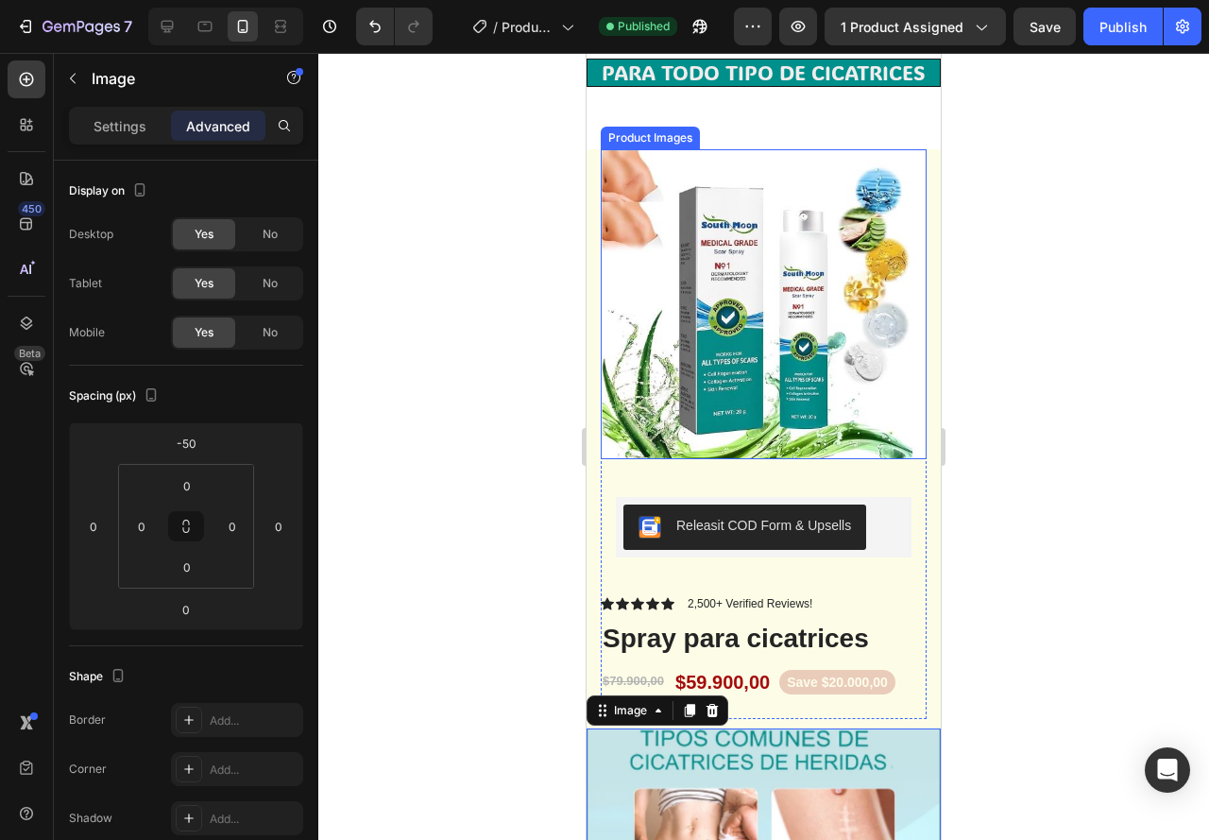
click at [772, 386] on img at bounding box center [764, 303] width 326 height 309
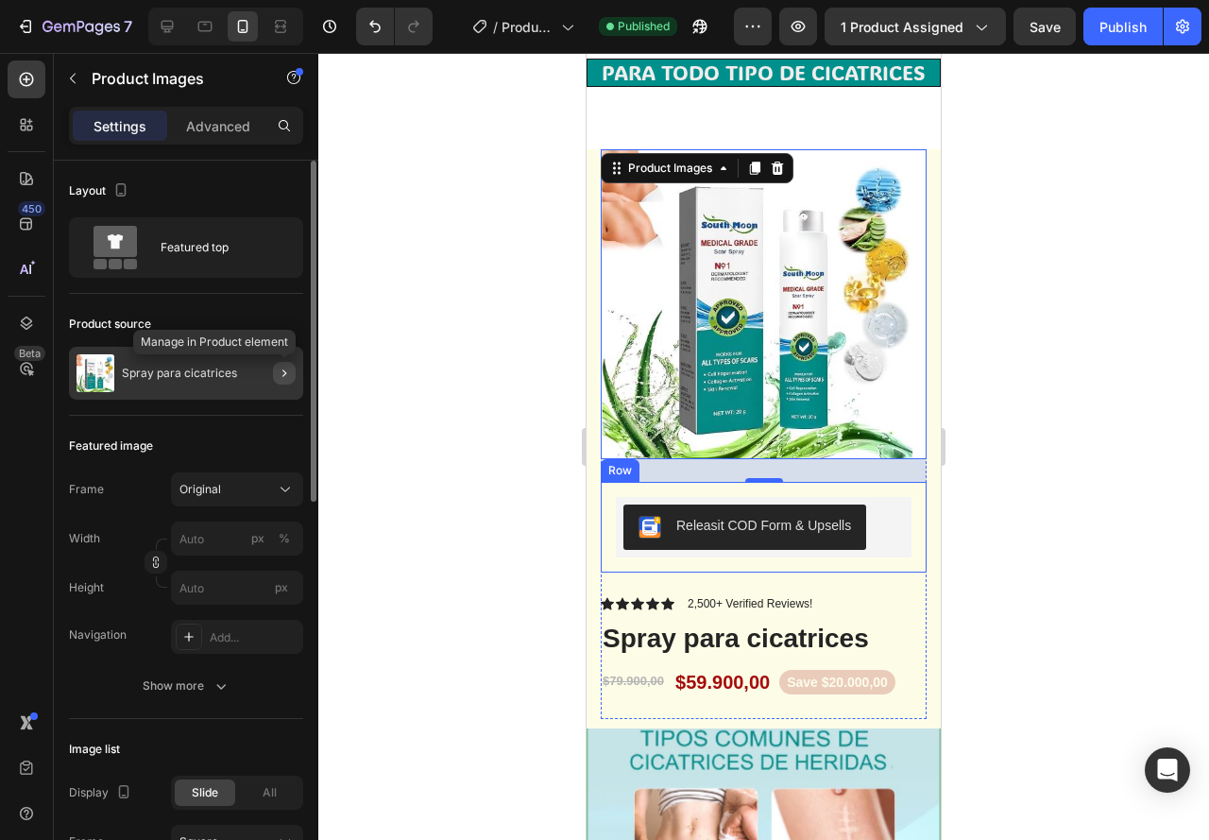
click at [275, 377] on button "button" at bounding box center [284, 373] width 23 height 23
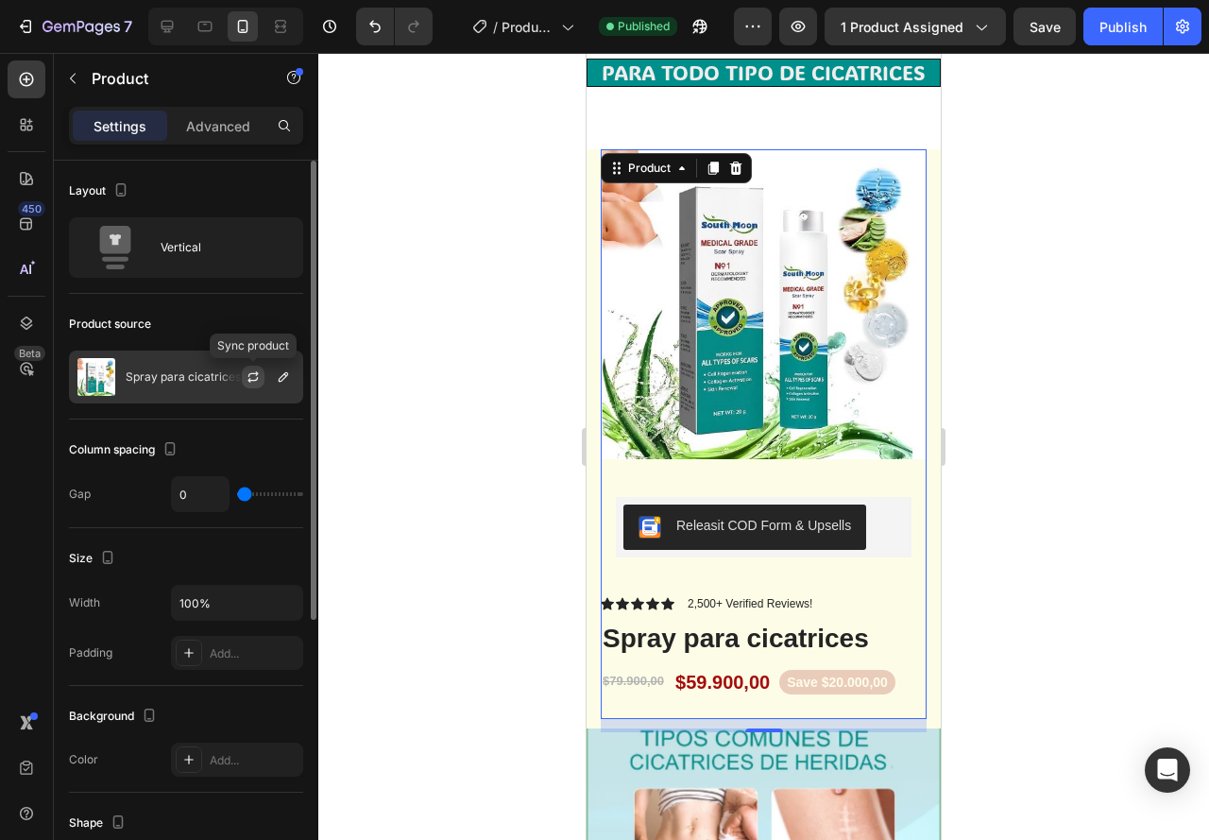
click at [258, 386] on button "button" at bounding box center [253, 377] width 23 height 23
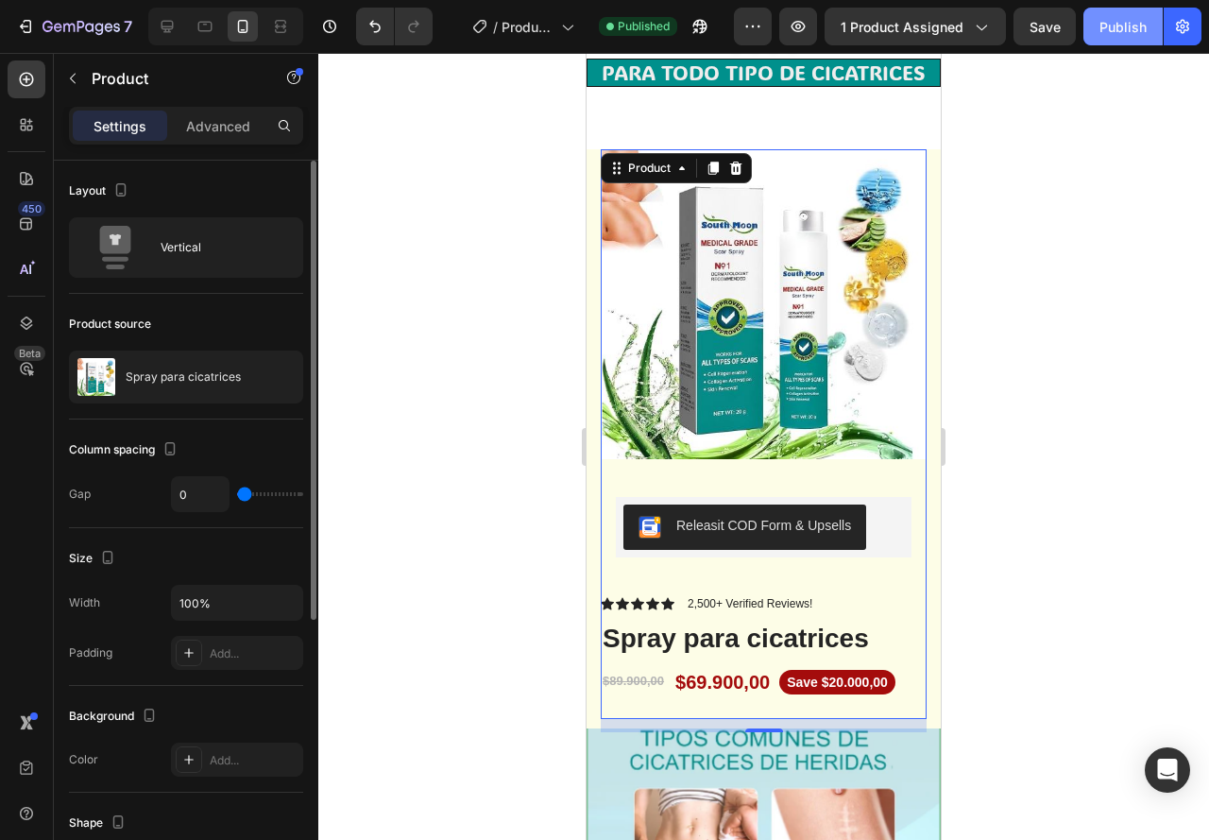
click at [1113, 18] on div "Publish" at bounding box center [1123, 27] width 47 height 20
click at [1114, 27] on div "Publish" at bounding box center [1123, 27] width 47 height 20
